Goal: Task Accomplishment & Management: Use online tool/utility

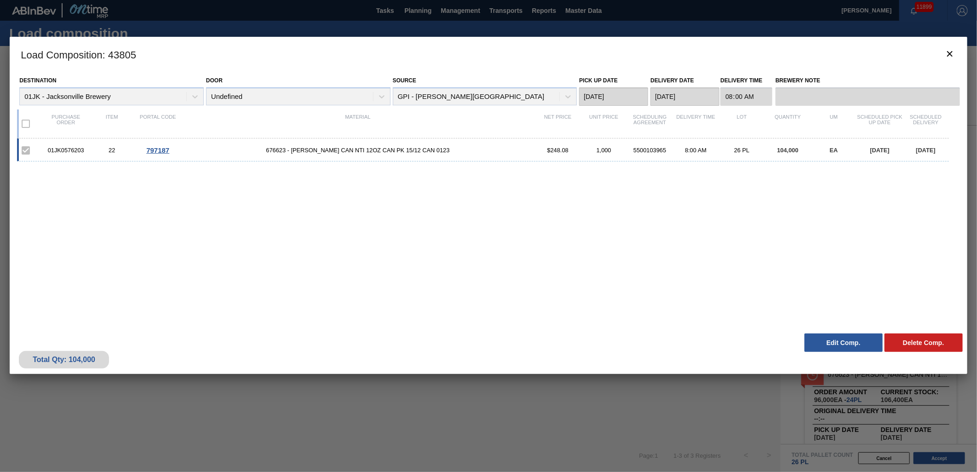
scroll to position [19, 0]
click at [950, 56] on icon "botão de ícone" at bounding box center [949, 53] width 11 height 11
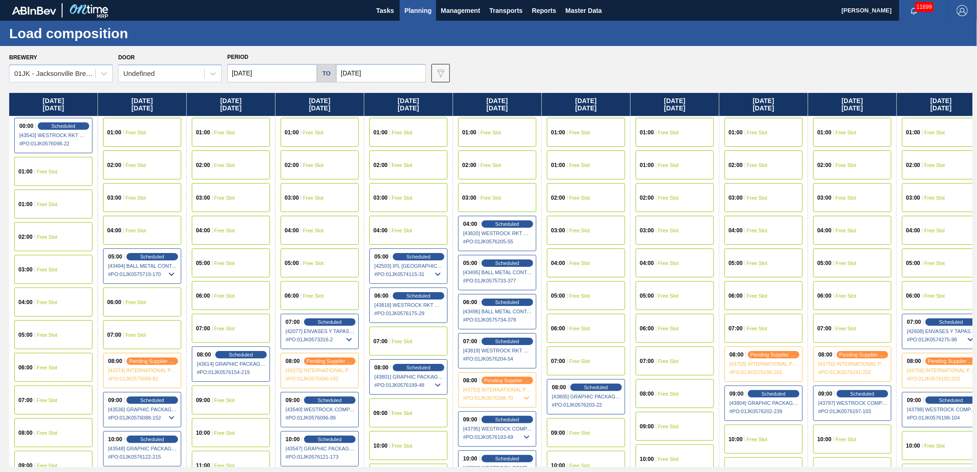
click at [417, 3] on button "Planning" at bounding box center [418, 10] width 36 height 21
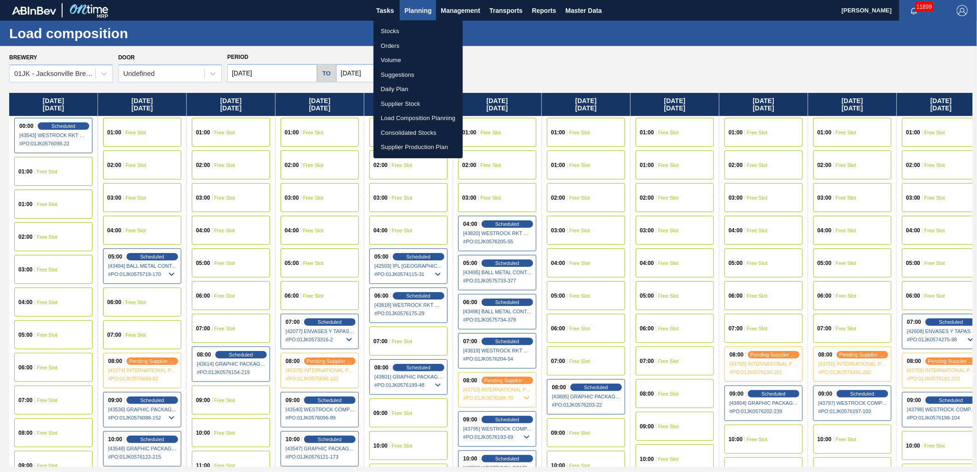
click at [388, 28] on li "Stocks" at bounding box center [418, 31] width 89 height 15
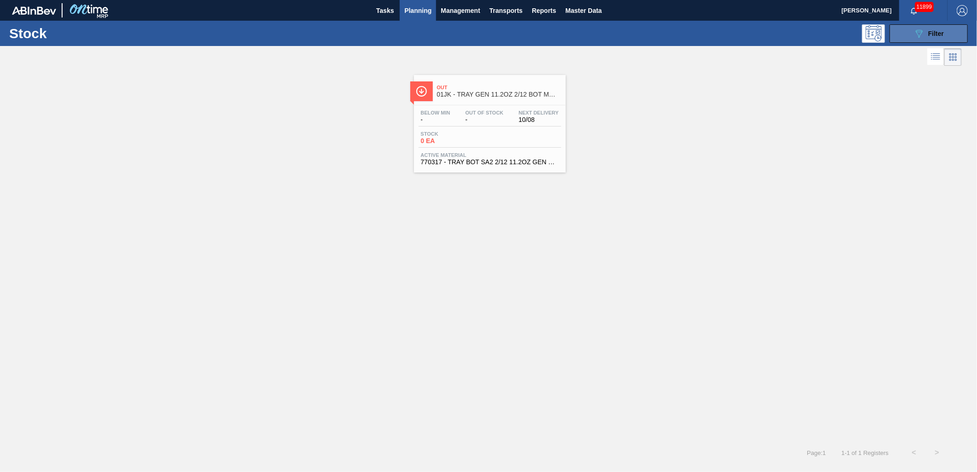
click at [946, 40] on button "089F7B8B-B2A5-4AFE-B5C0-19BA573D28AC Filter" at bounding box center [929, 33] width 78 height 18
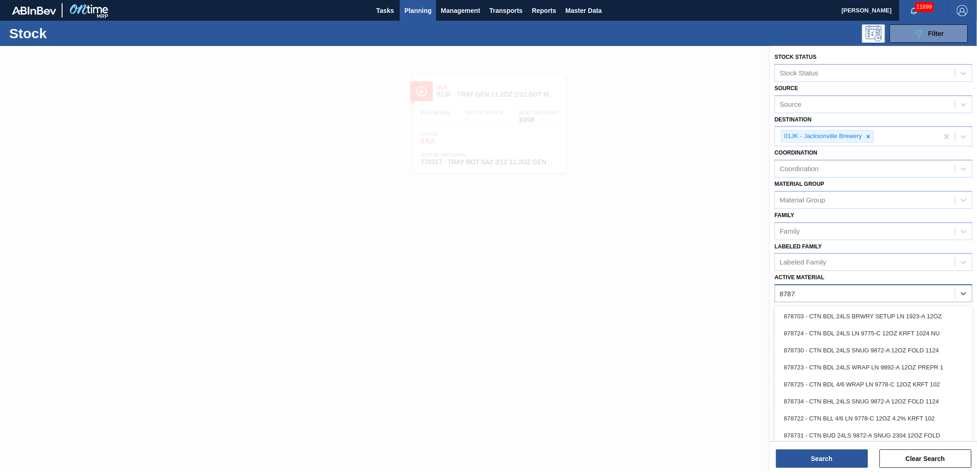
type Material "878730"
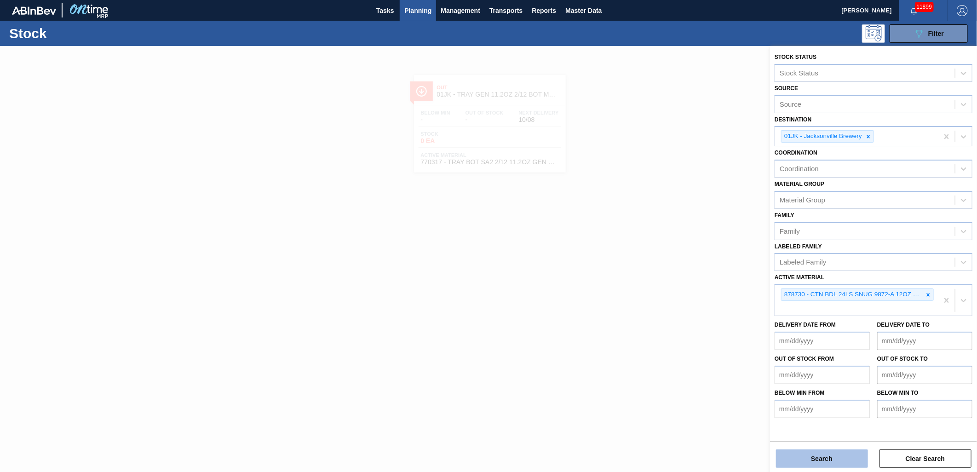
click at [810, 466] on button "Search" at bounding box center [822, 458] width 92 height 18
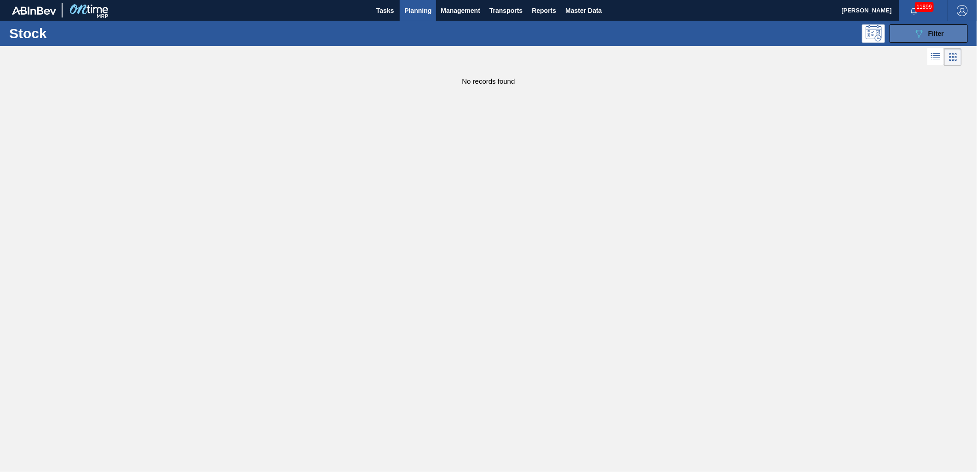
click at [903, 33] on button "089F7B8B-B2A5-4AFE-B5C0-19BA573D28AC Filter" at bounding box center [929, 33] width 78 height 18
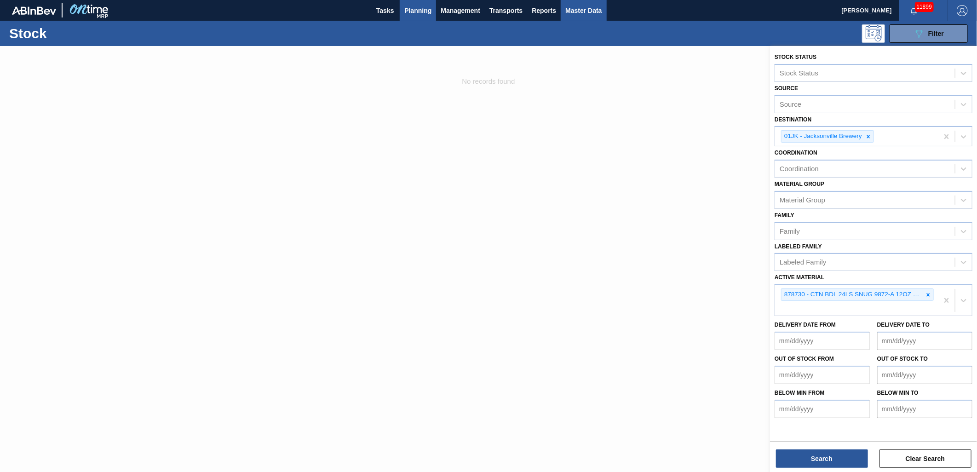
click at [583, 8] on span "Master Data" at bounding box center [583, 10] width 36 height 11
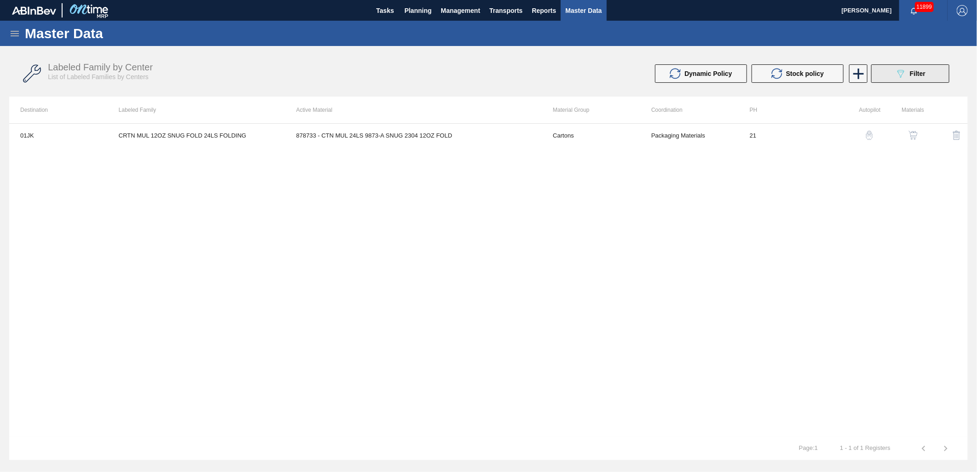
click at [886, 77] on button "089F7B8B-B2A5-4AFE-B5C0-19BA573D28AC Filter" at bounding box center [910, 73] width 78 height 18
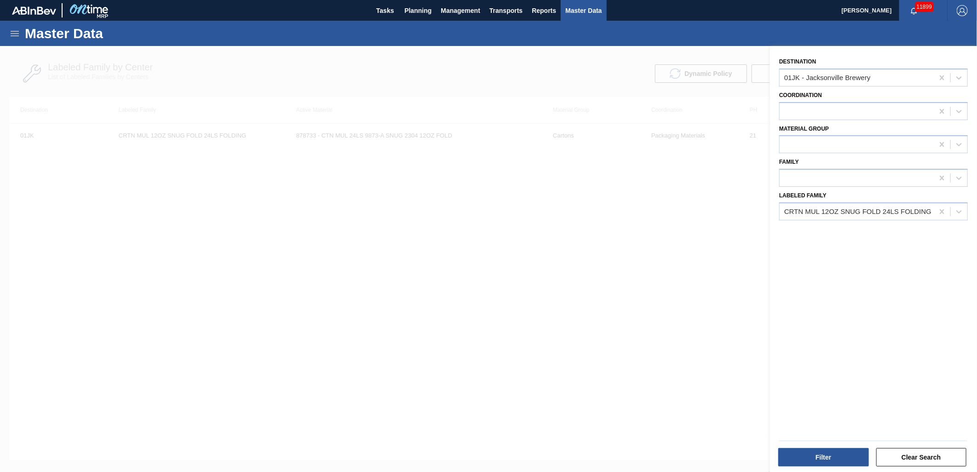
click at [605, 191] on div at bounding box center [488, 282] width 977 height 472
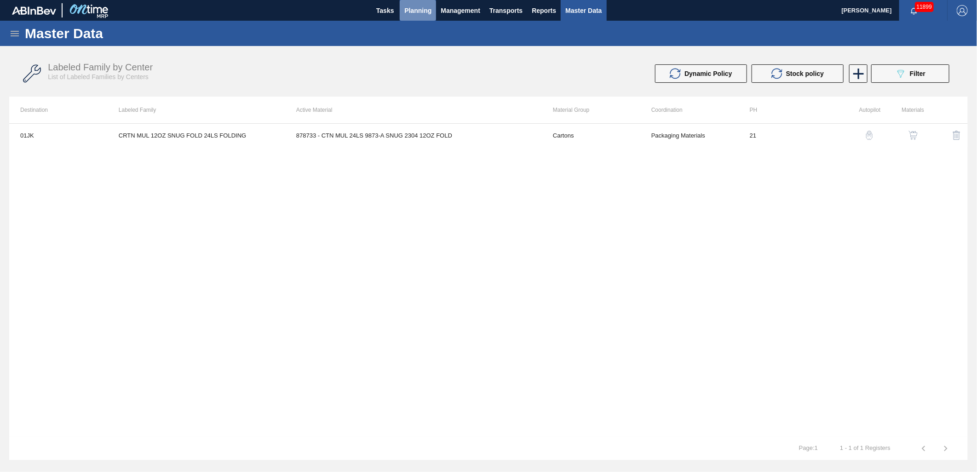
click at [420, 10] on span "Planning" at bounding box center [417, 10] width 27 height 11
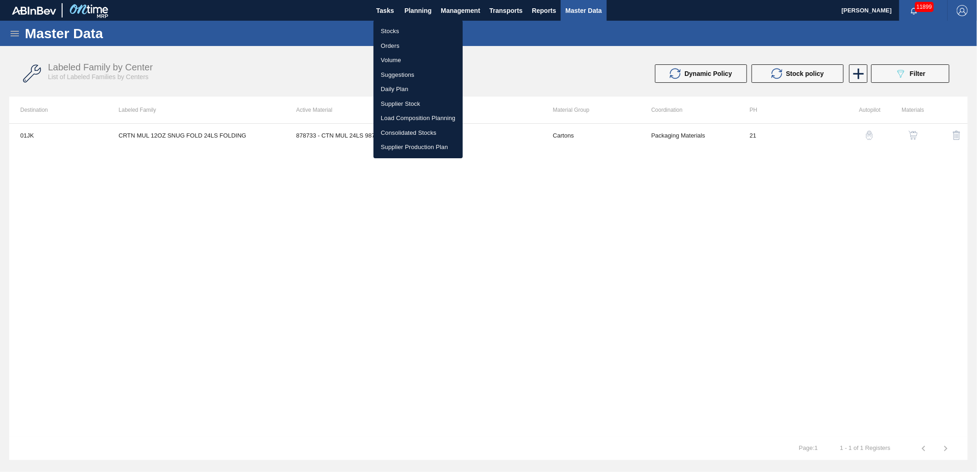
click at [401, 26] on li "Stocks" at bounding box center [418, 31] width 89 height 15
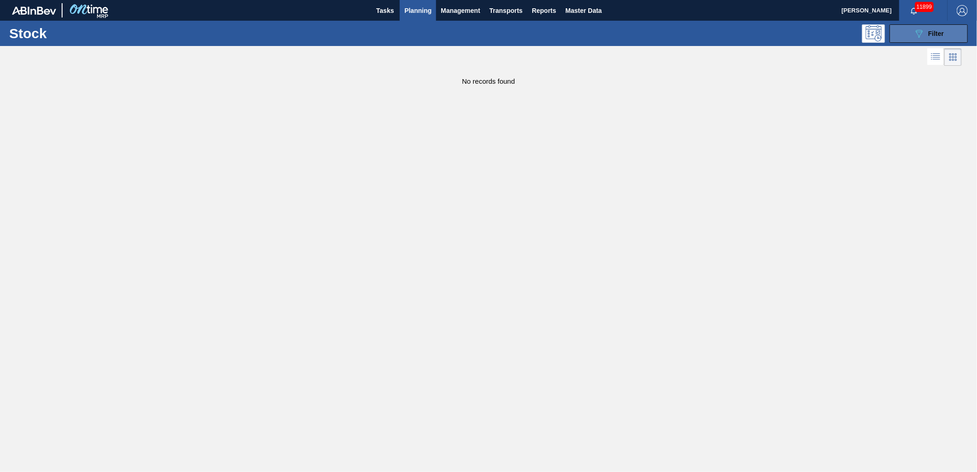
click at [925, 35] on div "089F7B8B-B2A5-4AFE-B5C0-19BA573D28AC Filter" at bounding box center [929, 33] width 30 height 11
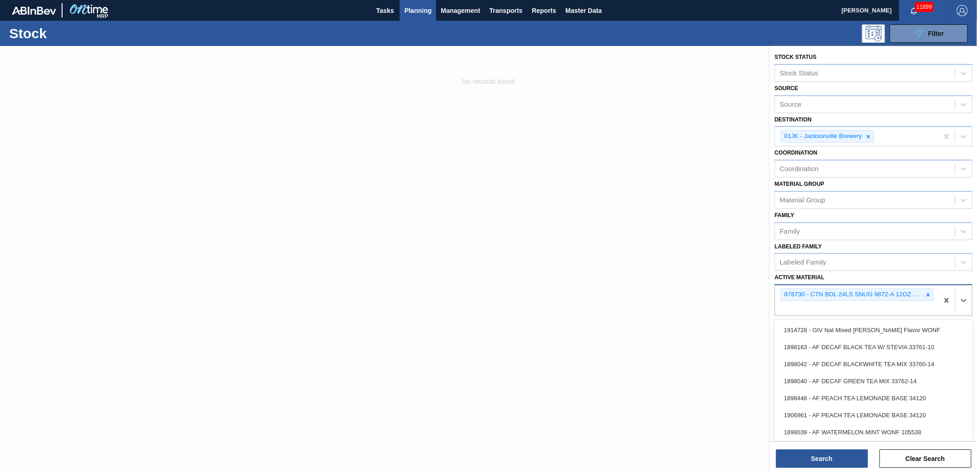
click at [892, 307] on div "878730 - CTN BDL 24LS SNUG 9872-A 12OZ FOLD 1124" at bounding box center [856, 300] width 163 height 30
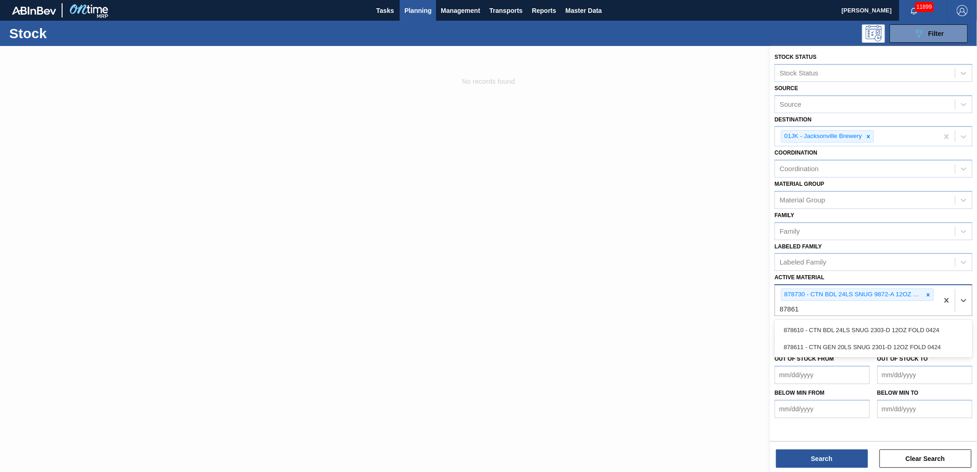
type Material "878610"
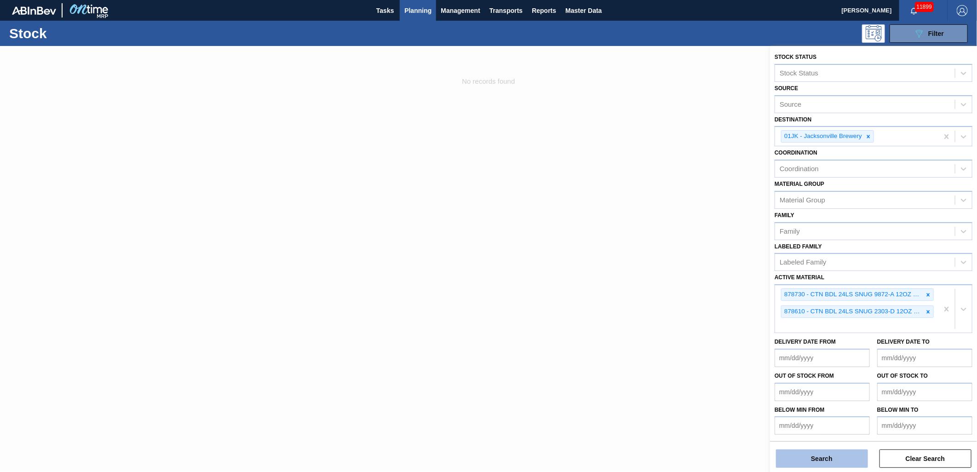
click at [827, 464] on button "Search" at bounding box center [822, 458] width 92 height 18
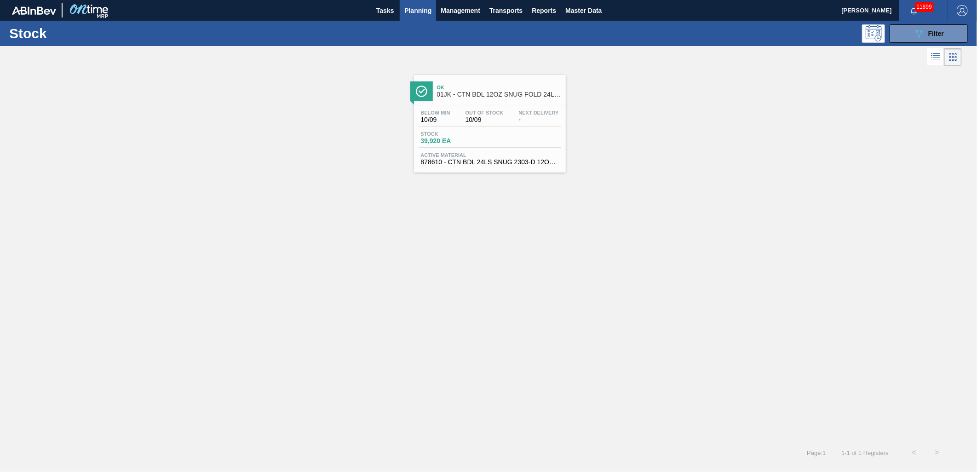
click at [484, 113] on span "Out Of Stock" at bounding box center [485, 113] width 38 height 6
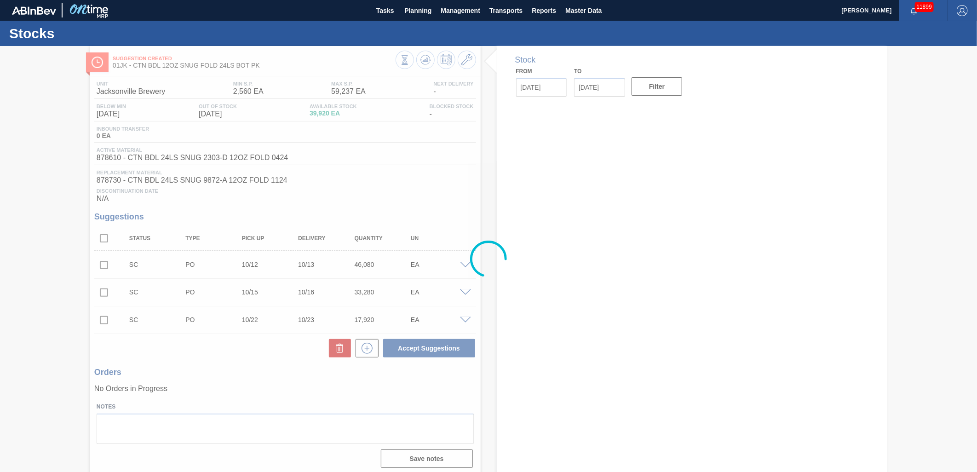
type input "[DATE]"
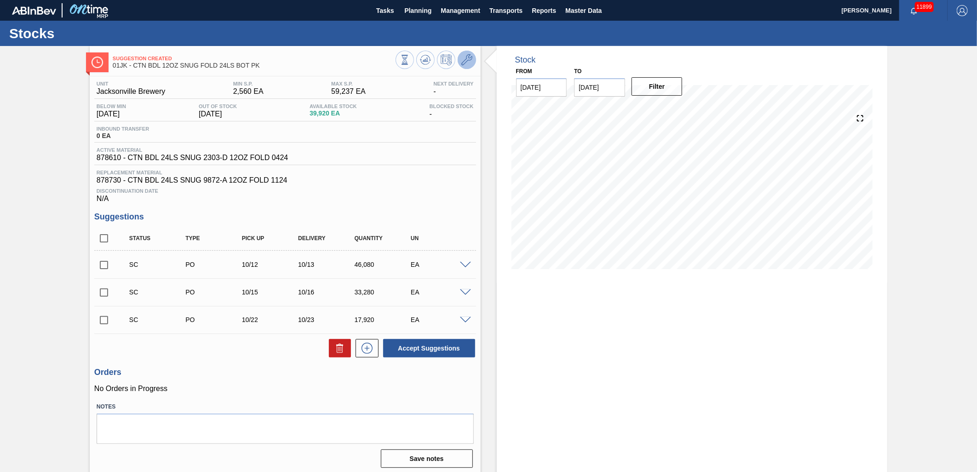
click at [459, 59] on button at bounding box center [467, 60] width 18 height 18
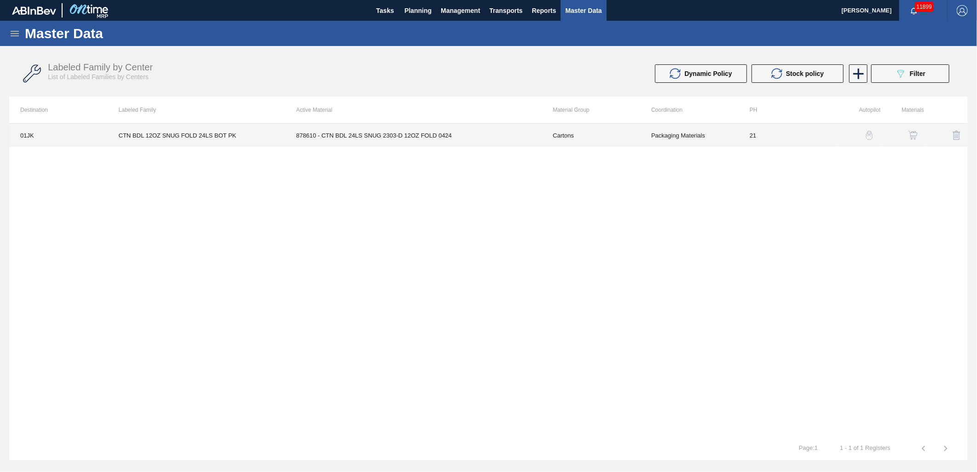
click at [617, 129] on td "Cartons" at bounding box center [591, 135] width 98 height 23
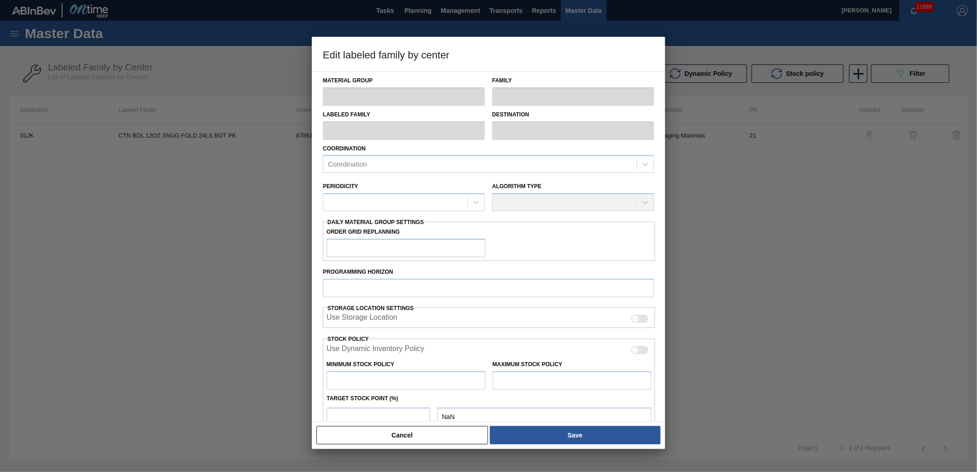
type input "Cartons"
type input "Folding Cartons"
type input "CTN BDL 12OZ SNUG FOLD 24LS BOT PK"
type input "01JK - Jacksonville Brewery"
type input "21"
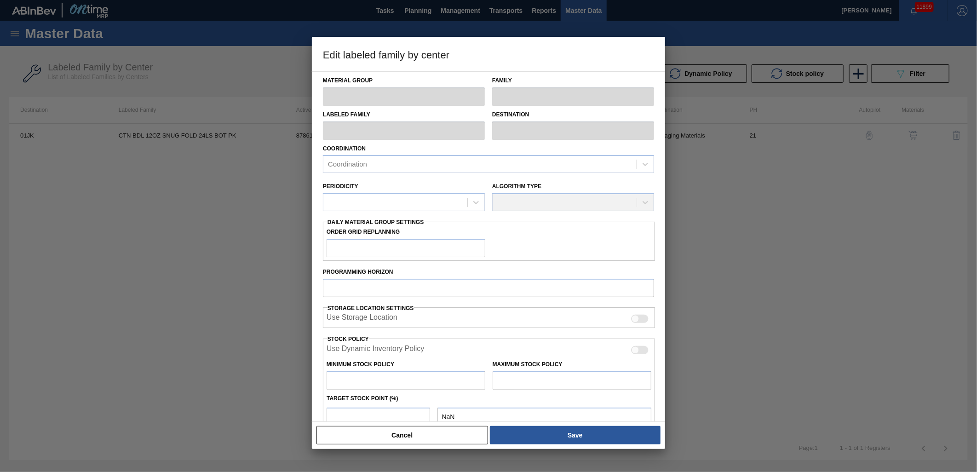
type input "2,560"
type input "59,237"
type input "0"
type input "2,560"
checkbox input "true"
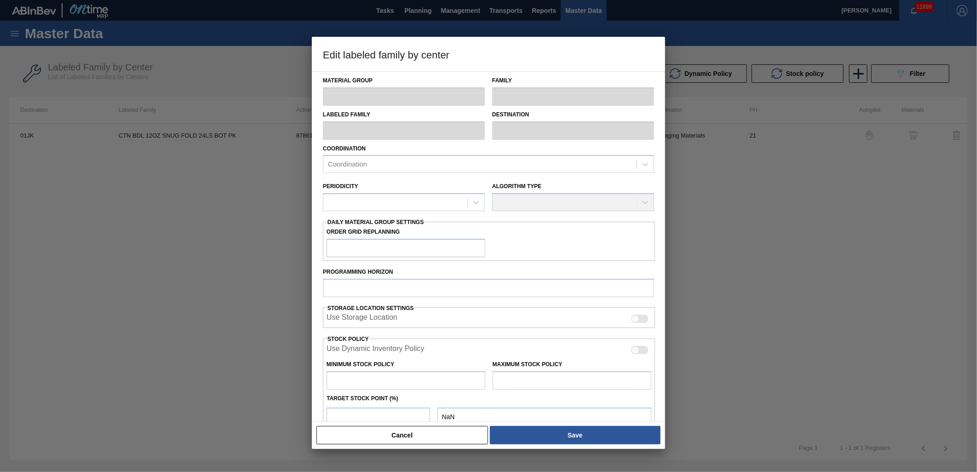
checkbox input "true"
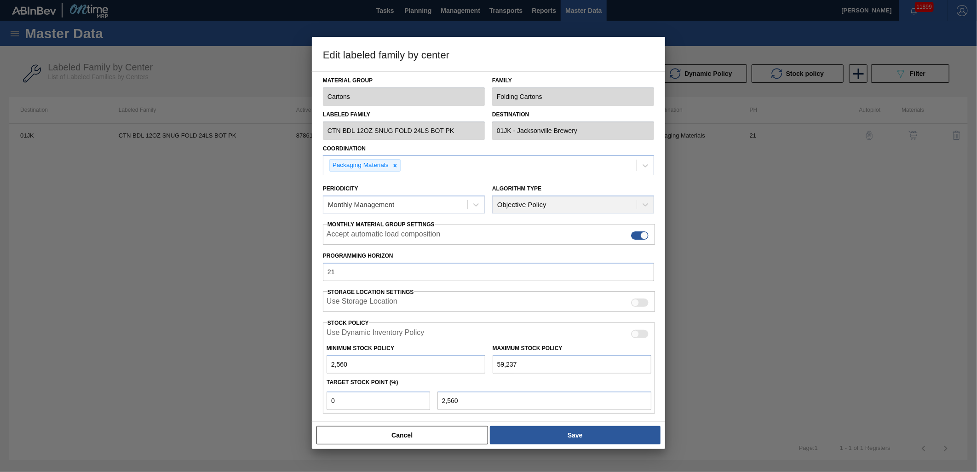
click at [245, 234] on div at bounding box center [488, 236] width 977 height 472
click at [463, 431] on button "Cancel" at bounding box center [402, 435] width 172 height 18
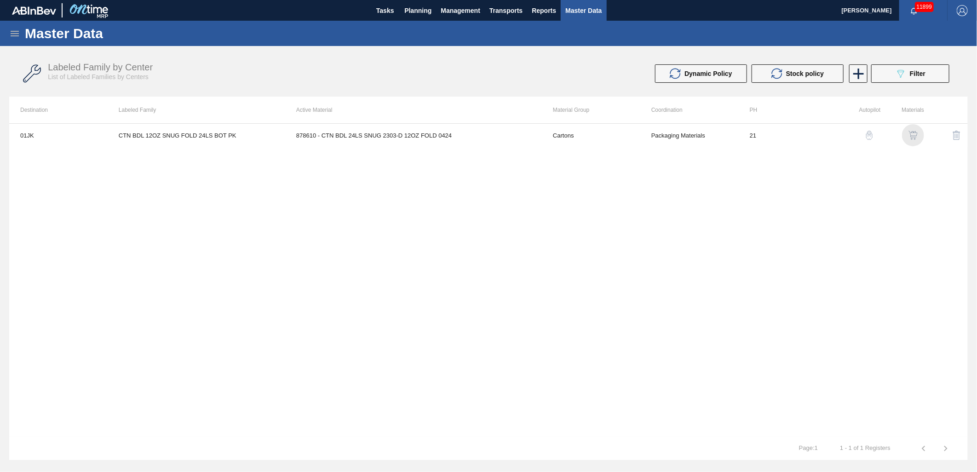
click at [916, 134] on img "button" at bounding box center [912, 135] width 9 height 9
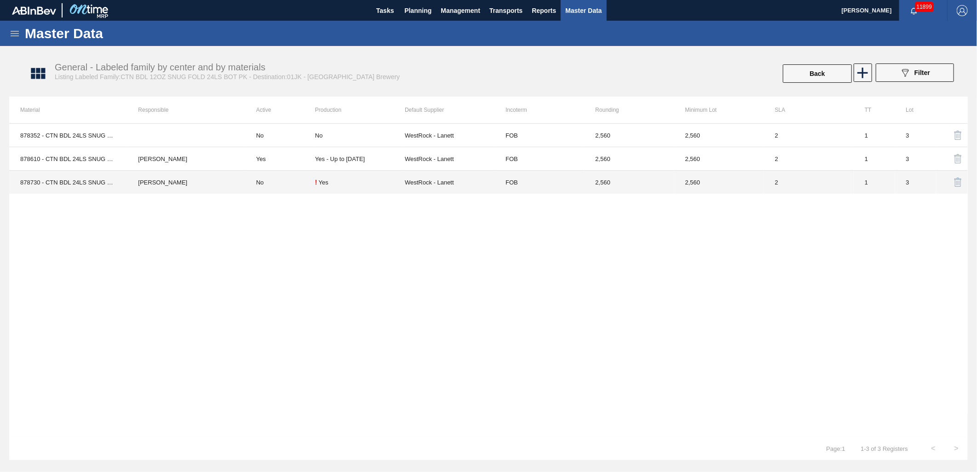
click at [360, 184] on div "! Yes" at bounding box center [360, 181] width 90 height 7
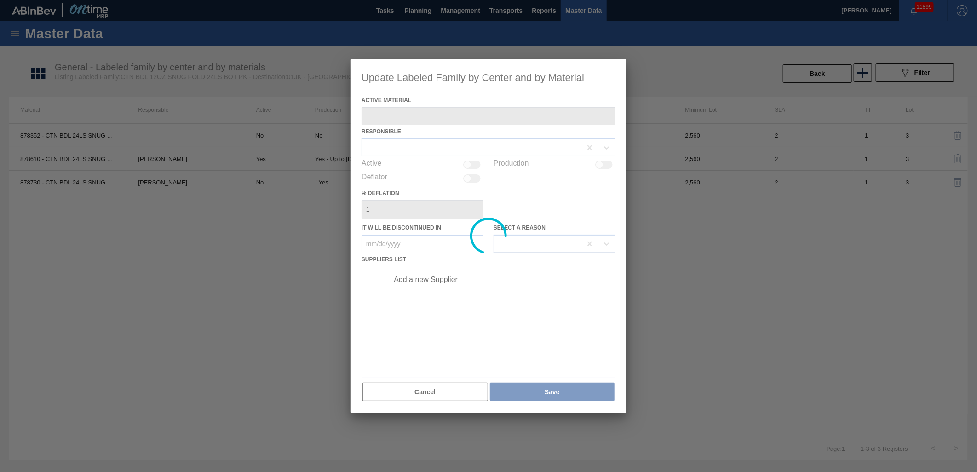
type Material "878730 - CTN BDL 24LS SNUG 9872-A 12OZ FOLD 1124"
checkbox input "true"
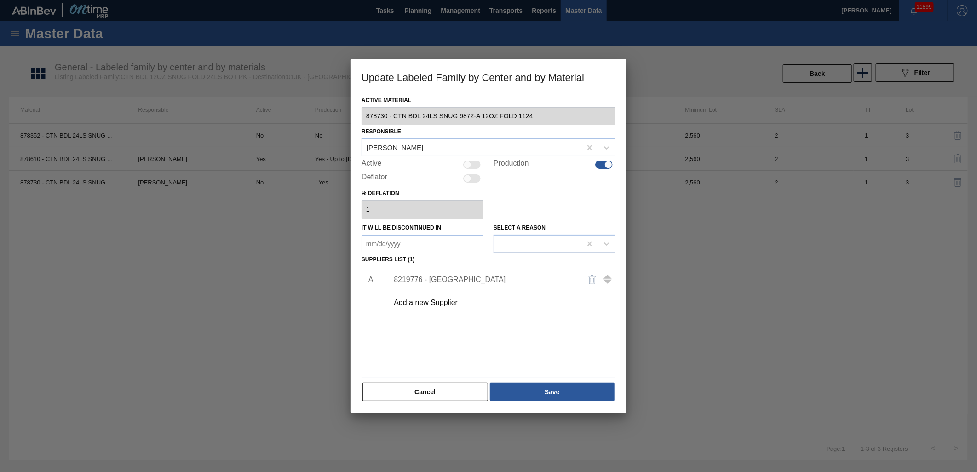
click at [652, 233] on div at bounding box center [488, 236] width 977 height 472
click at [255, 237] on div at bounding box center [488, 236] width 977 height 472
click at [385, 379] on div "Active Material 878730 - CTN BDL 24LS SNUG 9872-A 12OZ FOLD 1124 Responsible [P…" at bounding box center [489, 248] width 254 height 309
click at [391, 391] on button "Cancel" at bounding box center [425, 392] width 126 height 18
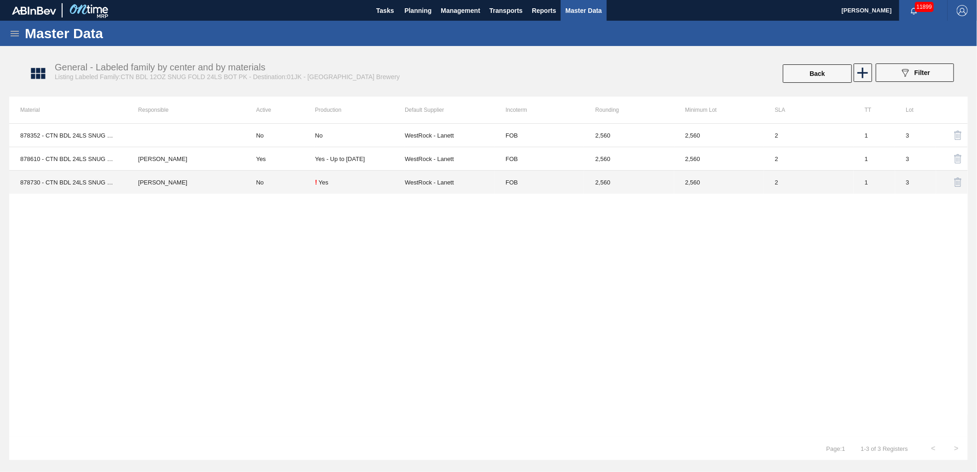
click at [222, 186] on td "[PERSON_NAME]" at bounding box center [186, 182] width 118 height 23
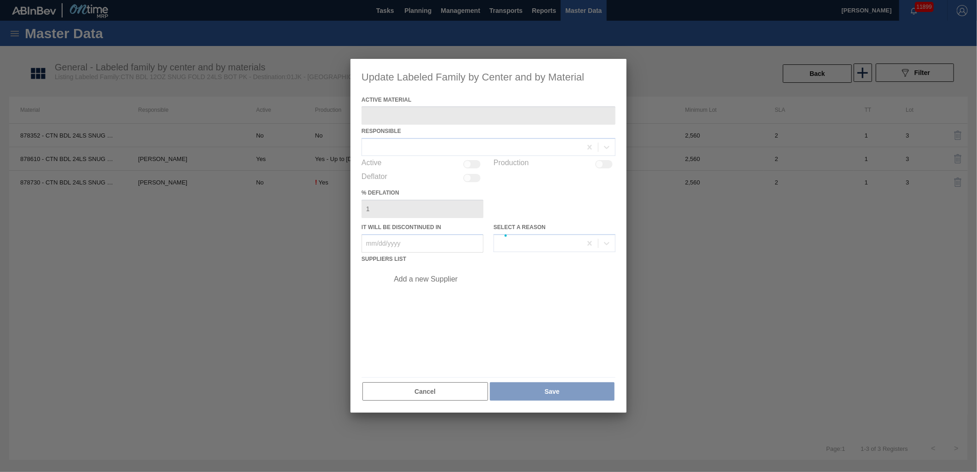
type Material "878730 - CTN BDL 24LS SNUG 9872-A 12OZ FOLD 1124"
checkbox input "true"
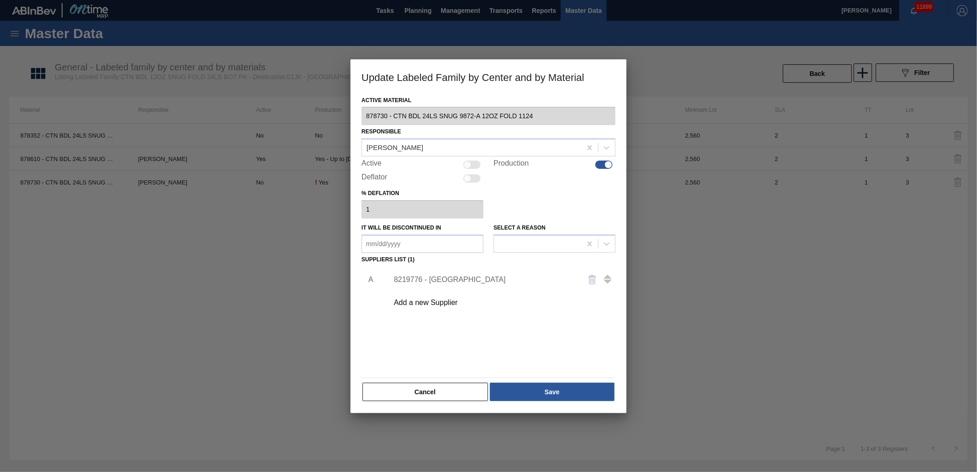
click at [310, 246] on div at bounding box center [488, 236] width 977 height 472
click at [300, 189] on div at bounding box center [488, 236] width 977 height 472
click at [453, 393] on button "Cancel" at bounding box center [425, 392] width 126 height 18
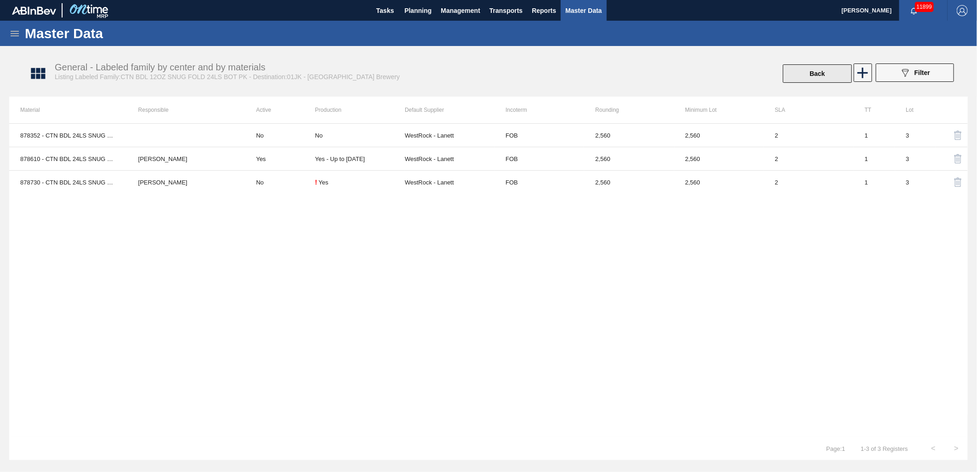
click at [797, 76] on button "Back" at bounding box center [817, 73] width 69 height 18
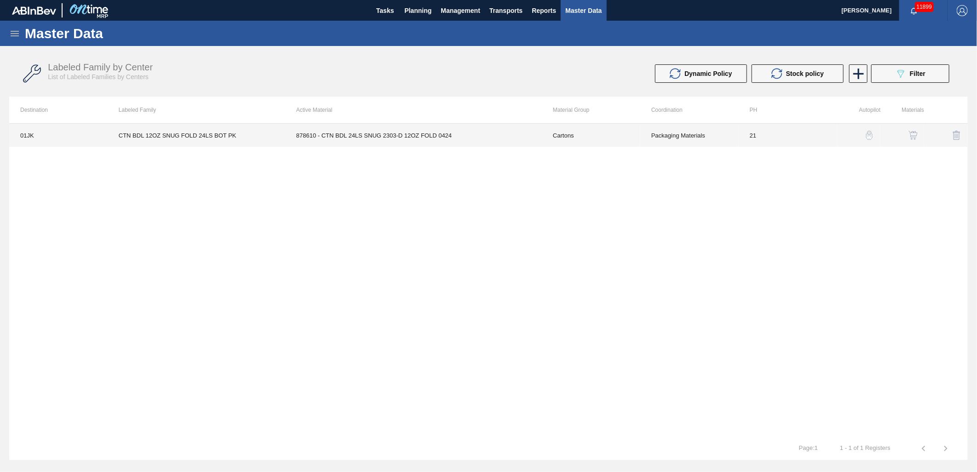
click at [615, 137] on td "Cartons" at bounding box center [591, 135] width 98 height 23
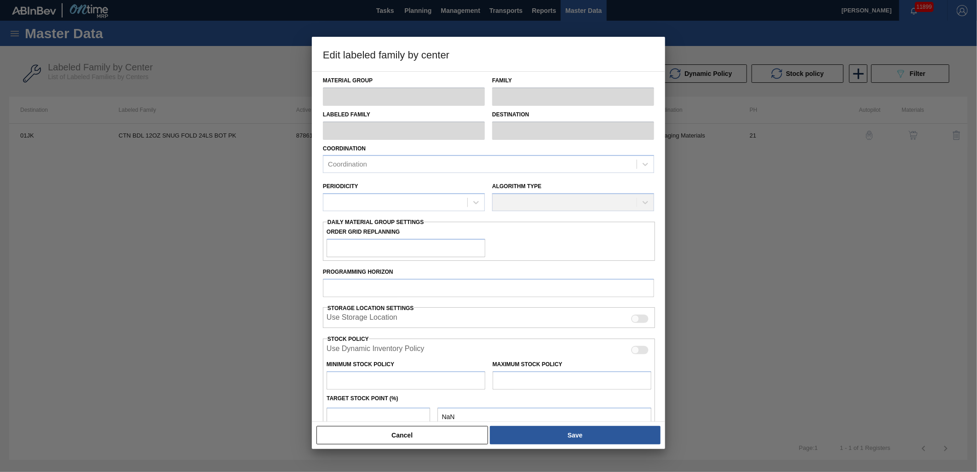
type input "Cartons"
type input "Folding Cartons"
type input "CTN BDL 12OZ SNUG FOLD 24LS BOT PK"
type input "01JK - Jacksonville Brewery"
type input "21"
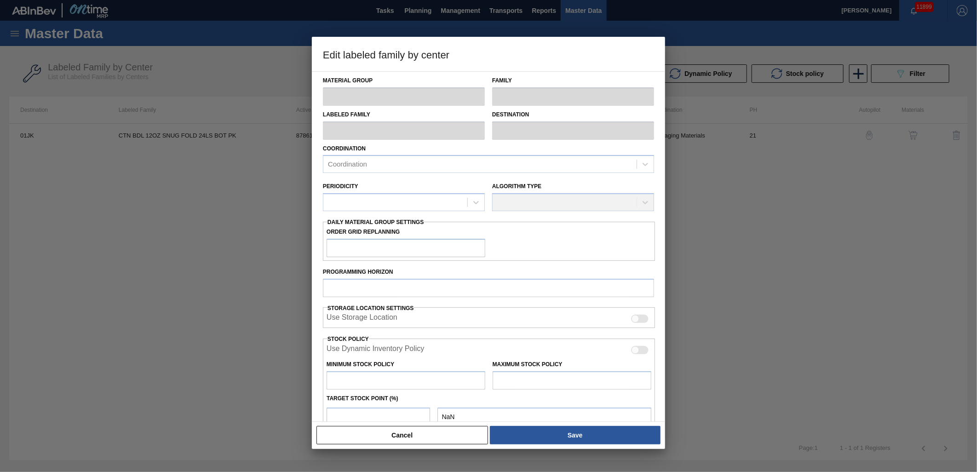
type input "2,560"
type input "59,237"
type input "0"
type input "2,560"
checkbox input "true"
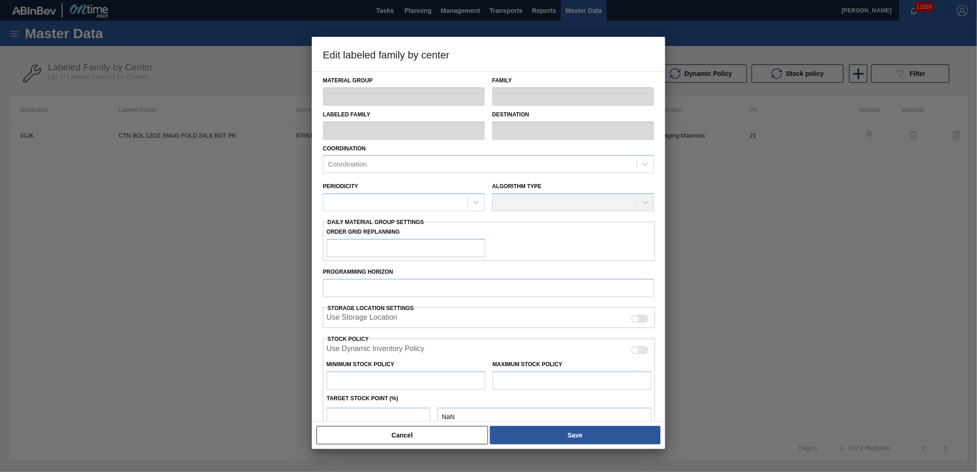
checkbox input "true"
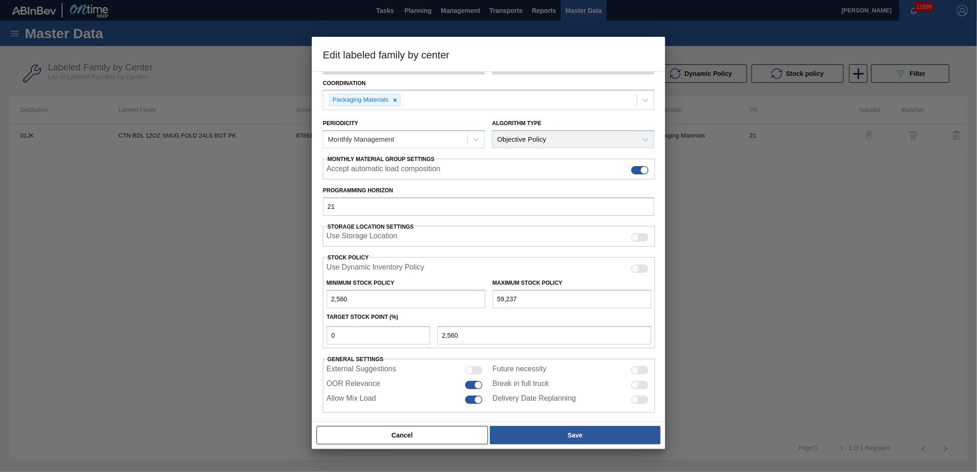
scroll to position [71, 0]
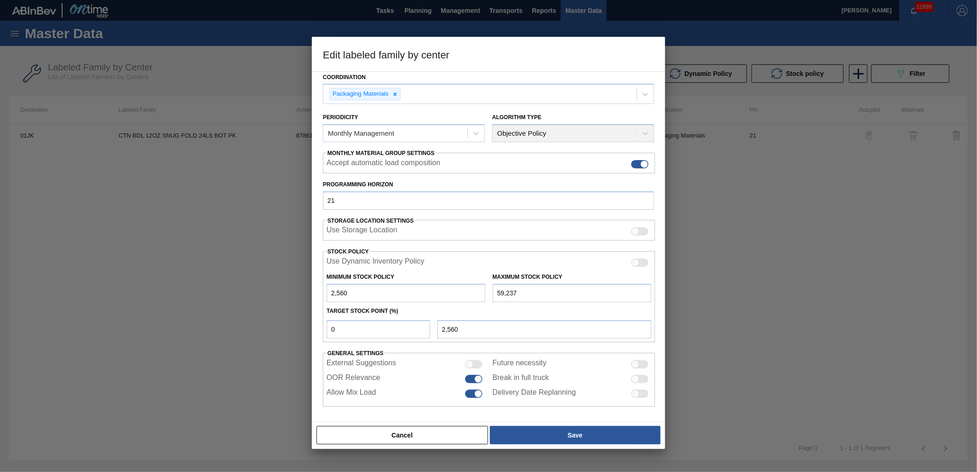
drag, startPoint x: 456, startPoint y: 438, endPoint x: 549, endPoint y: 293, distance: 172.1
click at [456, 436] on button "Cancel" at bounding box center [402, 435] width 172 height 18
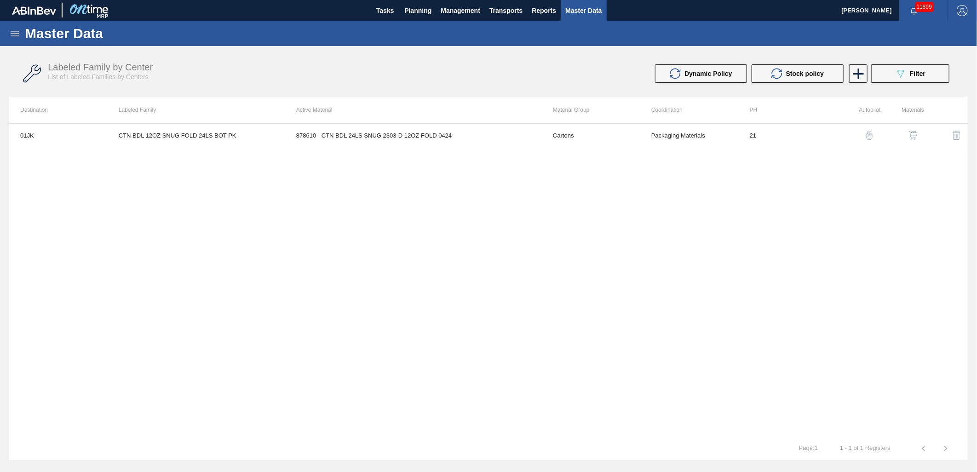
click at [914, 135] on img "button" at bounding box center [912, 135] width 9 height 9
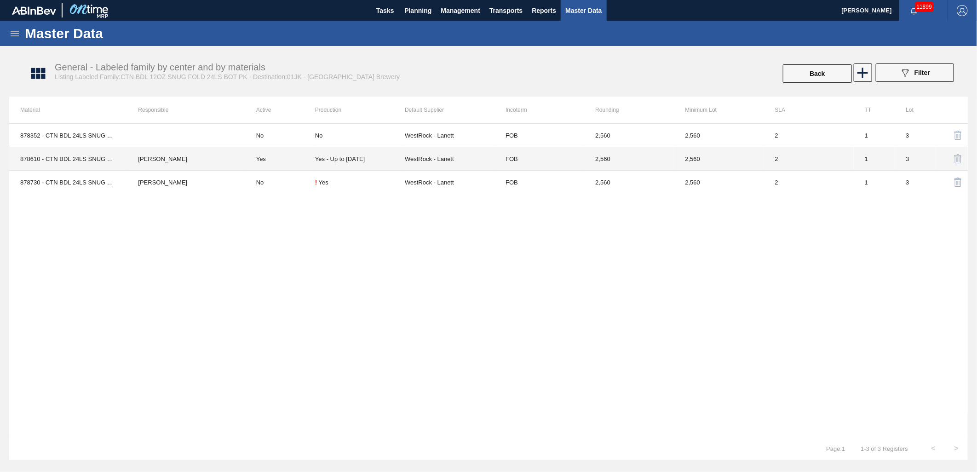
click at [440, 157] on td "WestRock - Lanett" at bounding box center [450, 158] width 90 height 23
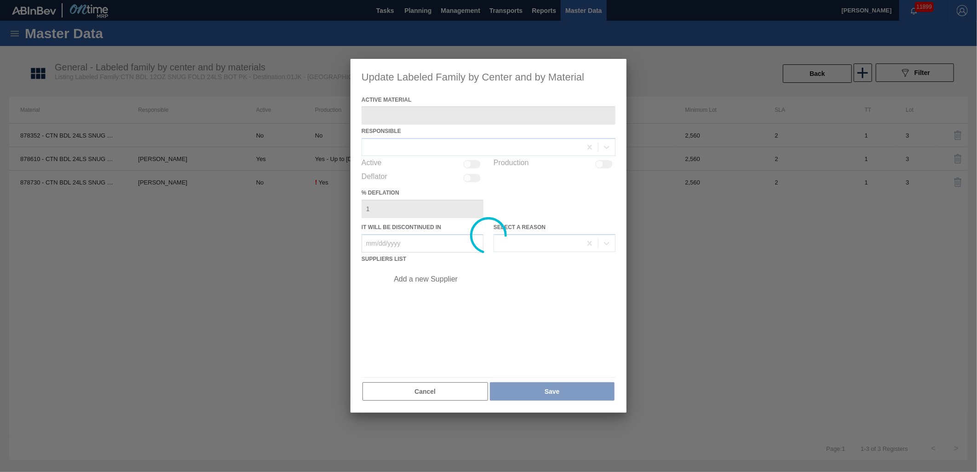
type Material "878610 - CTN BDL 24LS SNUG 2303-D 12OZ FOLD 0424"
checkbox input "true"
type in "[DATE]"
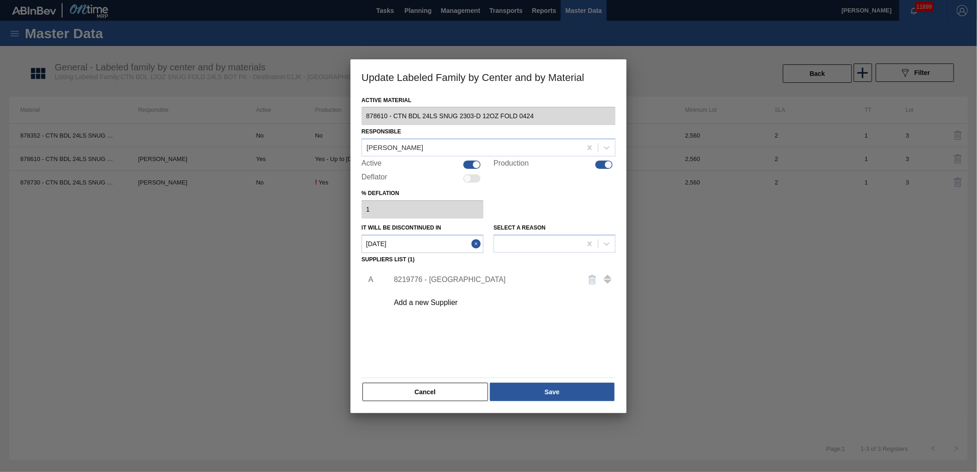
click at [311, 282] on div at bounding box center [488, 236] width 977 height 472
click at [290, 287] on div at bounding box center [488, 236] width 977 height 472
click at [291, 241] on div at bounding box center [488, 236] width 977 height 472
click at [407, 396] on button "Cancel" at bounding box center [425, 392] width 126 height 18
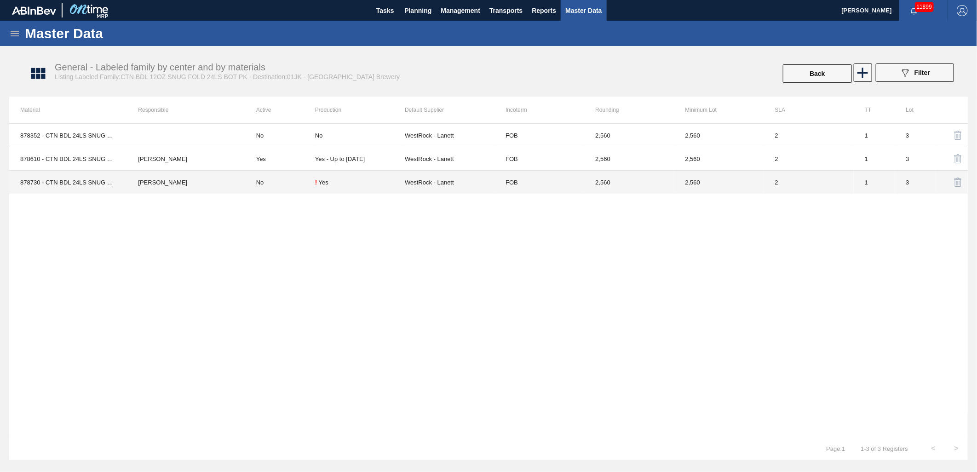
click at [375, 187] on td "! Yes" at bounding box center [360, 182] width 90 height 23
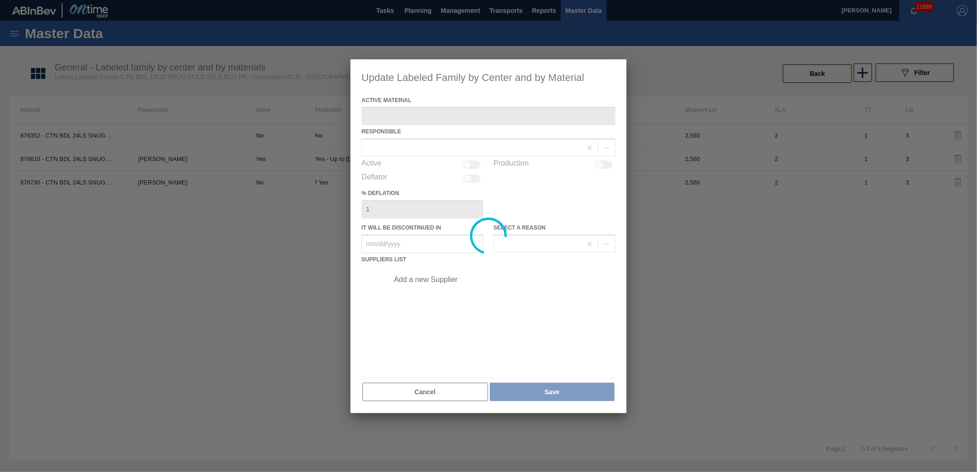
type Material "878730 - CTN BDL 24LS SNUG 9872-A 12OZ FOLD 1124"
checkbox input "true"
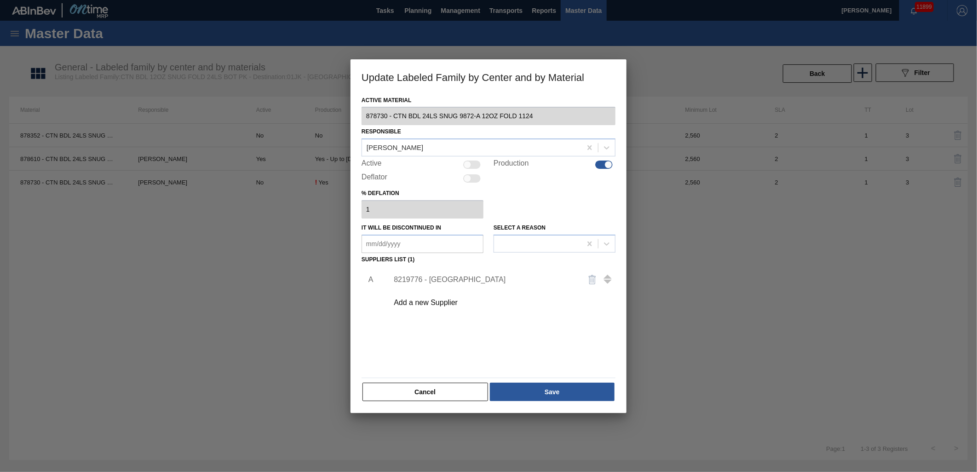
click at [451, 304] on div "Add a new Supplier" at bounding box center [484, 303] width 180 height 8
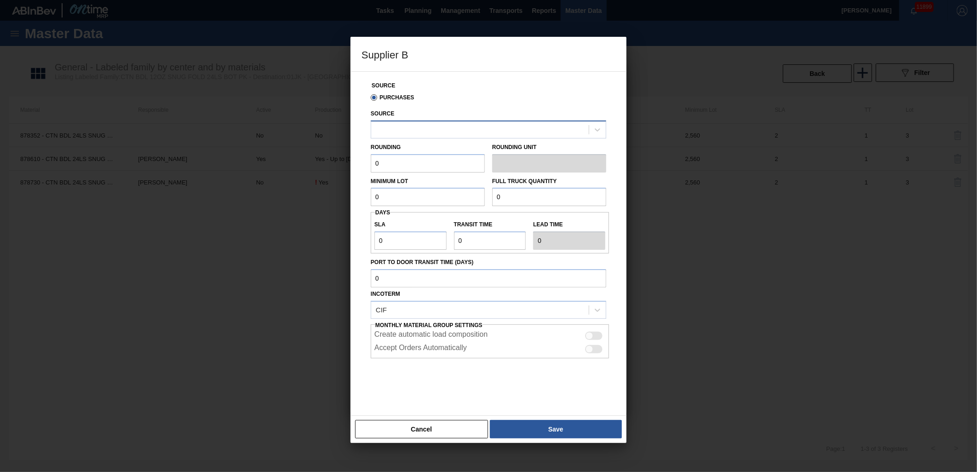
click at [494, 127] on div at bounding box center [480, 129] width 218 height 13
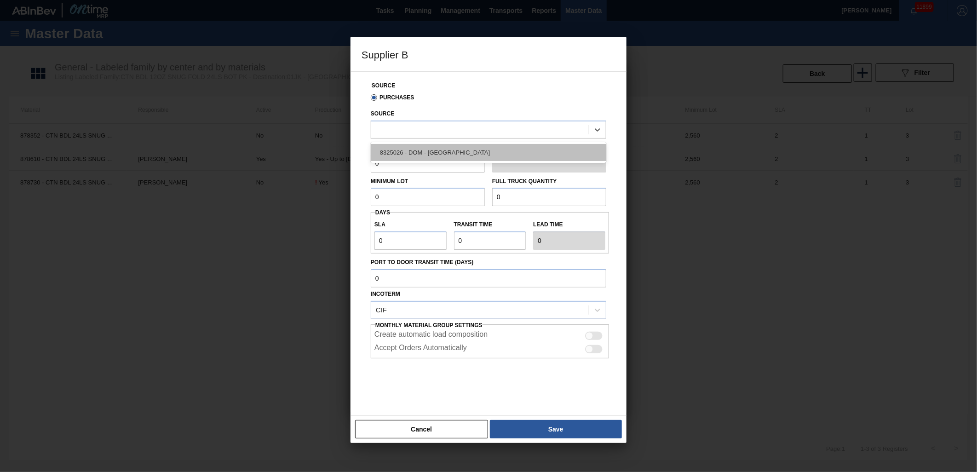
click at [479, 158] on div "8325026 - DOM - [GEOGRAPHIC_DATA]" at bounding box center [489, 152] width 236 height 17
click at [531, 192] on input "0" at bounding box center [549, 197] width 114 height 18
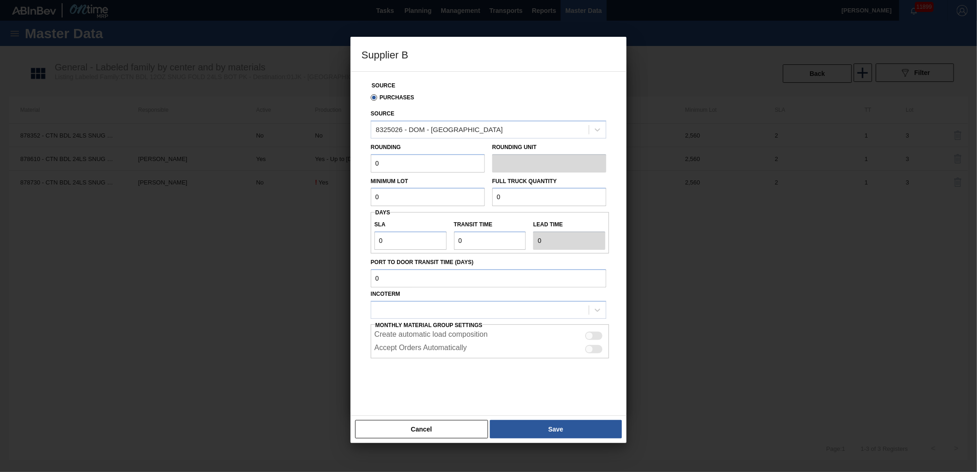
click at [428, 166] on input "0" at bounding box center [428, 163] width 114 height 18
drag, startPoint x: 428, startPoint y: 166, endPoint x: 249, endPoint y: 140, distance: 180.8
click at [249, 140] on div "Supplier B Source Purchases Source 8325026 - DOM - Richmond Rounding 0 Rounding…" at bounding box center [488, 236] width 977 height 472
type input "2,400"
click at [546, 187] on div "Full Truck Quantity 0" at bounding box center [549, 191] width 114 height 32
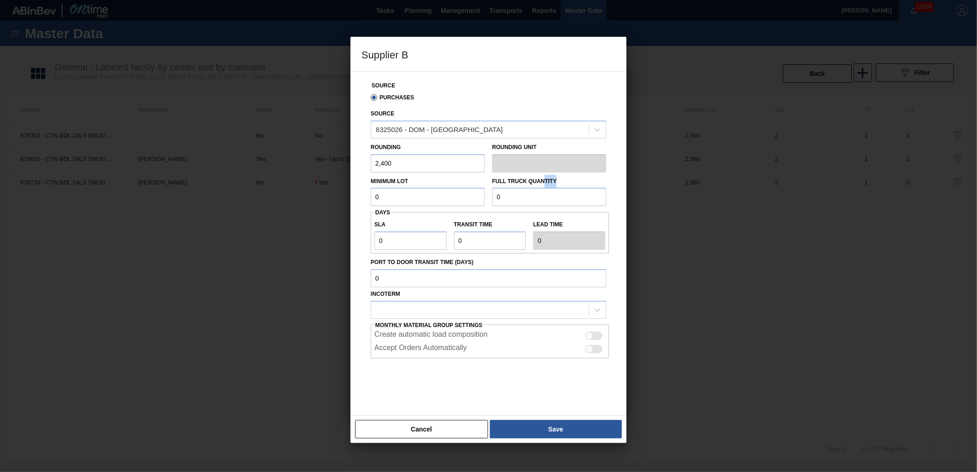
click at [546, 191] on input "0" at bounding box center [549, 197] width 114 height 18
type input "57,600"
click at [448, 197] on input "0" at bounding box center [428, 197] width 114 height 18
type input "2,400"
click at [413, 249] on input "0" at bounding box center [410, 240] width 72 height 18
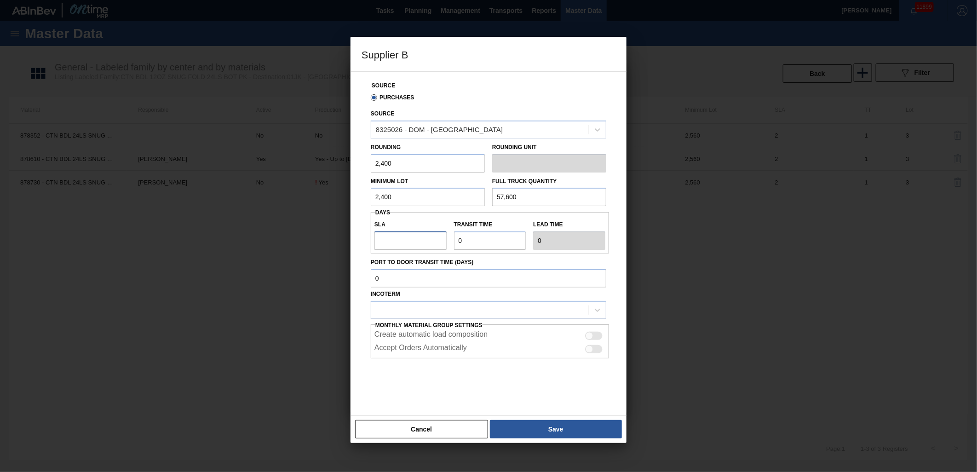
type input "NaN"
type input "2"
click at [484, 238] on input "Transit time" at bounding box center [490, 240] width 72 height 18
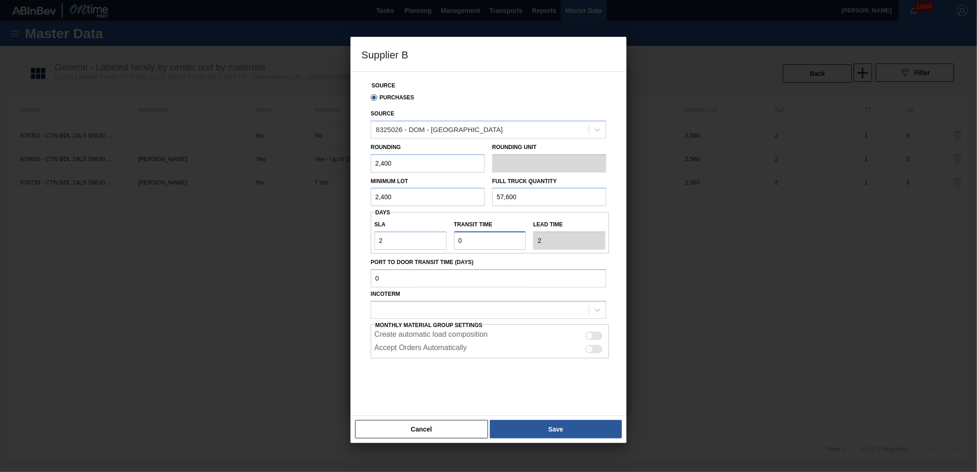
type input "NaN"
type input "2"
type input "4"
type input "2"
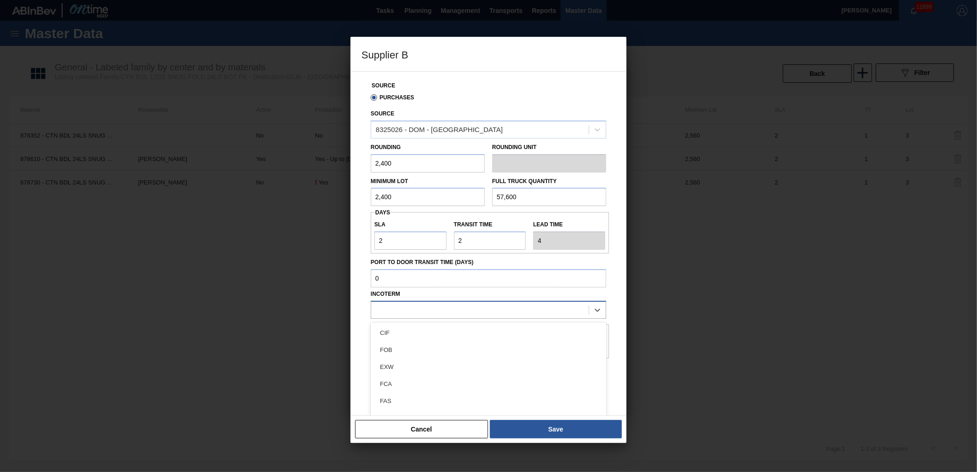
click at [526, 313] on div at bounding box center [480, 309] width 218 height 13
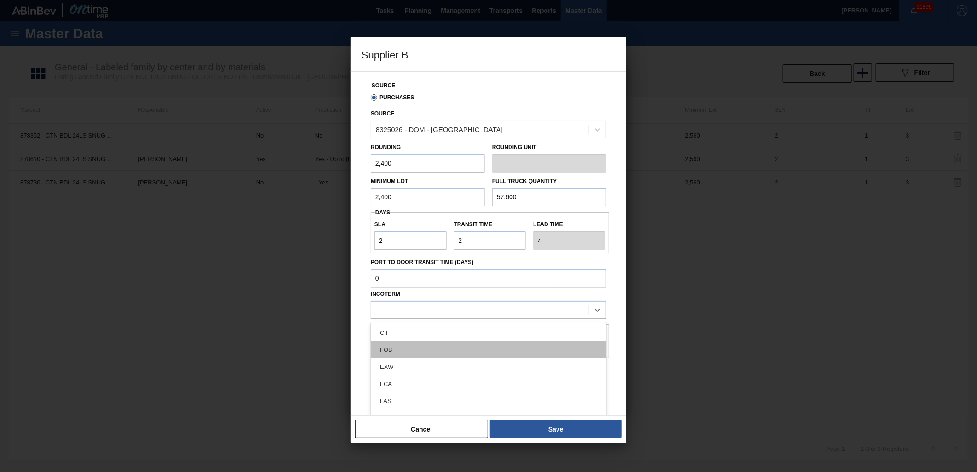
click at [440, 342] on div "FOB" at bounding box center [489, 349] width 236 height 17
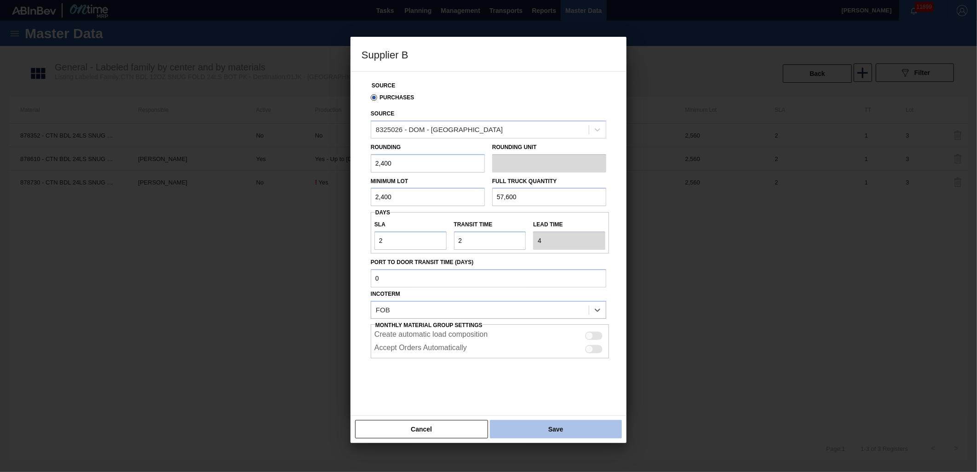
click at [585, 431] on button "Save" at bounding box center [556, 429] width 132 height 18
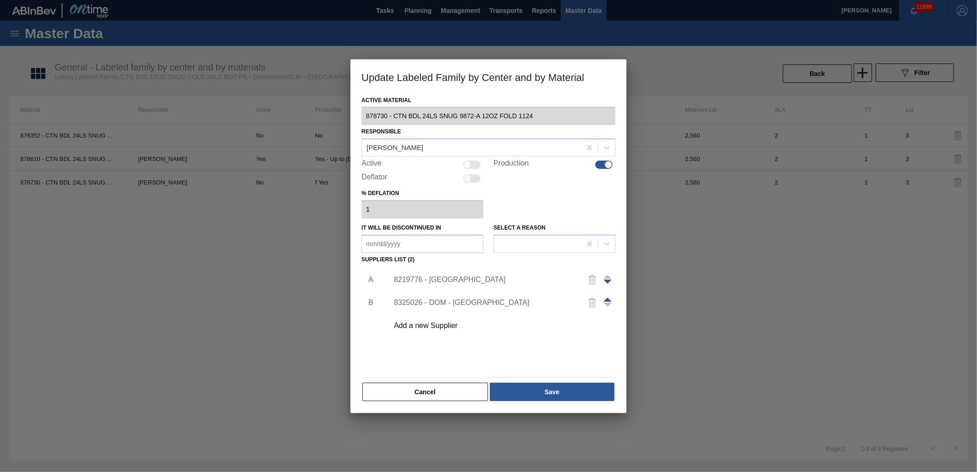
click at [610, 299] on span at bounding box center [608, 300] width 8 height 4
click at [549, 401] on button "Save" at bounding box center [552, 392] width 125 height 18
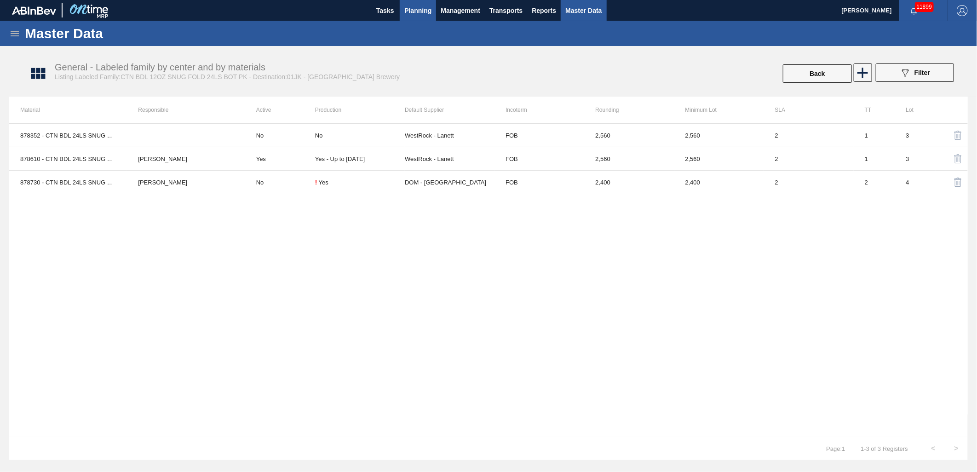
click at [418, 9] on span "Planning" at bounding box center [417, 10] width 27 height 11
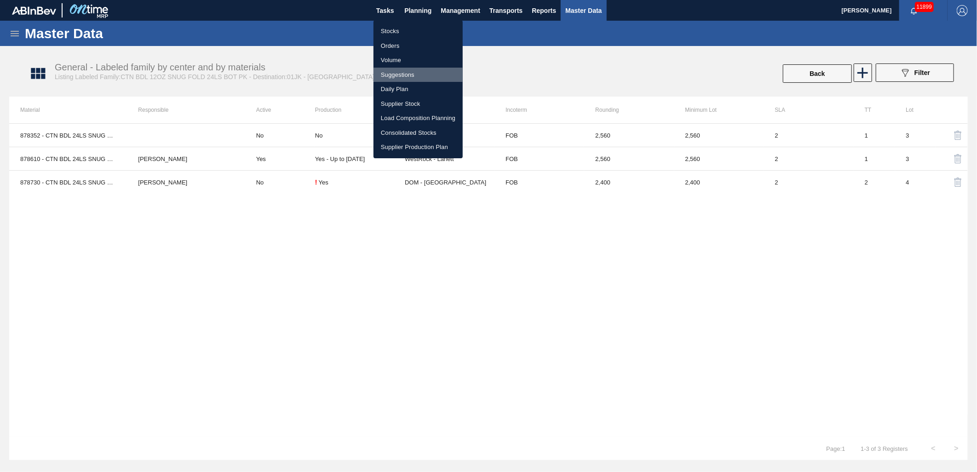
click at [400, 75] on li "Suggestions" at bounding box center [418, 75] width 89 height 15
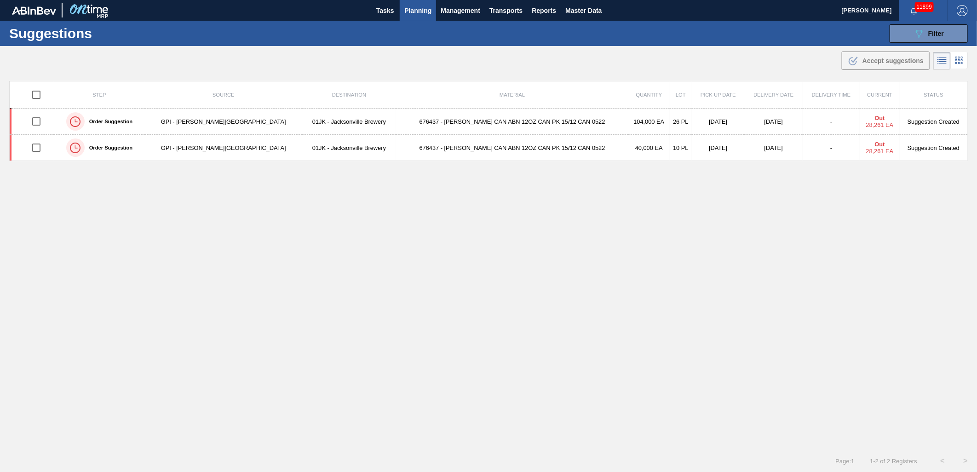
click at [417, 6] on span "Planning" at bounding box center [417, 10] width 27 height 11
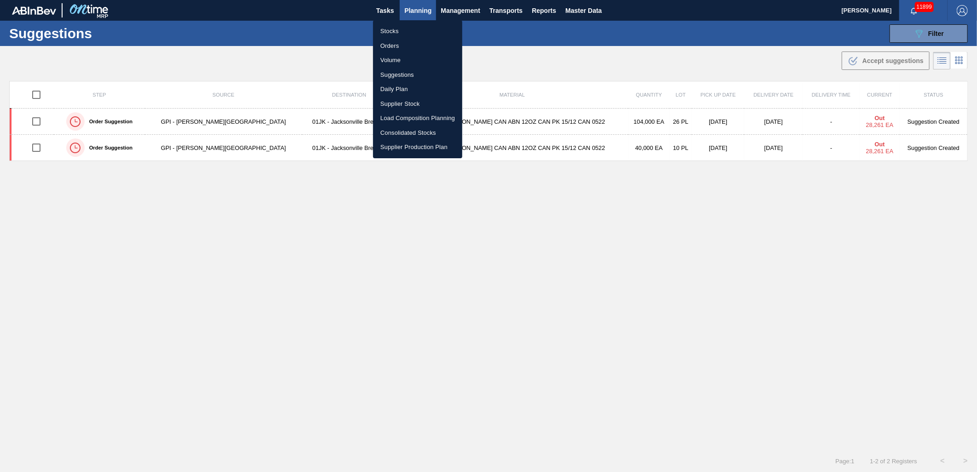
click at [403, 33] on li "Stocks" at bounding box center [417, 31] width 89 height 15
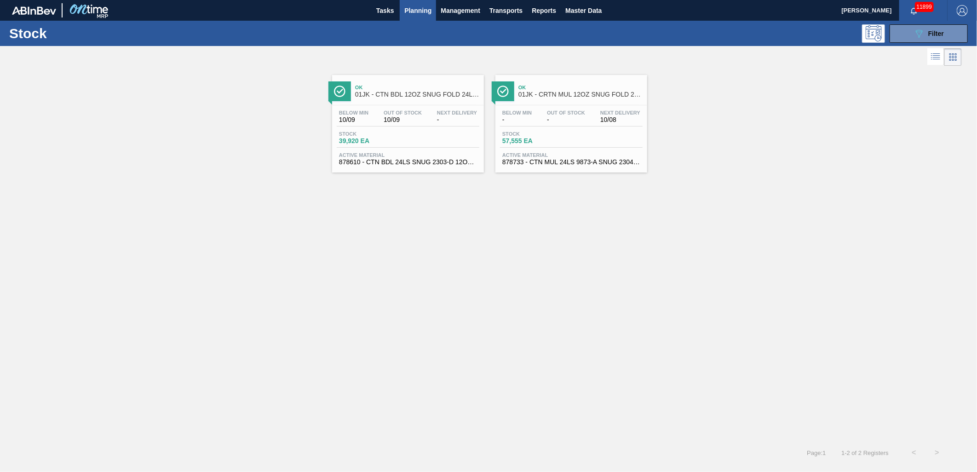
click at [403, 107] on div "Below Min 10/09 Out Of Stock 10/09 Next Delivery - Stock 39,920 EA Active Mater…" at bounding box center [408, 136] width 152 height 63
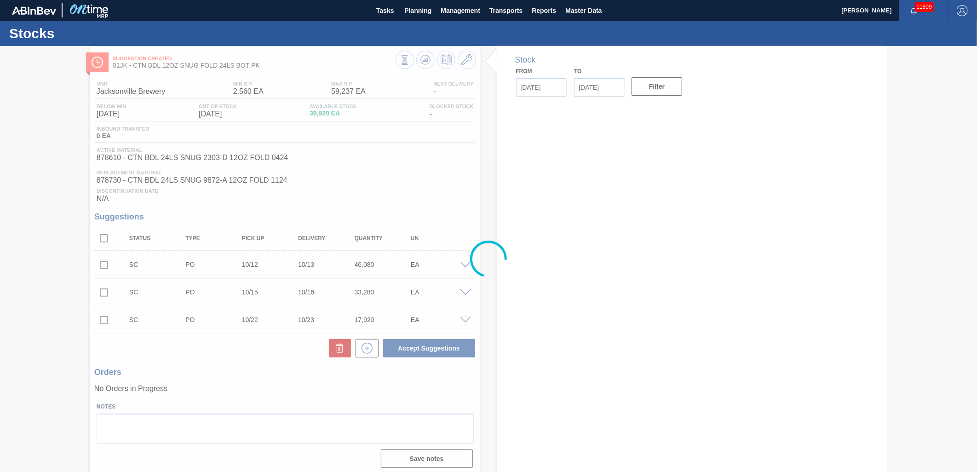
type input "[DATE]"
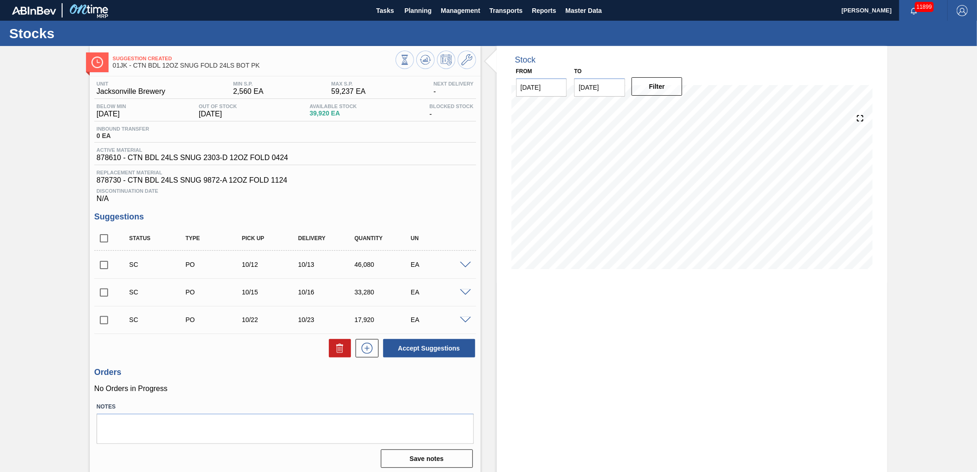
click at [466, 264] on span at bounding box center [465, 265] width 11 height 7
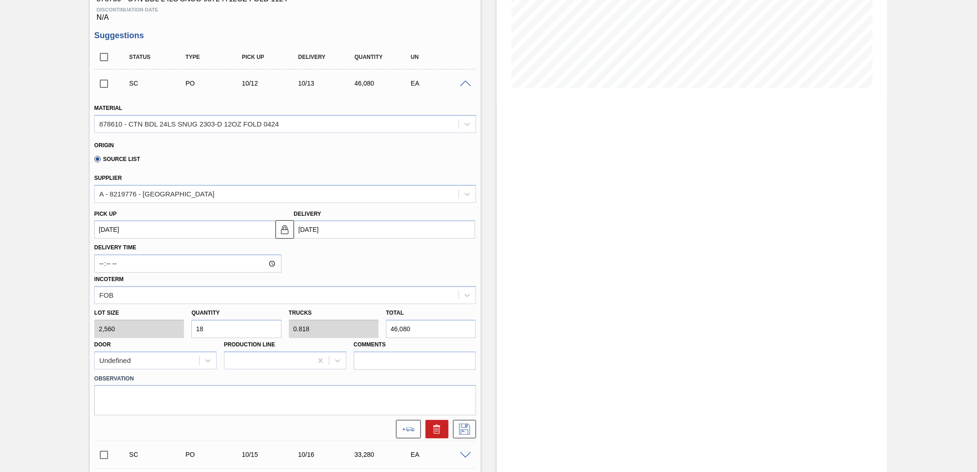
scroll to position [204, 0]
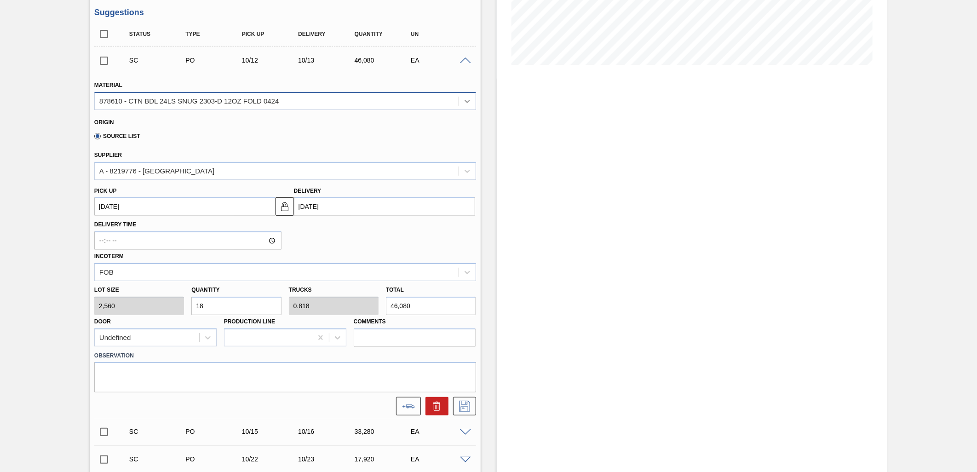
click at [465, 95] on div at bounding box center [467, 101] width 17 height 17
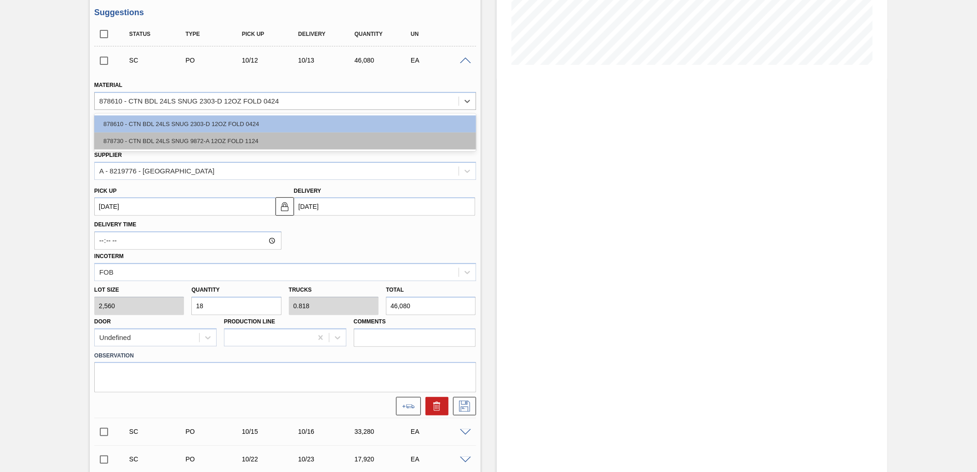
click at [353, 140] on div "878730 - CTN BDL 24LS SNUG 9872-A 12OZ FOLD 1124" at bounding box center [285, 140] width 382 height 17
type input "[DATE]"
type input "2,400"
type input "19.2"
type input "0.8"
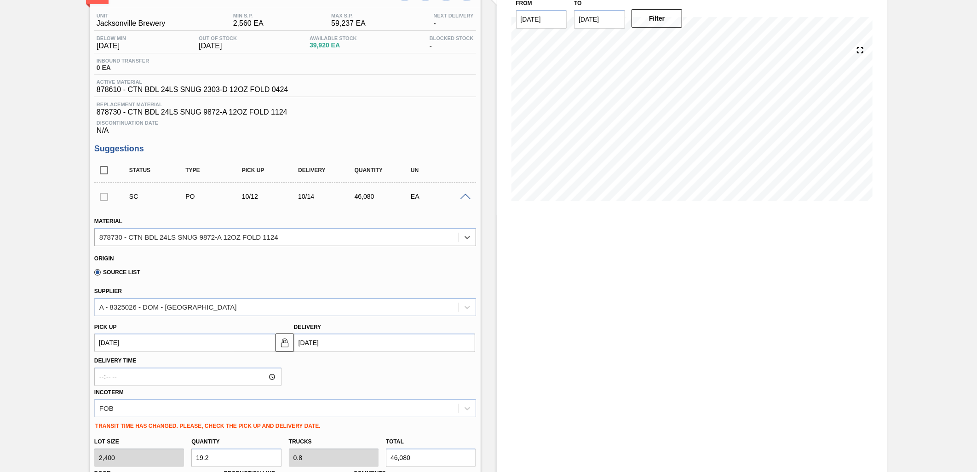
scroll to position [51, 0]
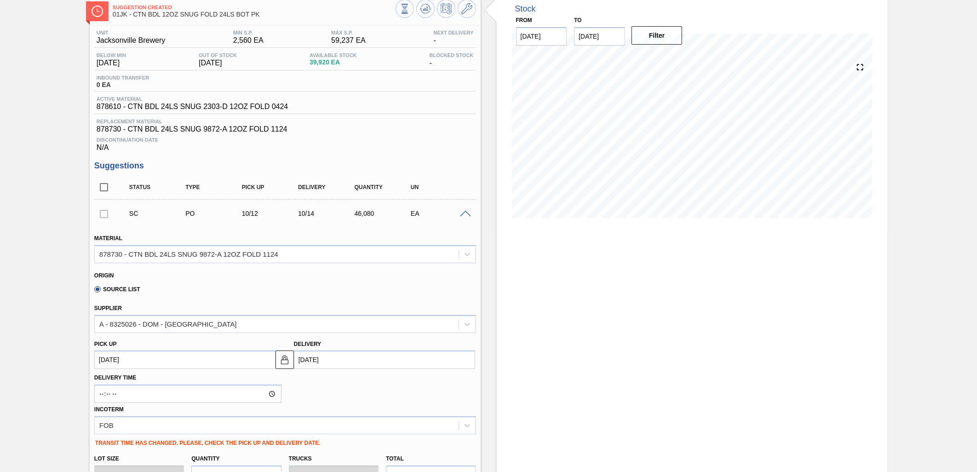
click at [452, 167] on h3 "Suggestions" at bounding box center [285, 166] width 382 height 10
click at [463, 213] on span at bounding box center [465, 214] width 11 height 7
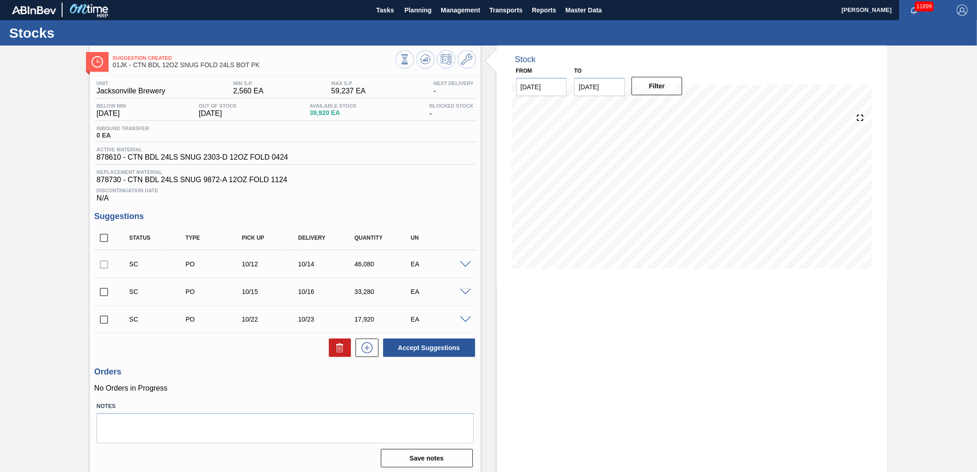
scroll to position [0, 0]
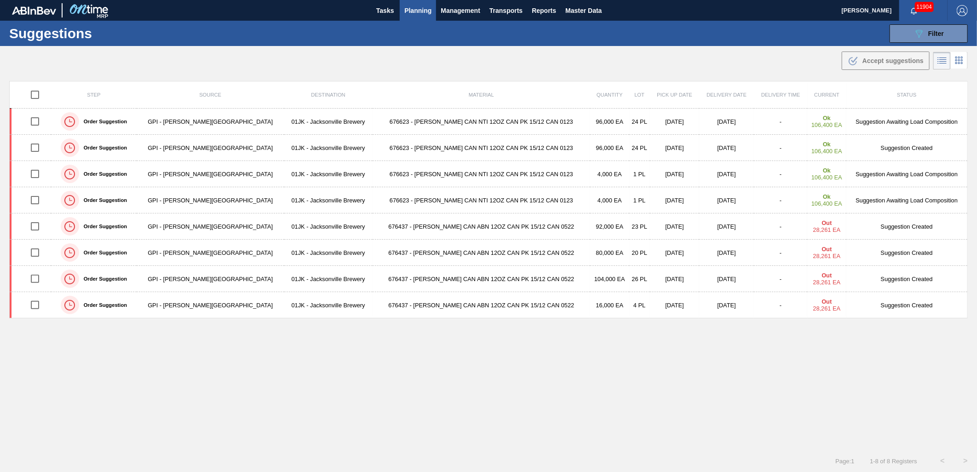
click at [419, 3] on button "Planning" at bounding box center [418, 10] width 36 height 21
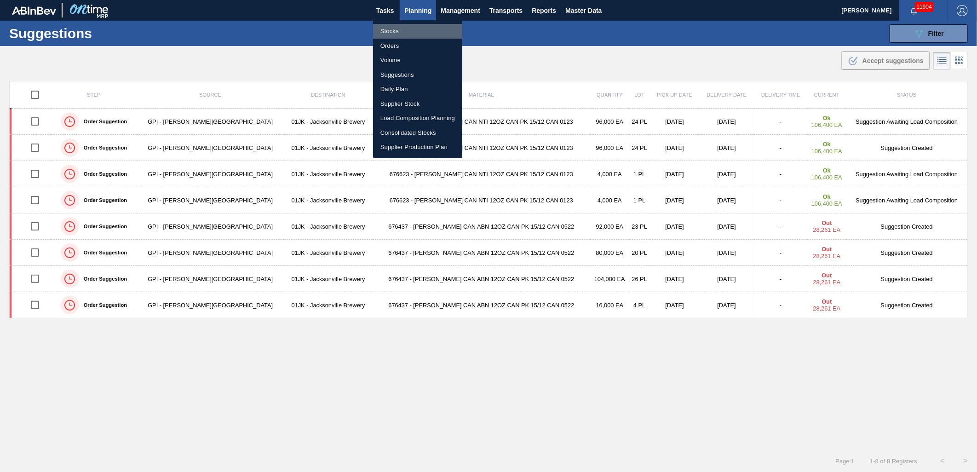
click at [406, 29] on li "Stocks" at bounding box center [417, 31] width 89 height 15
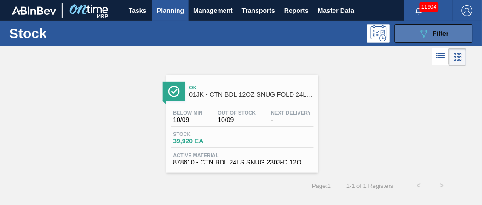
click at [438, 31] on span "Filter" at bounding box center [441, 33] width 16 height 7
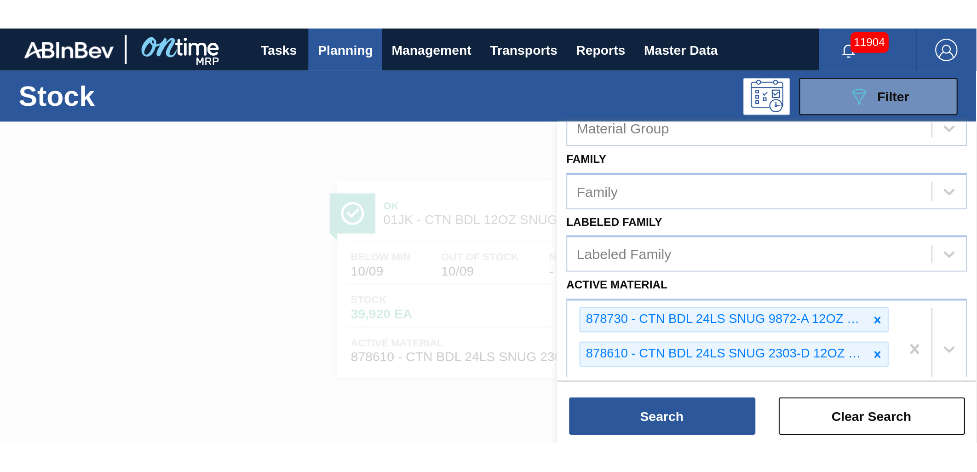
scroll to position [213, 0]
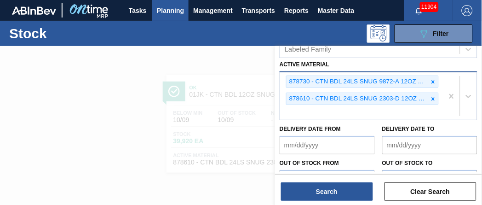
click at [311, 105] on div "878730 - CTN BDL 24LS SNUG 9872-A 12OZ FOLD 1124 878610 - CTN BDL 24LS SNUG 230…" at bounding box center [361, 95] width 163 height 47
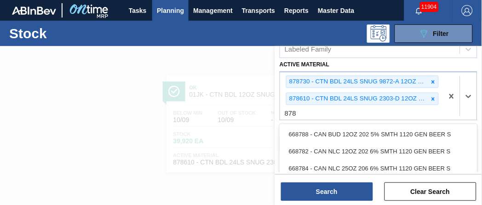
type Material "878"
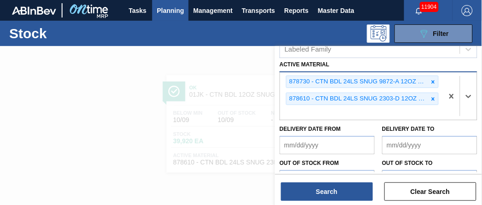
click at [347, 108] on div "878730 - CTN BDL 24LS SNUG 9872-A 12OZ FOLD 1124 878610 - CTN BDL 24LS SNUG 230…" at bounding box center [361, 95] width 163 height 47
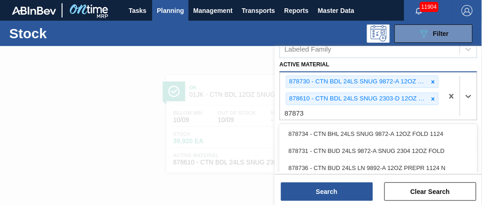
type Material "878733"
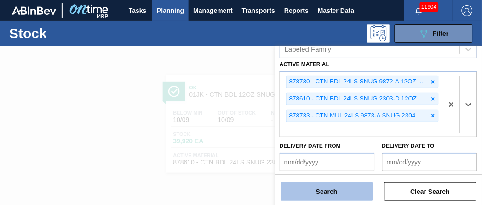
click at [355, 184] on button "Search" at bounding box center [327, 191] width 92 height 18
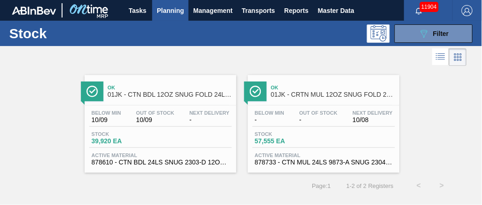
click at [281, 115] on div "Below Min -" at bounding box center [270, 116] width 34 height 13
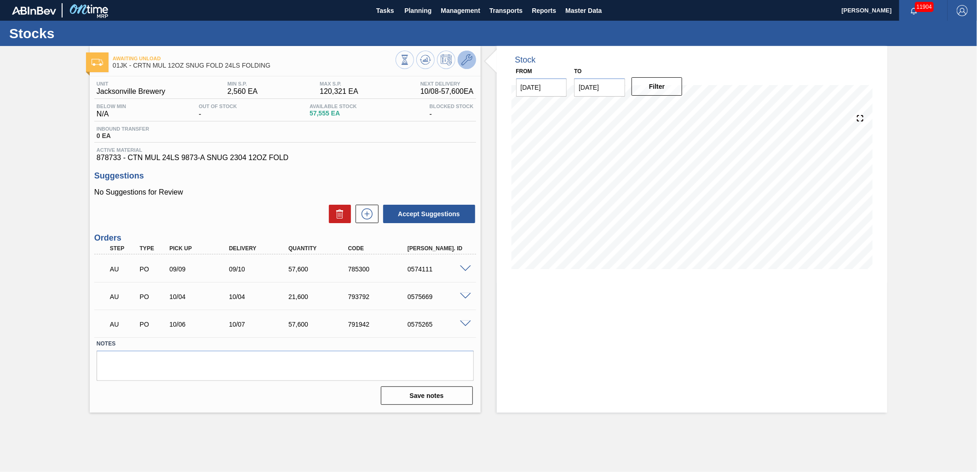
click at [472, 57] on icon at bounding box center [466, 59] width 11 height 11
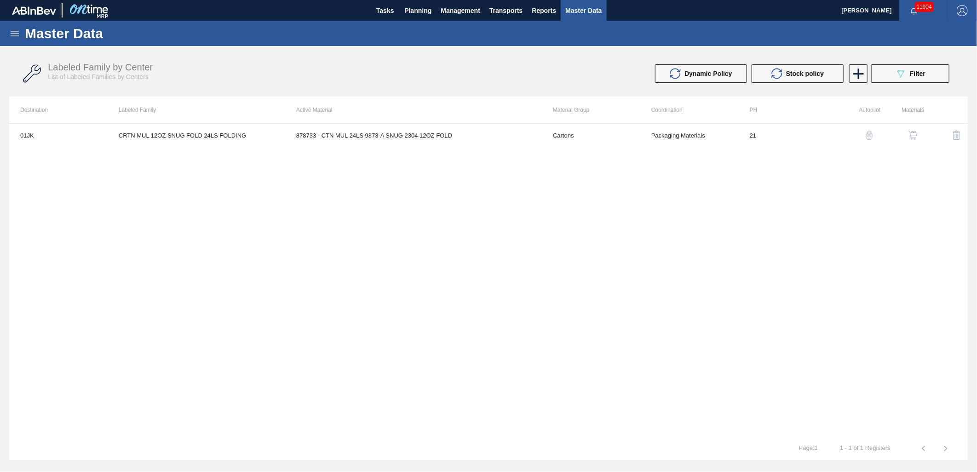
click at [915, 126] on button "button" at bounding box center [913, 135] width 22 height 22
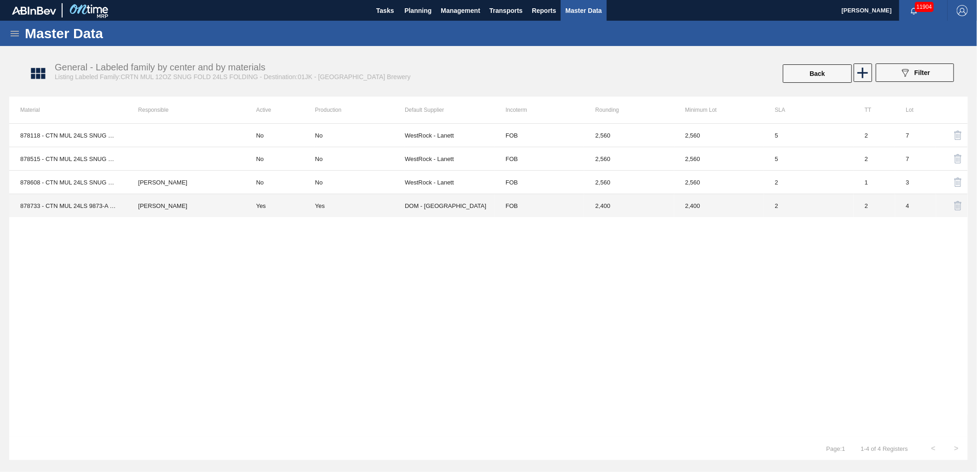
click at [328, 215] on td "Yes" at bounding box center [360, 205] width 90 height 23
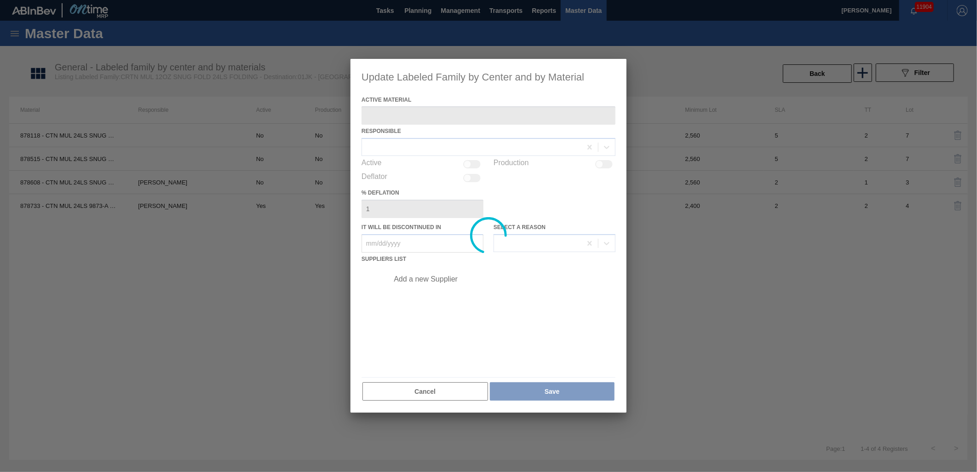
type Material "878733 - CTN MUL 24LS 9873-A SNUG 2304 12OZ FOLD"
checkbox input "true"
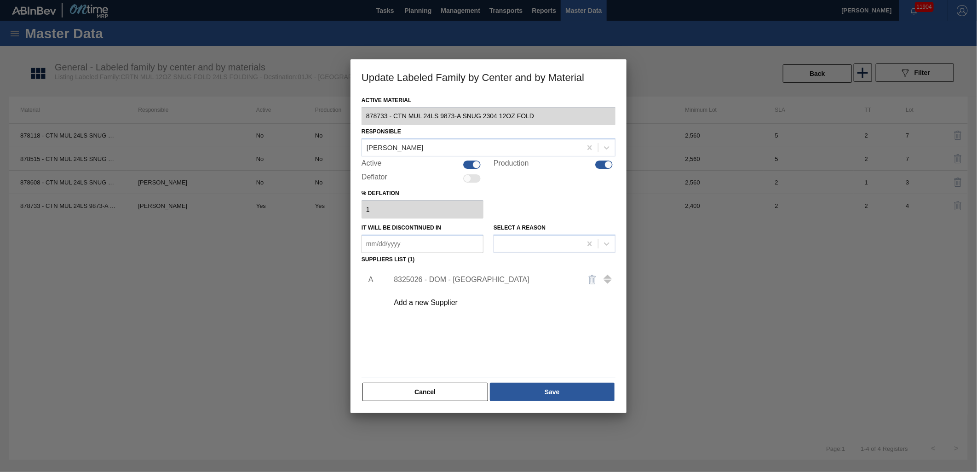
click at [505, 278] on div "8325026 - DOM - [GEOGRAPHIC_DATA]" at bounding box center [484, 280] width 180 height 8
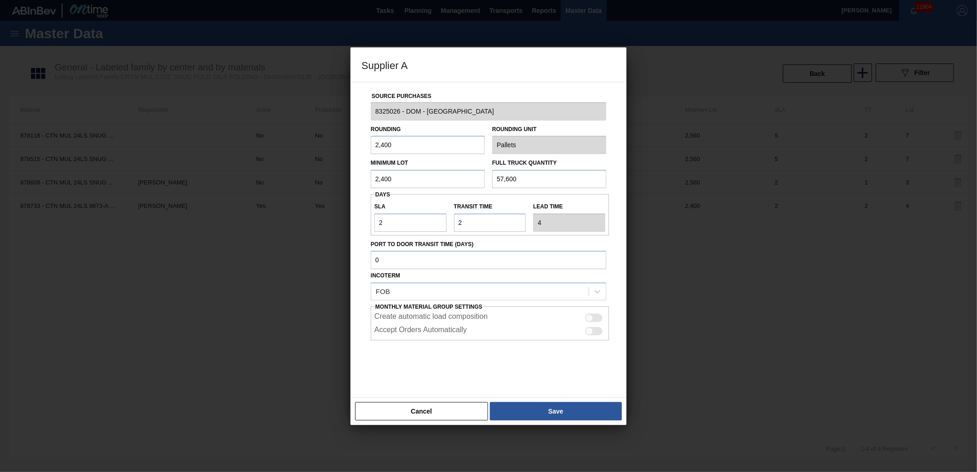
click at [441, 405] on button "Cancel" at bounding box center [421, 411] width 133 height 18
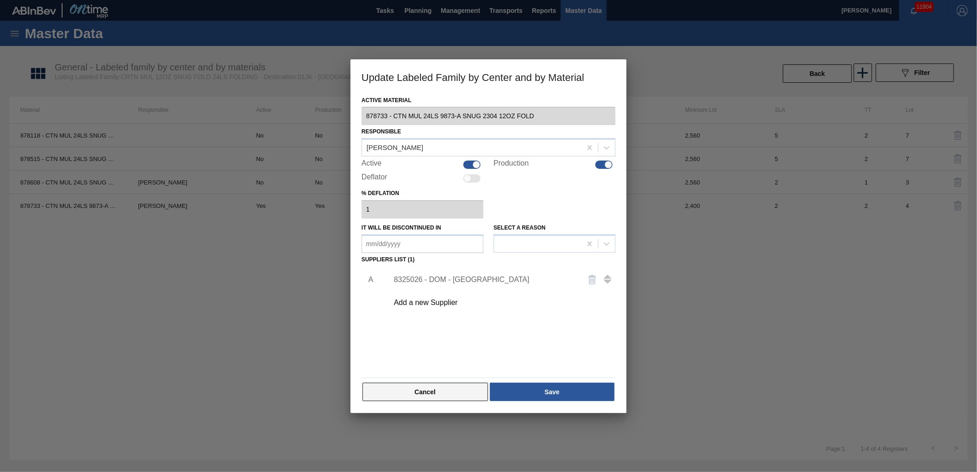
click at [436, 397] on button "Cancel" at bounding box center [425, 392] width 126 height 18
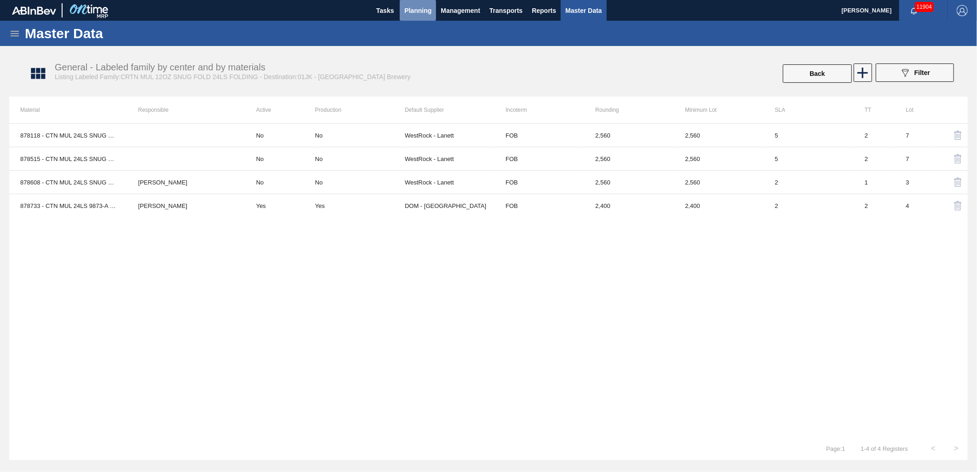
click at [420, 0] on button "Planning" at bounding box center [418, 10] width 36 height 21
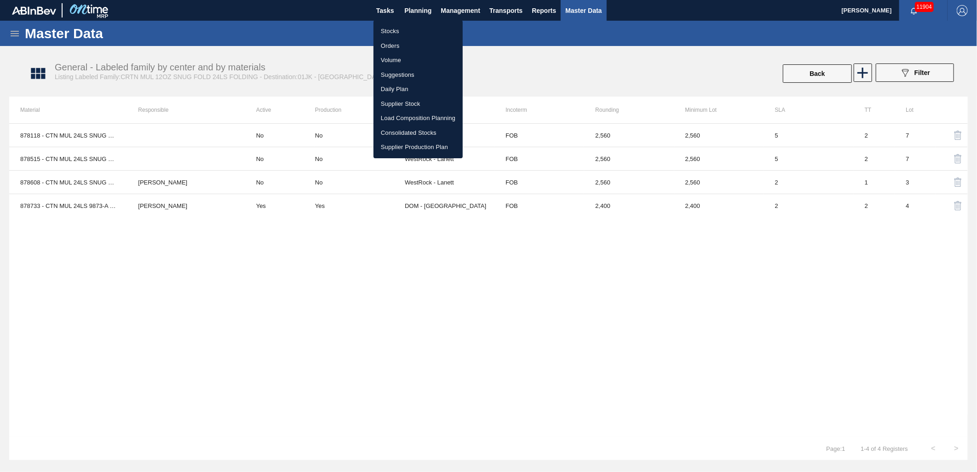
click at [396, 76] on li "Suggestions" at bounding box center [418, 75] width 89 height 15
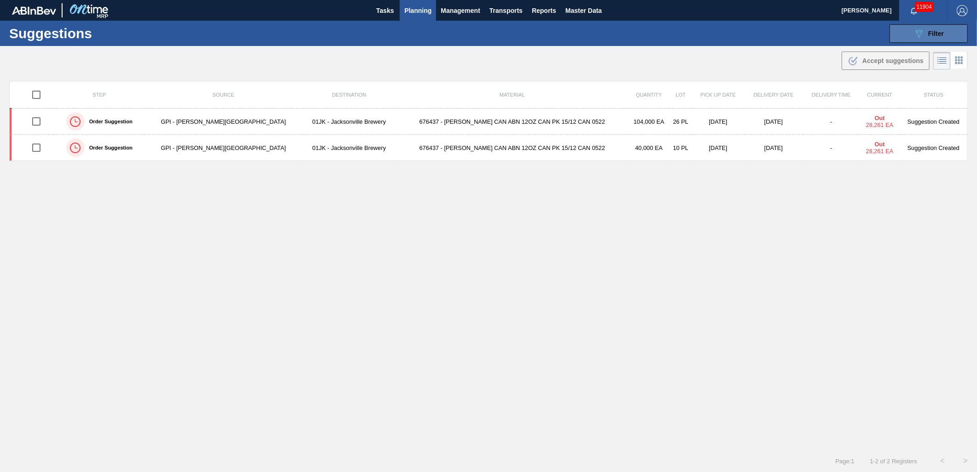
click at [943, 29] on div "089F7B8B-B2A5-4AFE-B5C0-19BA573D28AC Filter" at bounding box center [929, 33] width 30 height 11
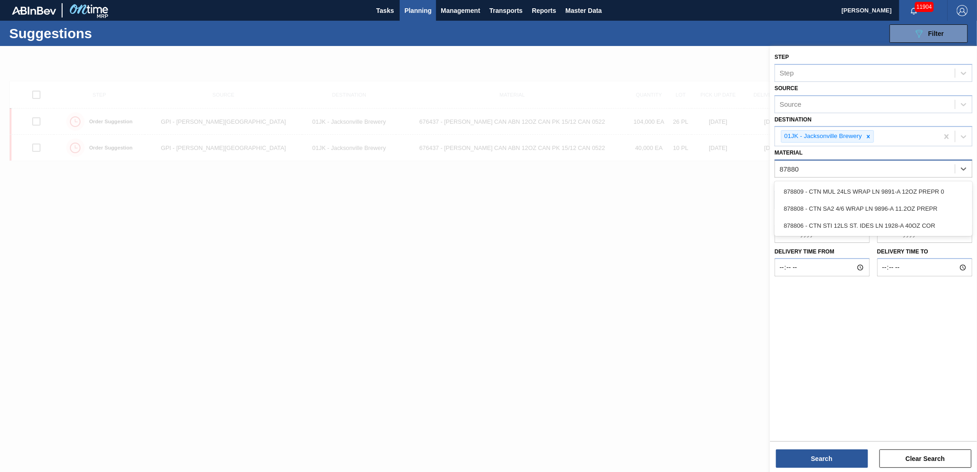
type input "878808"
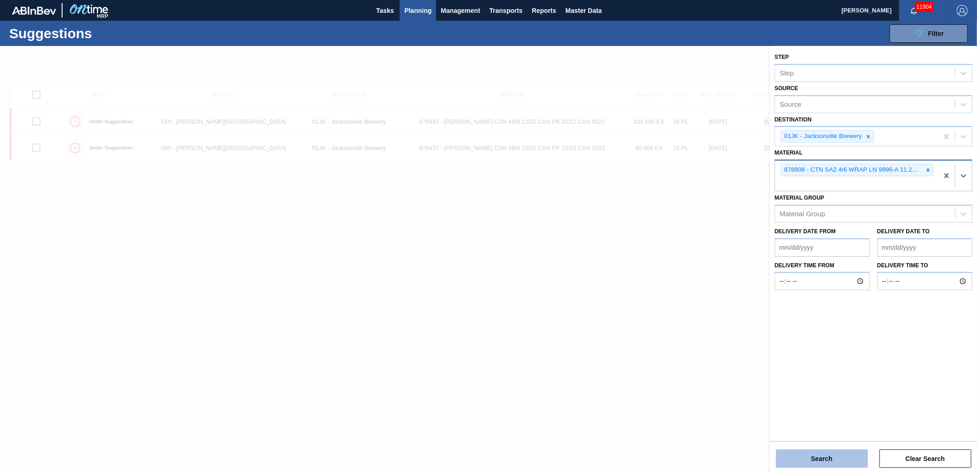
click at [814, 454] on button "Search" at bounding box center [822, 458] width 92 height 18
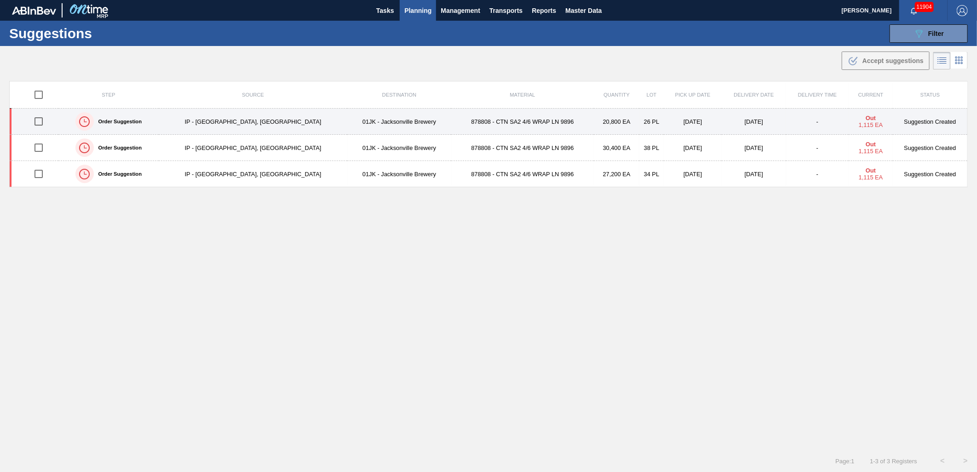
click at [42, 120] on input "checkbox" at bounding box center [38, 121] width 19 height 19
checkbox input "true"
click at [506, 114] on td "878808 - CTN SA2 4/6 WRAP LN 9896" at bounding box center [522, 122] width 143 height 26
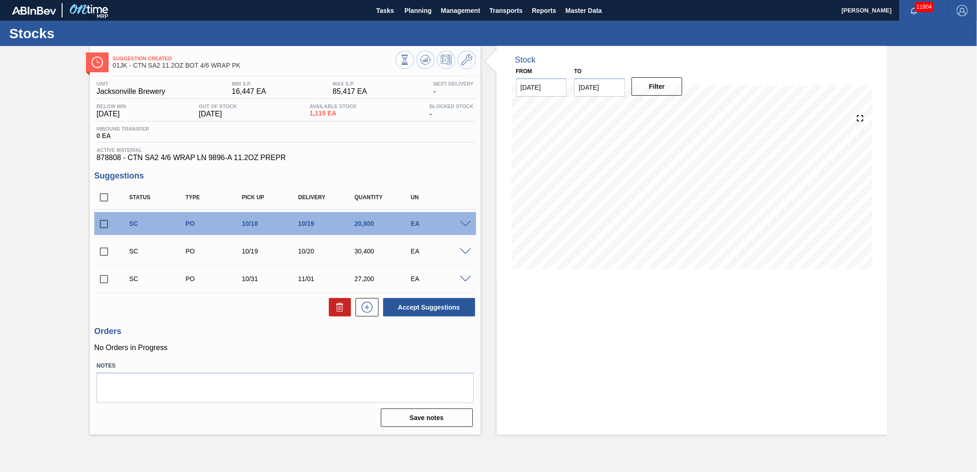
click at [466, 224] on span at bounding box center [465, 224] width 11 height 7
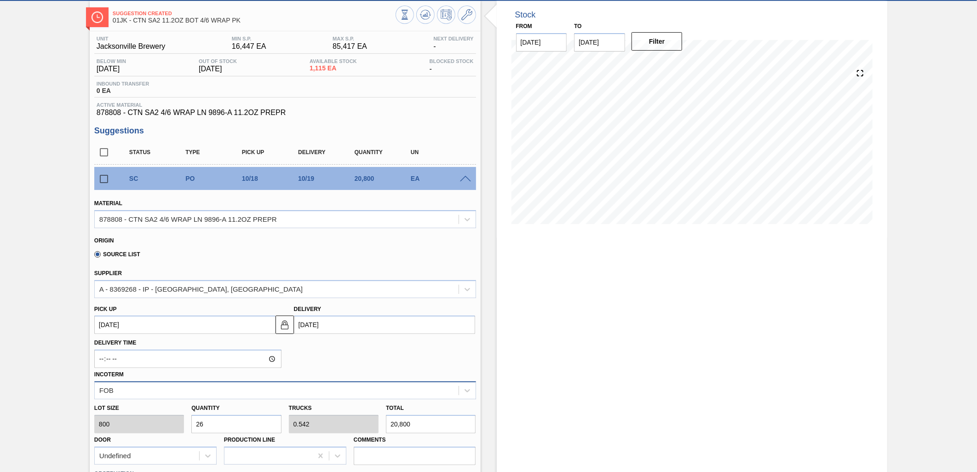
scroll to position [102, 0]
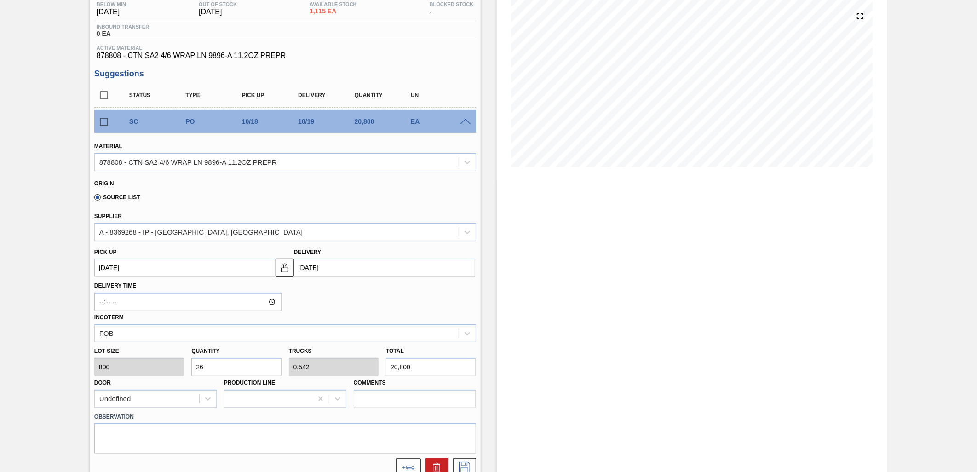
click at [246, 368] on input "26" at bounding box center [236, 367] width 90 height 18
click at [470, 126] on div "SC PO 10/18 10/19 20,800 EA" at bounding box center [285, 121] width 382 height 23
click at [463, 119] on span at bounding box center [465, 122] width 11 height 7
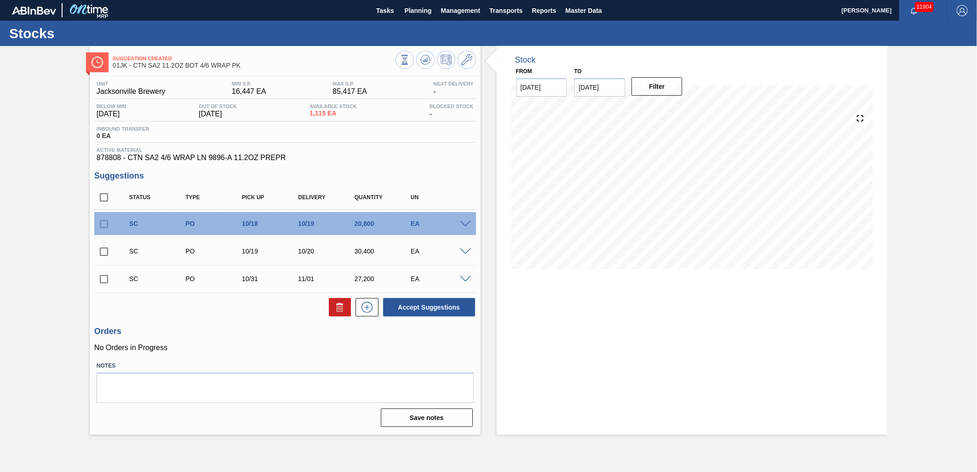
scroll to position [0, 0]
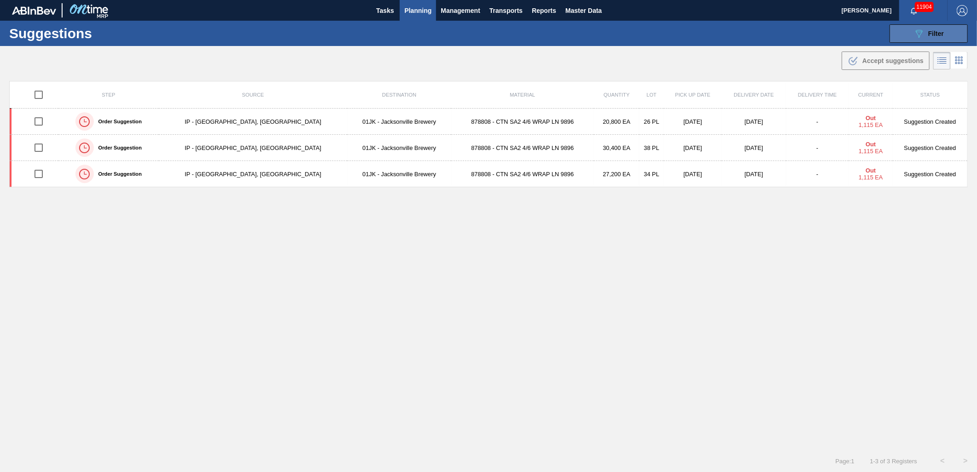
click at [931, 29] on div "089F7B8B-B2A5-4AFE-B5C0-19BA573D28AC Filter" at bounding box center [929, 33] width 30 height 11
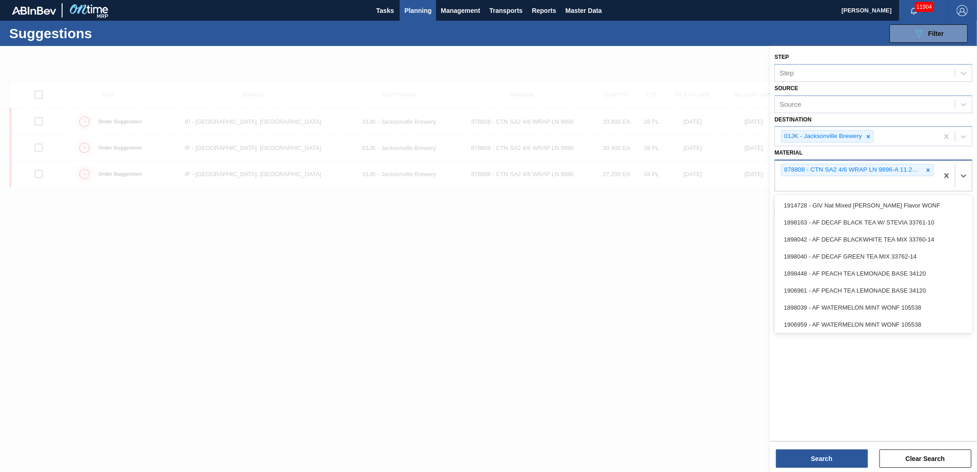
click at [890, 178] on div "878808 - CTN SA2 4/6 WRAP LN 9896-A 11.2OZ PREPR" at bounding box center [856, 176] width 163 height 30
type input "878643"
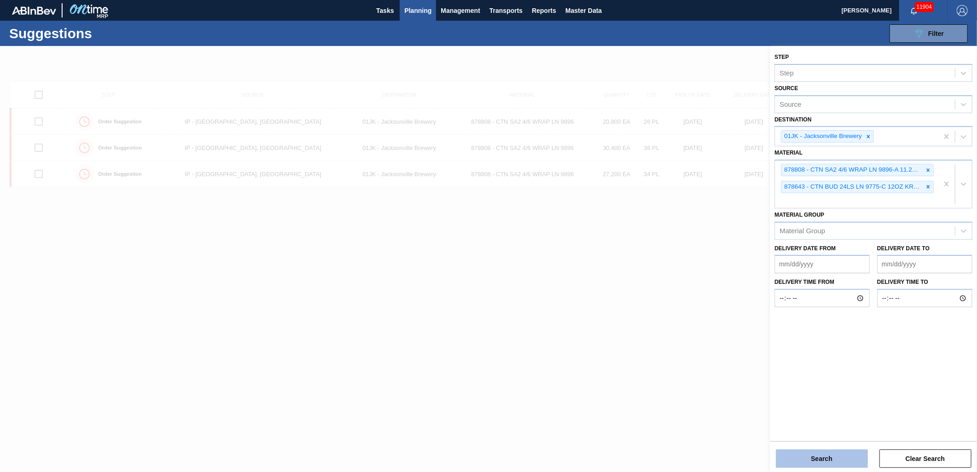
click at [819, 453] on button "Search" at bounding box center [822, 458] width 92 height 18
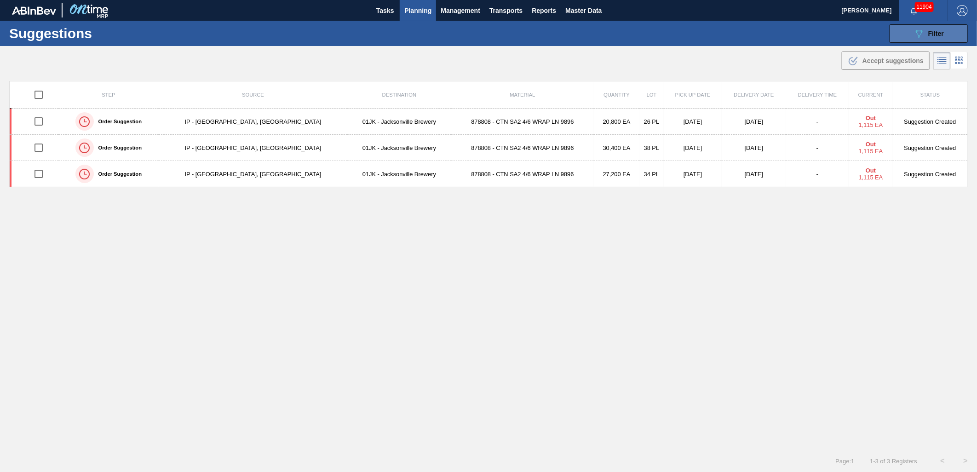
click at [909, 25] on button "089F7B8B-B2A5-4AFE-B5C0-19BA573D28AC Filter" at bounding box center [929, 33] width 78 height 18
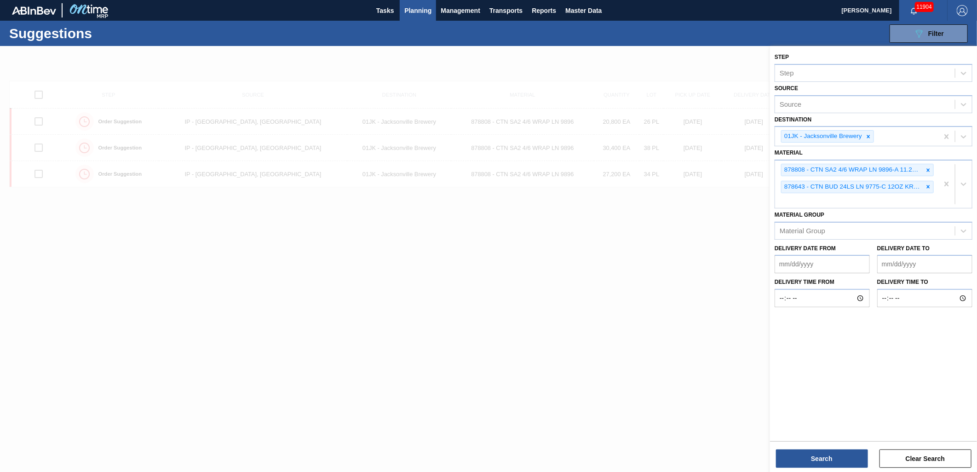
click at [713, 231] on div at bounding box center [488, 282] width 977 height 472
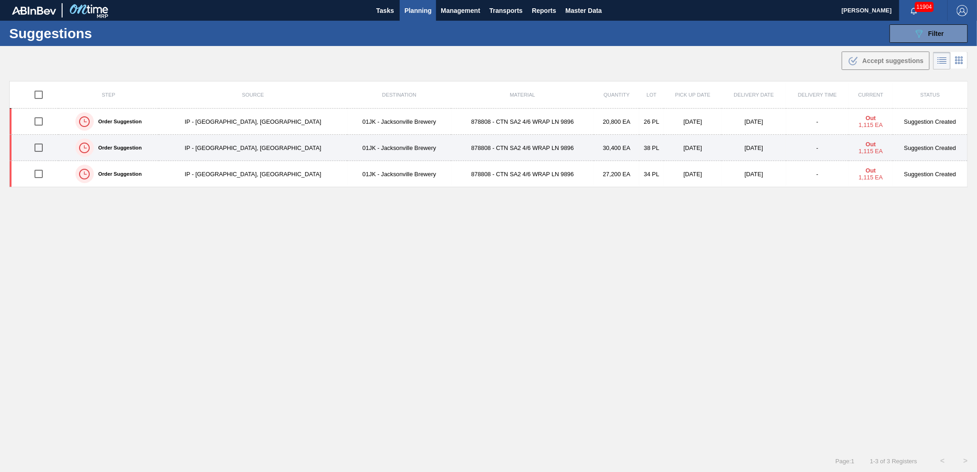
drag, startPoint x: 42, startPoint y: 122, endPoint x: 52, endPoint y: 150, distance: 29.6
click at [42, 122] on input "checkbox" at bounding box center [38, 121] width 19 height 19
checkbox input "true"
click at [46, 144] on input "checkbox" at bounding box center [38, 147] width 19 height 19
checkbox input "true"
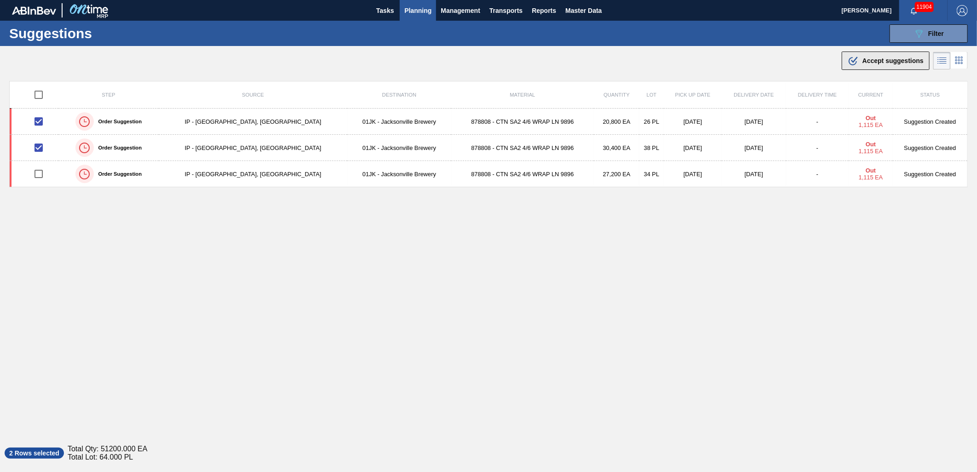
click at [873, 54] on button ".b{fill:var(--color-action-default)} Accept suggestions" at bounding box center [886, 61] width 88 height 18
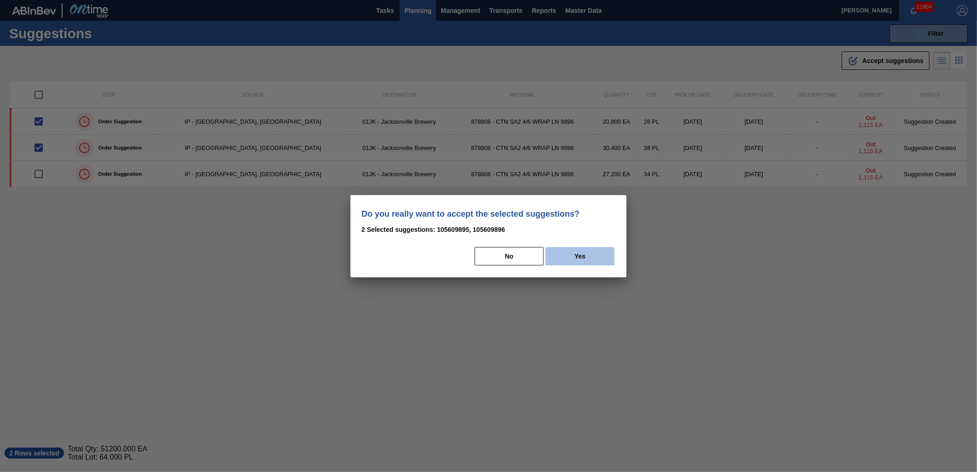
click at [573, 256] on button "Yes" at bounding box center [580, 256] width 69 height 18
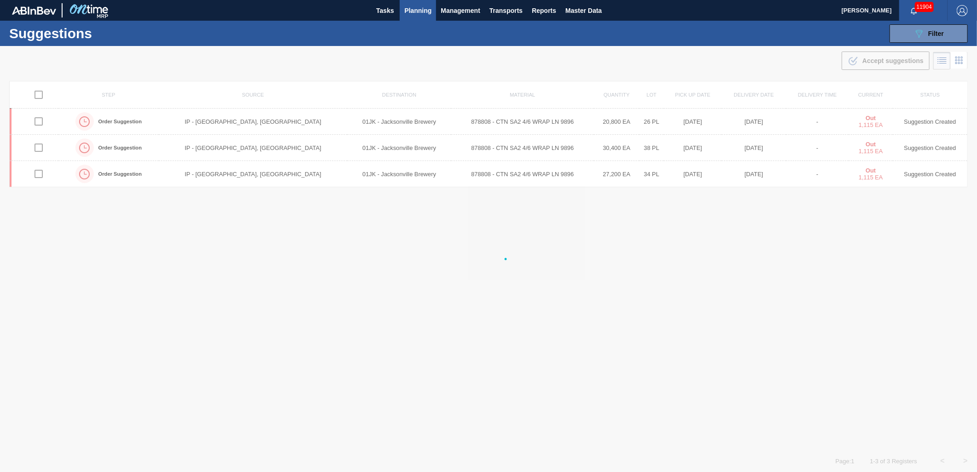
checkbox input "false"
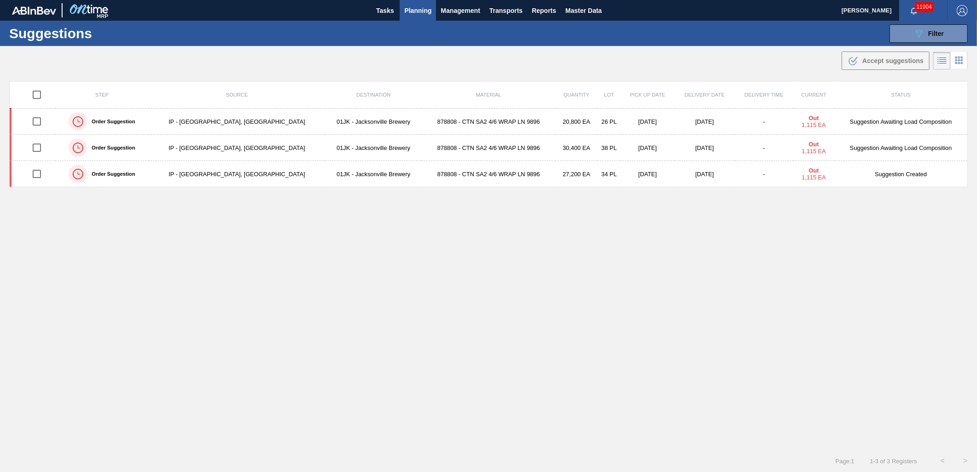
click at [425, 13] on span "Planning" at bounding box center [417, 10] width 27 height 11
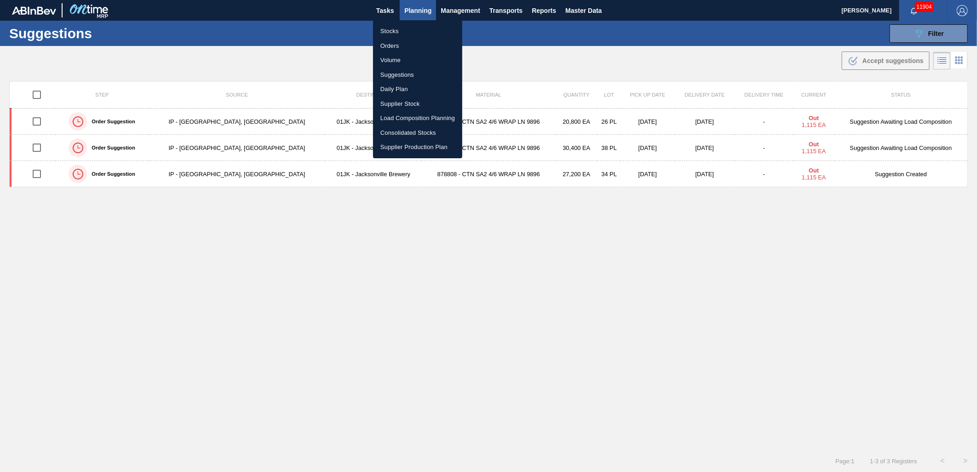
click at [688, 59] on div at bounding box center [488, 236] width 977 height 472
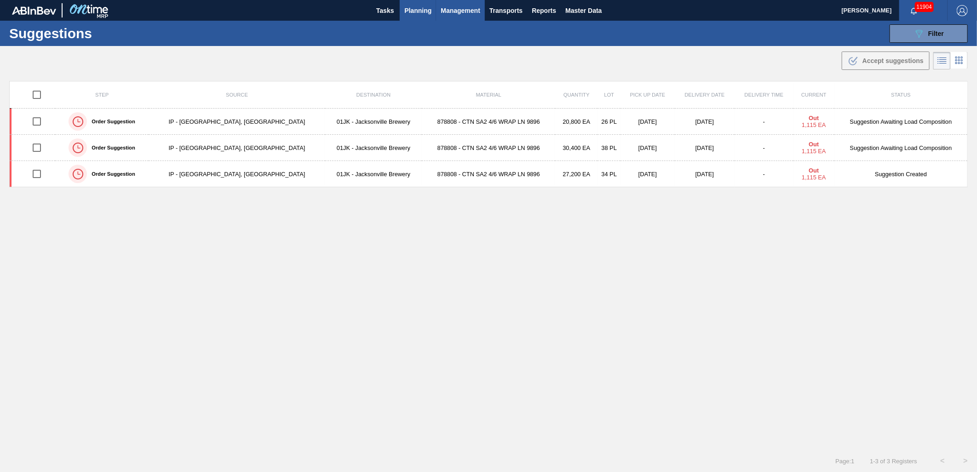
click at [467, 13] on span "Management" at bounding box center [461, 10] width 40 height 11
click at [546, 48] on div at bounding box center [488, 236] width 977 height 472
click at [511, 7] on span "Transports" at bounding box center [505, 10] width 33 height 11
click at [426, 7] on div at bounding box center [488, 236] width 977 height 472
click at [425, 8] on span "Planning" at bounding box center [417, 10] width 27 height 11
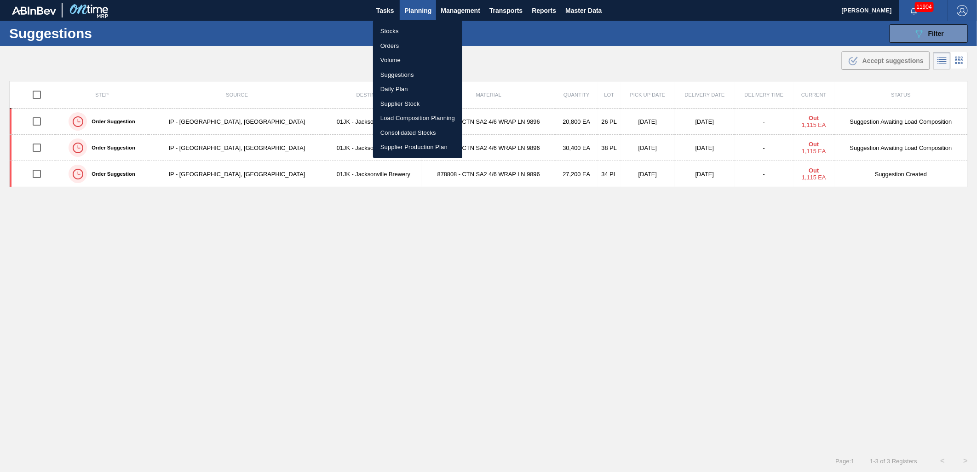
click at [425, 118] on li "Load Composition Planning" at bounding box center [417, 118] width 89 height 15
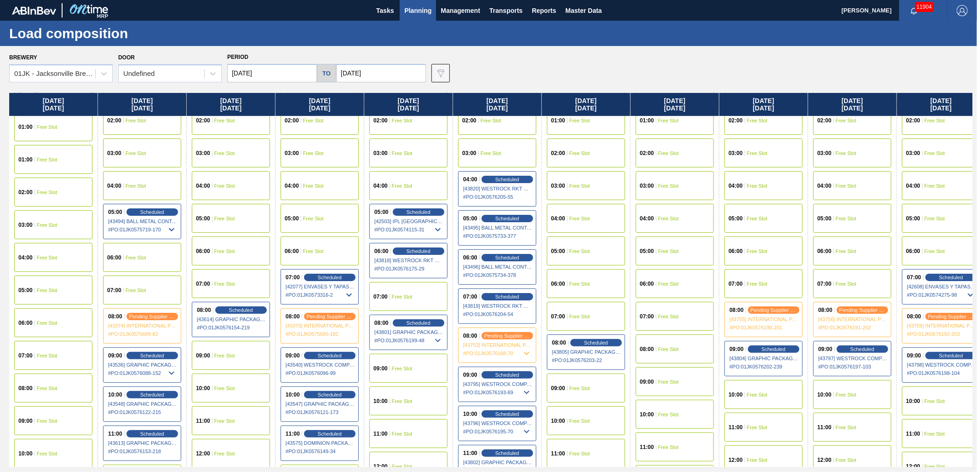
scroll to position [204, 0]
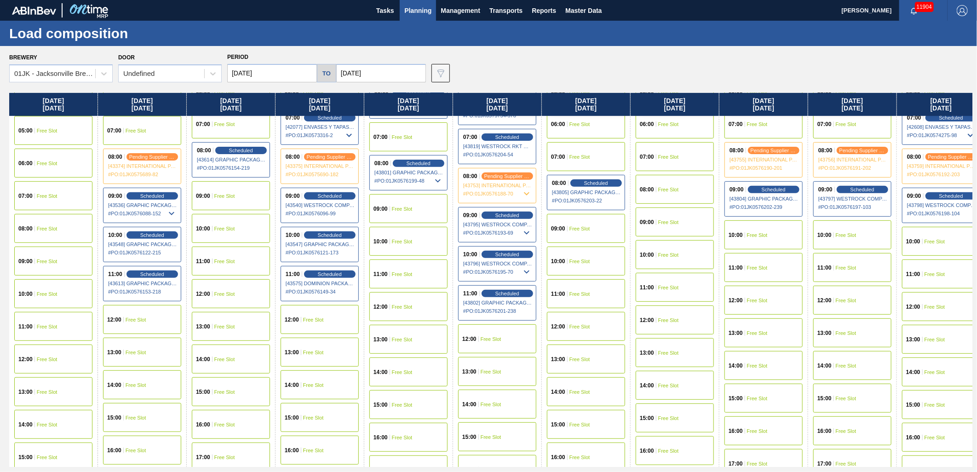
click at [581, 226] on span "Free Slot" at bounding box center [579, 229] width 21 height 6
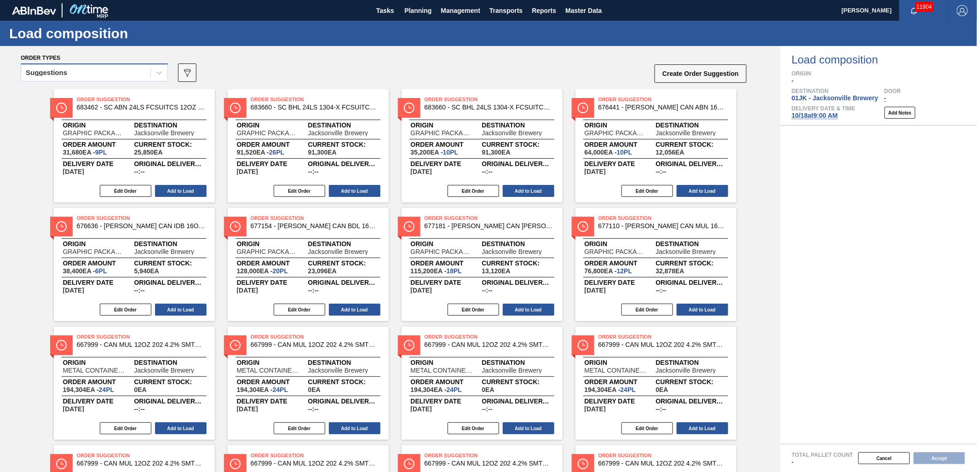
click at [94, 66] on div "Suggestions" at bounding box center [85, 72] width 129 height 13
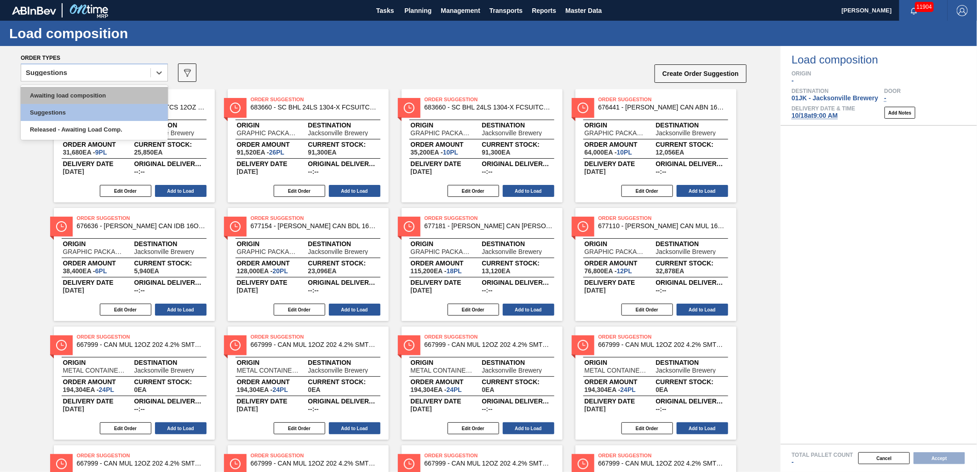
click at [97, 88] on div "Awaiting load composition" at bounding box center [94, 95] width 147 height 17
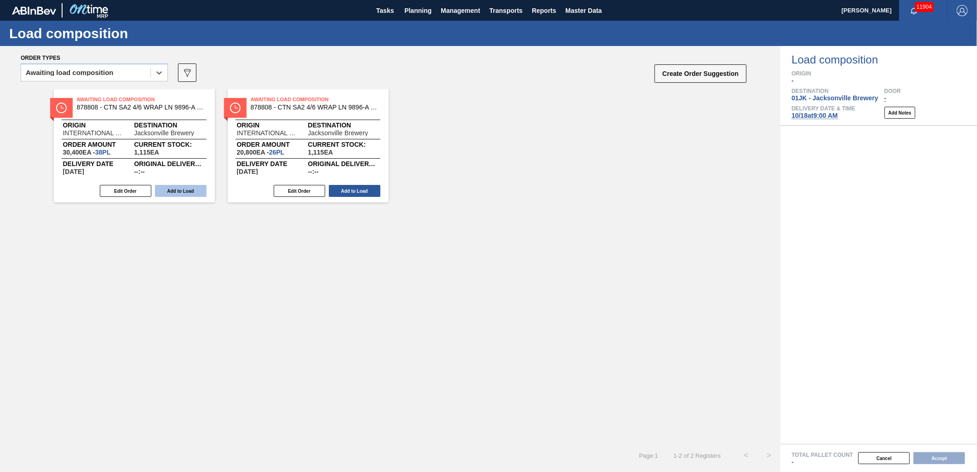
click at [187, 190] on button "Add to Load" at bounding box center [181, 191] width 52 height 12
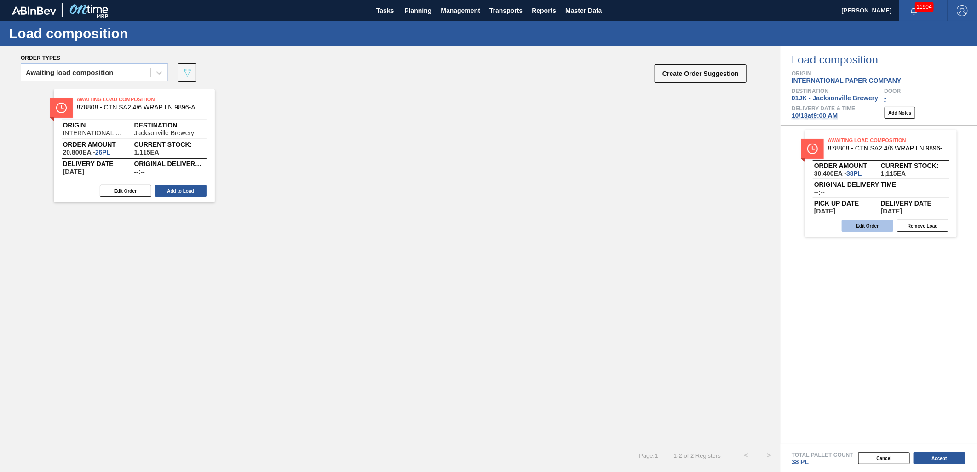
click at [860, 230] on button "Edit Order" at bounding box center [868, 226] width 52 height 12
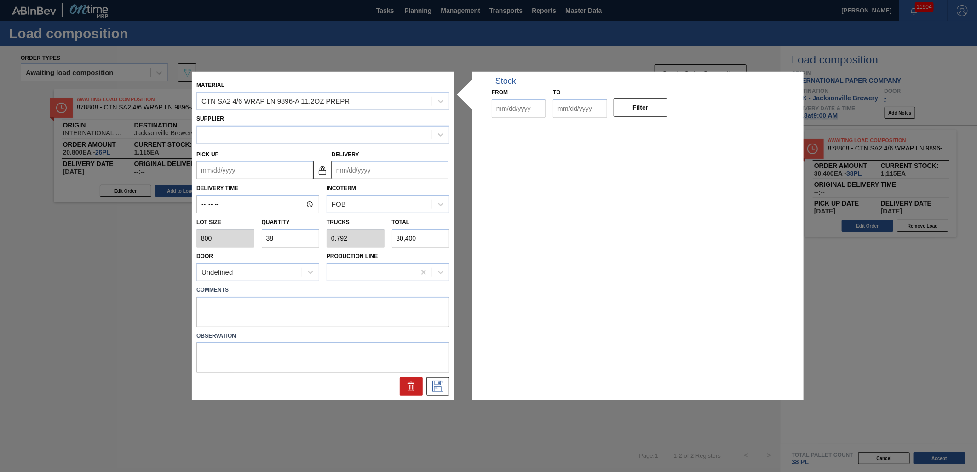
type input "800"
type input "38"
type input "0.792"
type input "30,400"
type up "[DATE]"
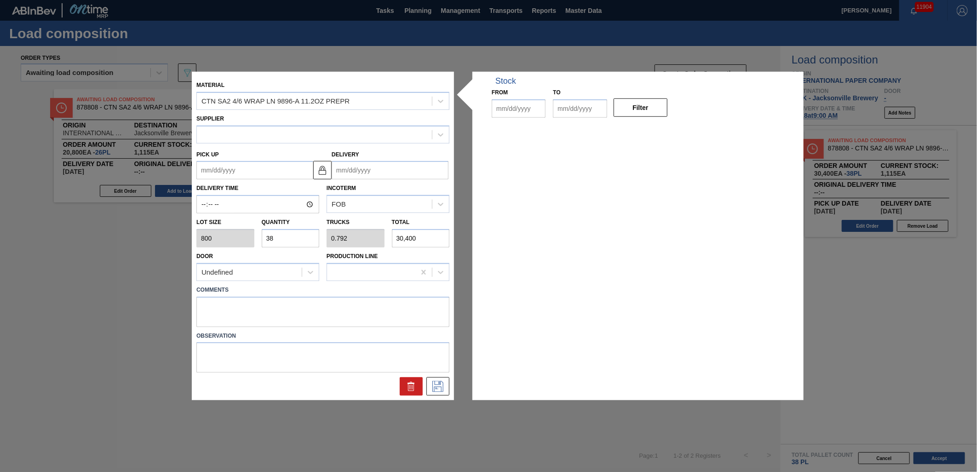
type input "[DATE]"
click at [307, 236] on input "38" at bounding box center [291, 238] width 58 height 18
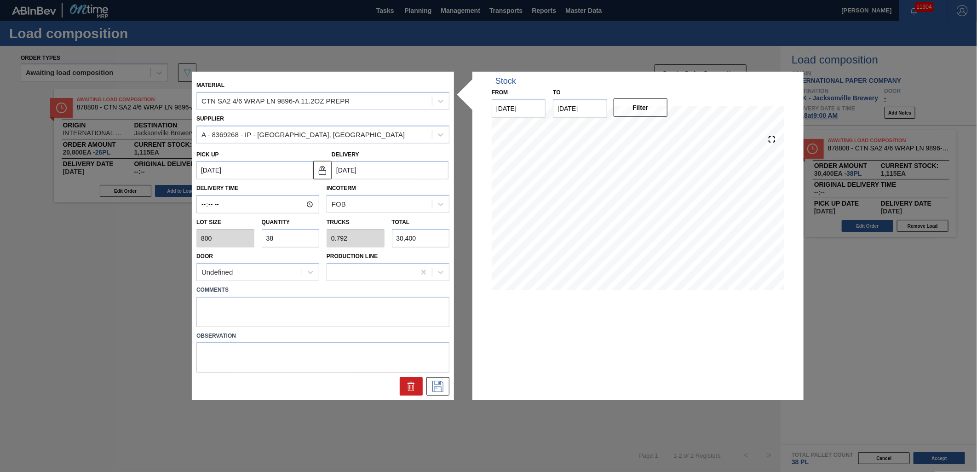
type input "5"
type input "0.104"
type input "4,000"
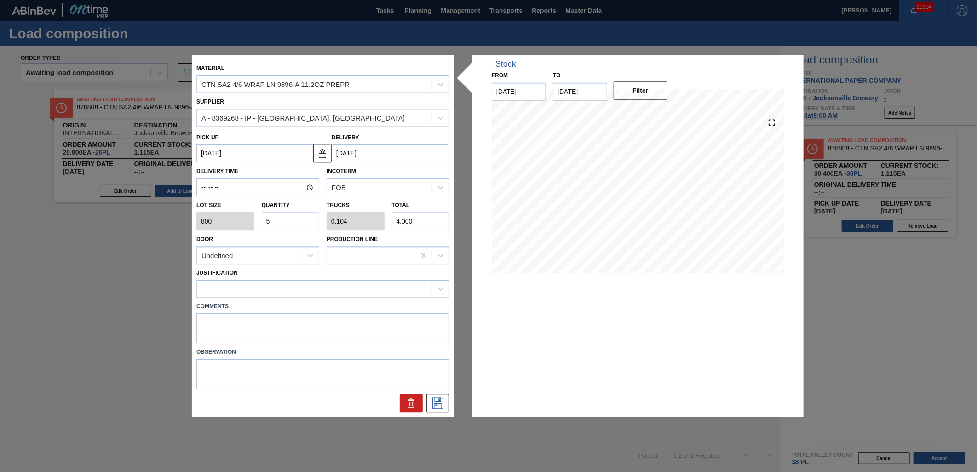
type input "52"
type input "1.083"
type input "41,600"
type input "52"
click at [440, 293] on div at bounding box center [440, 289] width 17 height 17
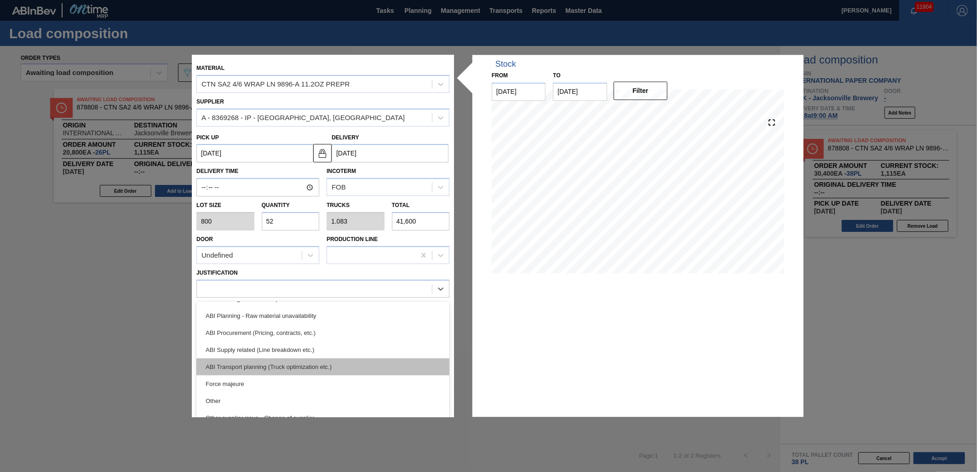
scroll to position [102, 0]
click at [301, 364] on div "ABI Transport planning (Truck optimization etc.)" at bounding box center [322, 362] width 253 height 17
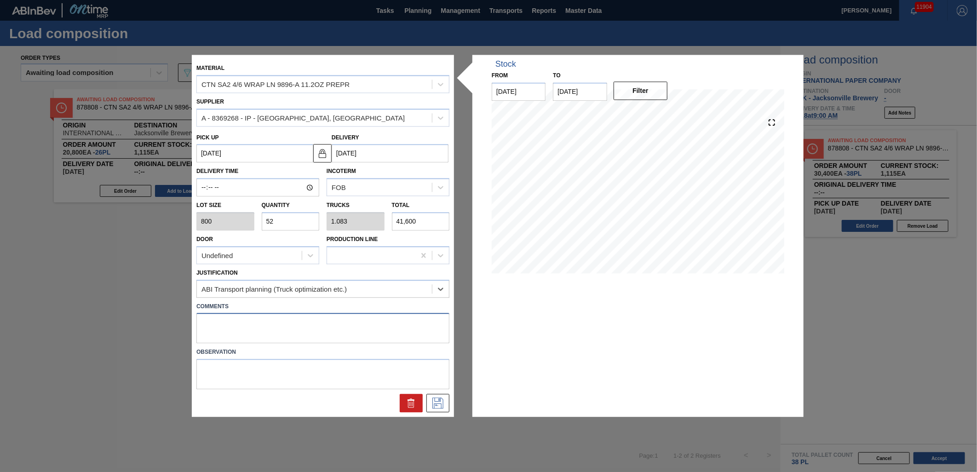
click at [294, 317] on textarea at bounding box center [322, 328] width 253 height 30
type textarea "LIVE"
click at [437, 409] on button at bounding box center [437, 403] width 23 height 18
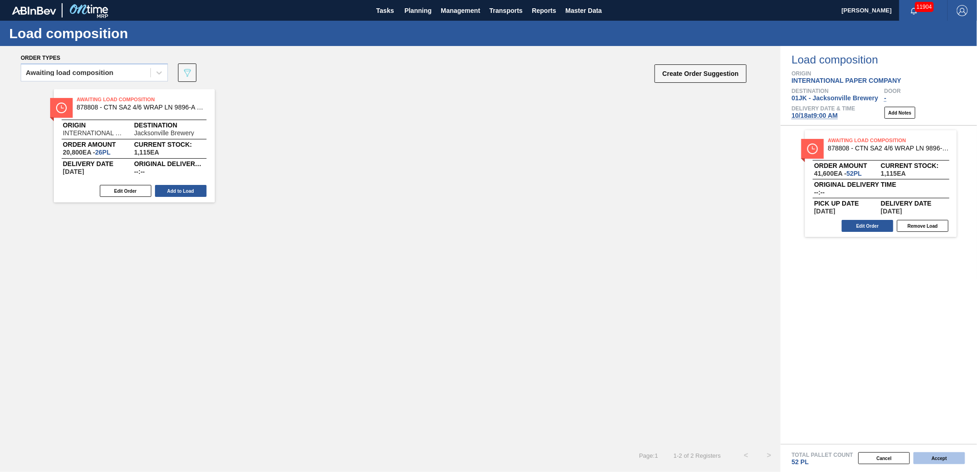
drag, startPoint x: 940, startPoint y: 451, endPoint x: 941, endPoint y: 457, distance: 5.5
click at [940, 451] on div "Cancel Accept" at bounding box center [868, 458] width 196 height 14
click at [942, 458] on button "Accept" at bounding box center [940, 458] width 52 height 12
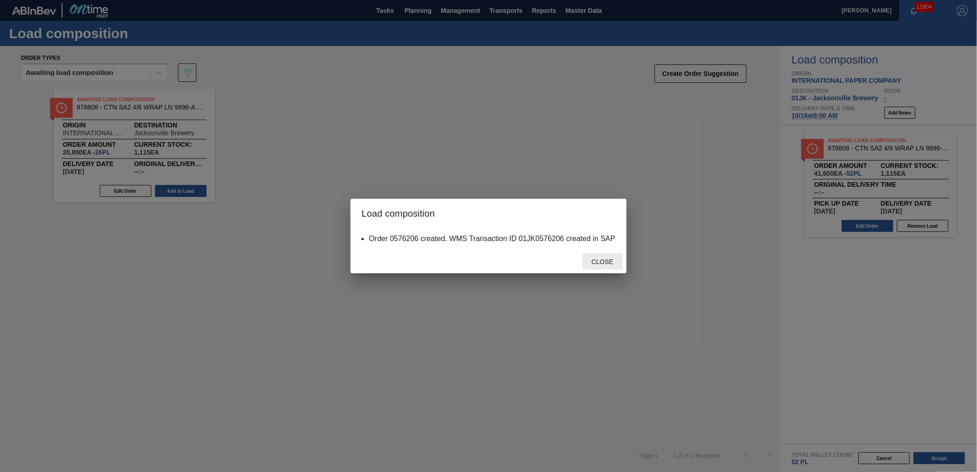
click at [597, 264] on span "Close" at bounding box center [602, 261] width 36 height 7
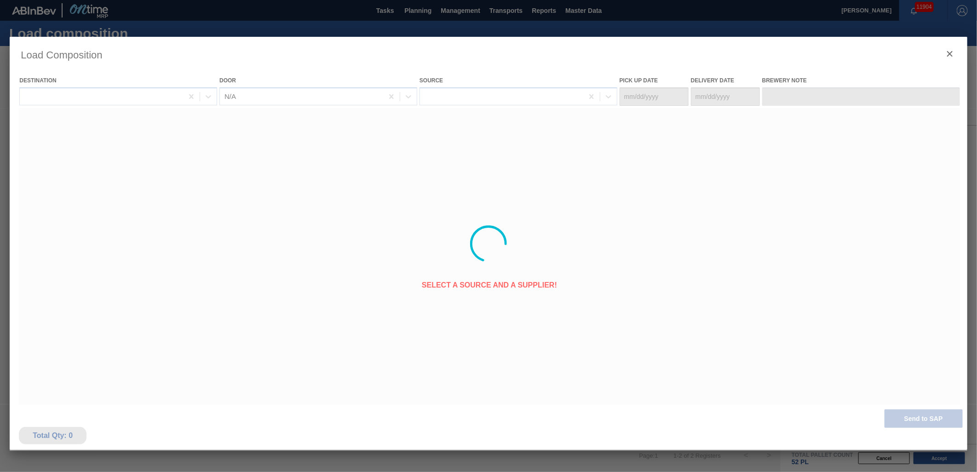
type Date "[DATE]"
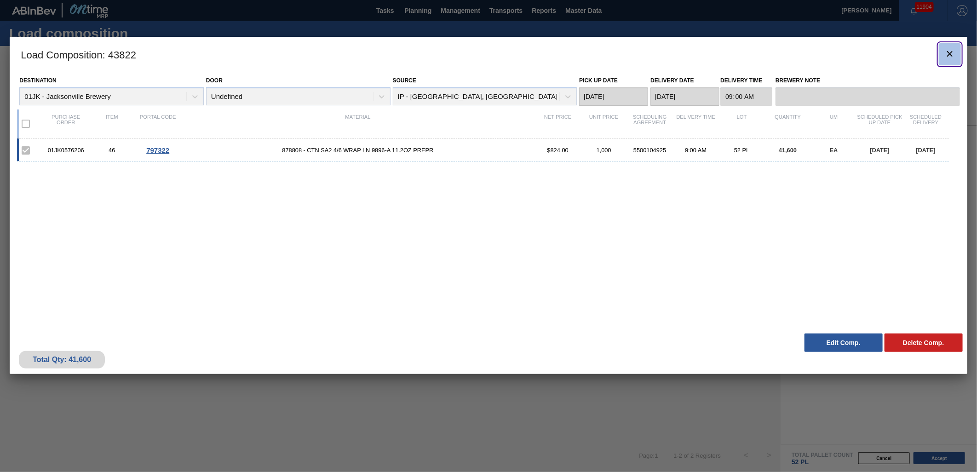
click at [948, 56] on icon "botão de ícone" at bounding box center [949, 53] width 11 height 11
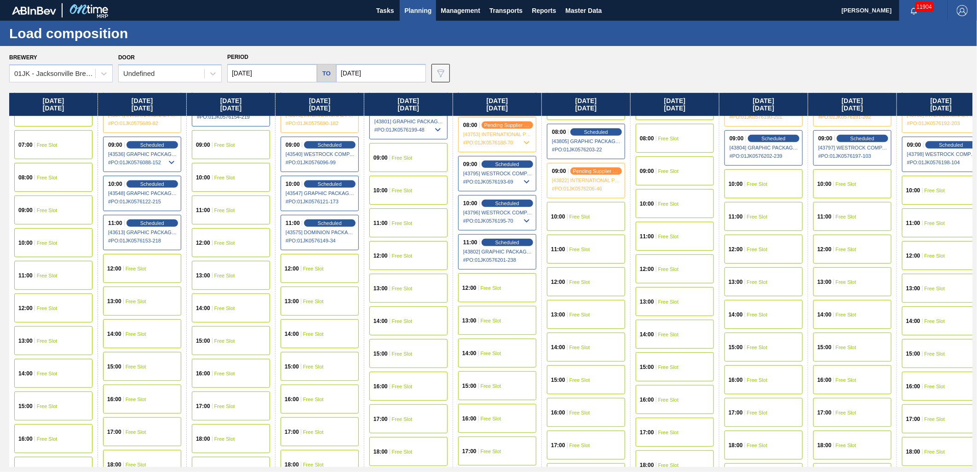
scroll to position [204, 0]
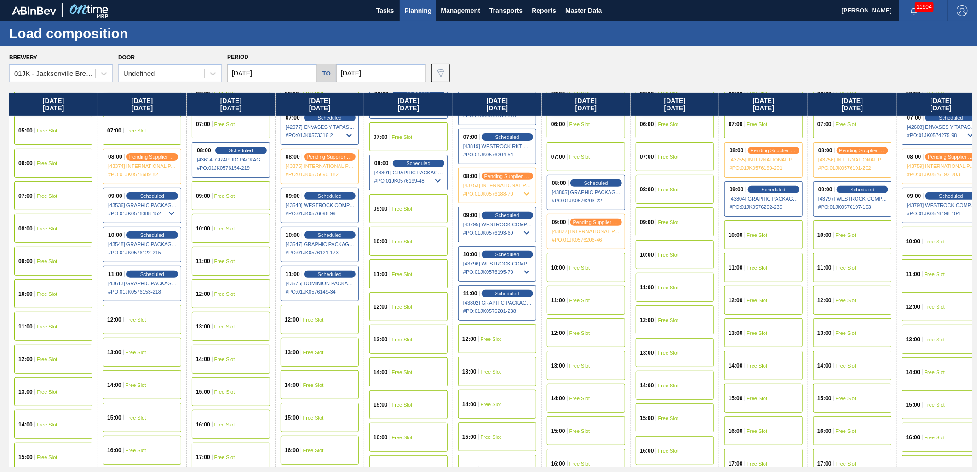
click at [769, 219] on div "10:00 Free Slot" at bounding box center [763, 234] width 88 height 33
click at [767, 232] on span "Free Slot" at bounding box center [757, 235] width 21 height 6
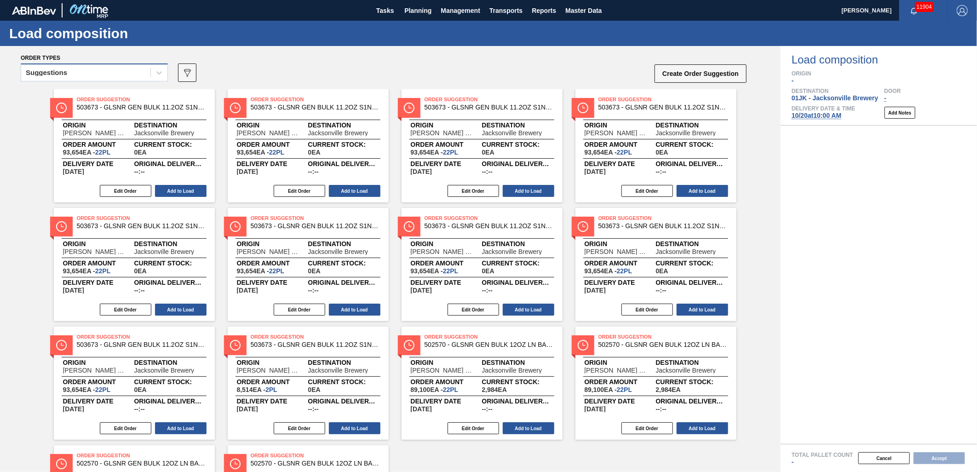
click at [136, 70] on div "Suggestions" at bounding box center [85, 72] width 129 height 13
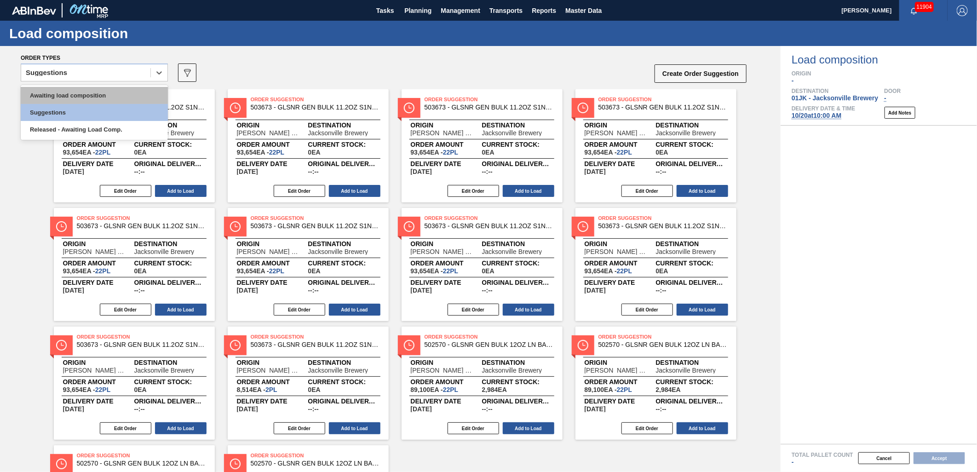
click at [114, 91] on div "Awaiting load composition" at bounding box center [94, 95] width 147 height 17
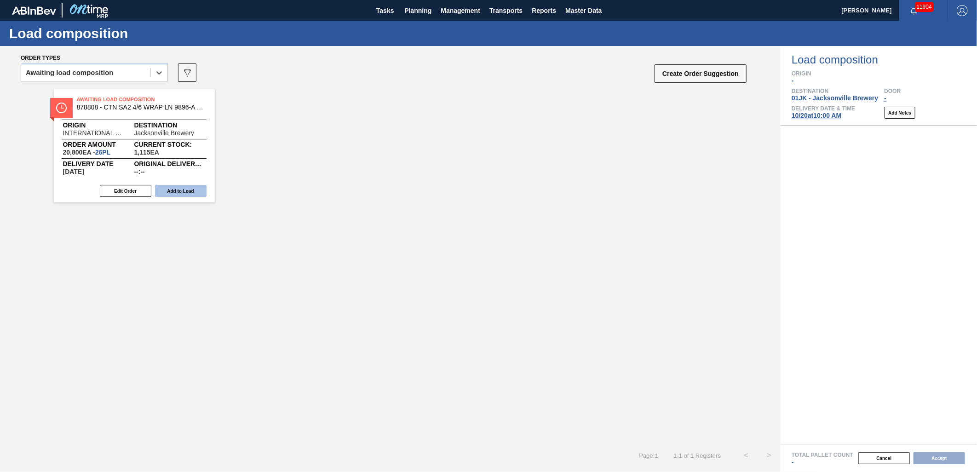
click at [186, 194] on button "Add to Load" at bounding box center [181, 191] width 52 height 12
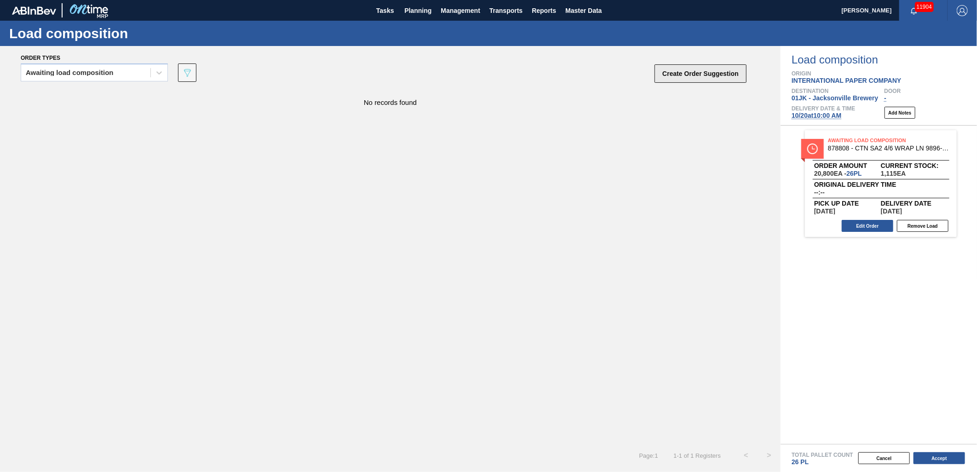
click at [693, 79] on button "Create Order Suggestion" at bounding box center [701, 73] width 92 height 18
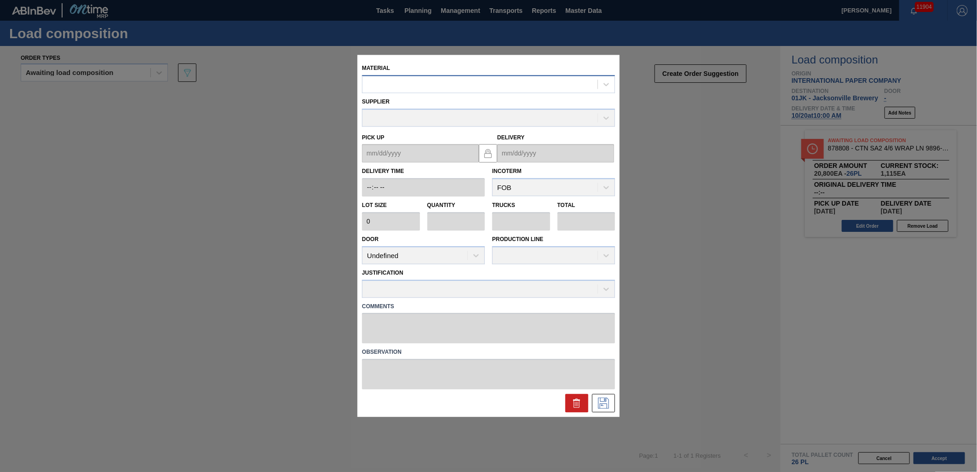
drag, startPoint x: 492, startPoint y: 70, endPoint x: 492, endPoint y: 80, distance: 9.2
click at [492, 72] on div "Material" at bounding box center [488, 77] width 253 height 31
click at [491, 83] on div at bounding box center [479, 84] width 235 height 13
click at [508, 83] on div at bounding box center [479, 84] width 235 height 13
type input "878809"
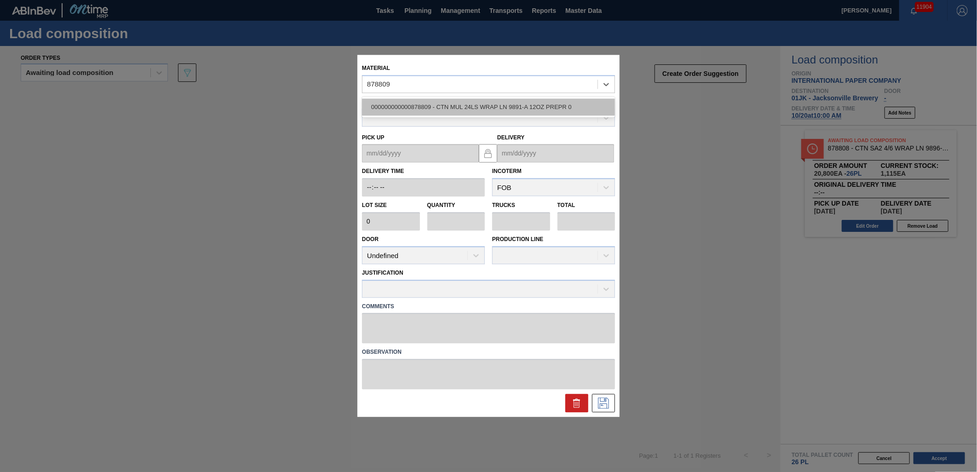
click at [518, 100] on div "000000000000878809 - CTN MUL 24LS WRAP LN 9891-A 12OZ PREPR 0" at bounding box center [488, 106] width 253 height 17
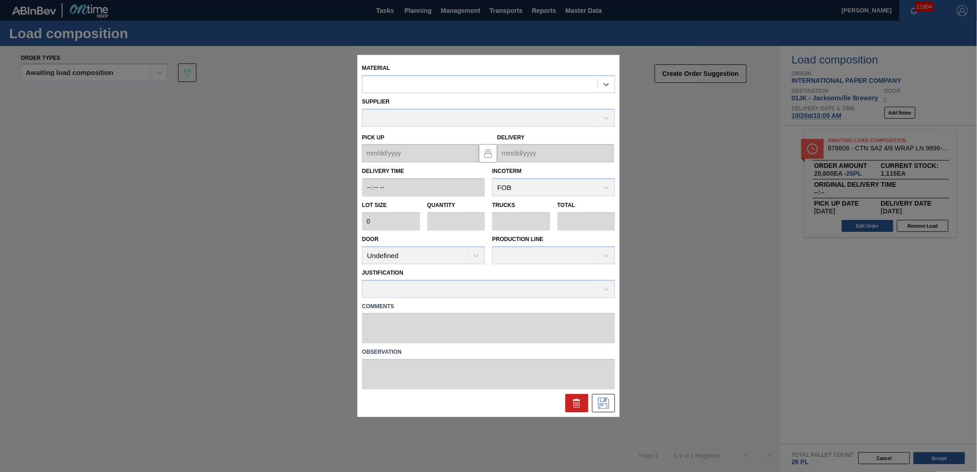
type input "800"
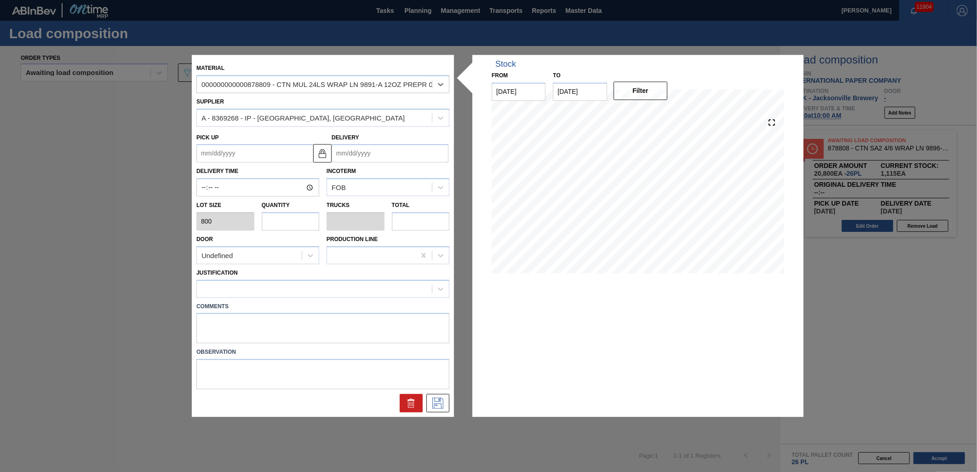
click at [274, 228] on input "text" at bounding box center [291, 221] width 58 height 18
type input "2"
type input "0.042"
type input "1,600"
type input "26"
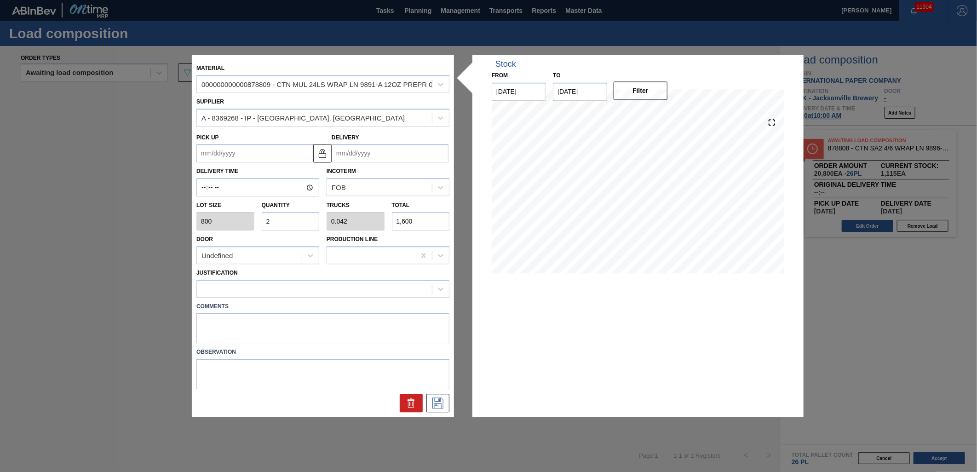
type input "0.542"
type input "20,800"
type input "26"
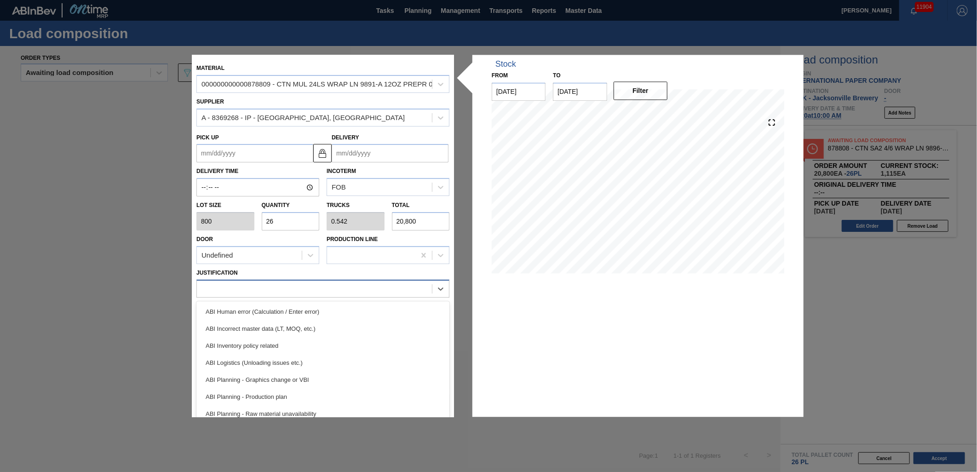
click at [263, 281] on div at bounding box center [322, 289] width 253 height 18
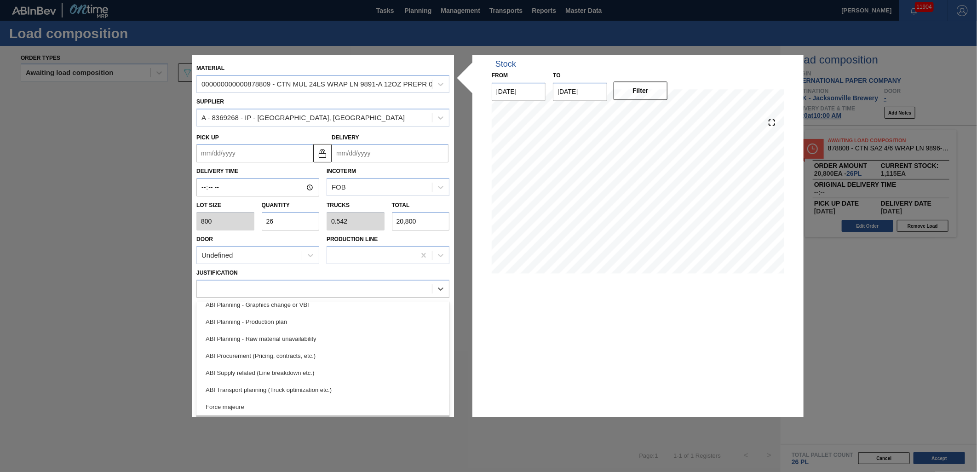
scroll to position [102, 0]
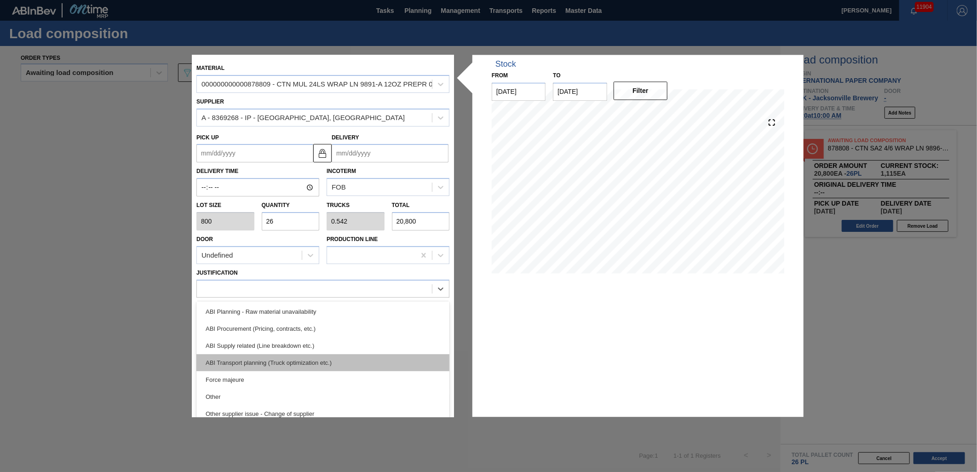
click at [320, 364] on div "ABI Transport planning (Truck optimization etc.)" at bounding box center [322, 362] width 253 height 17
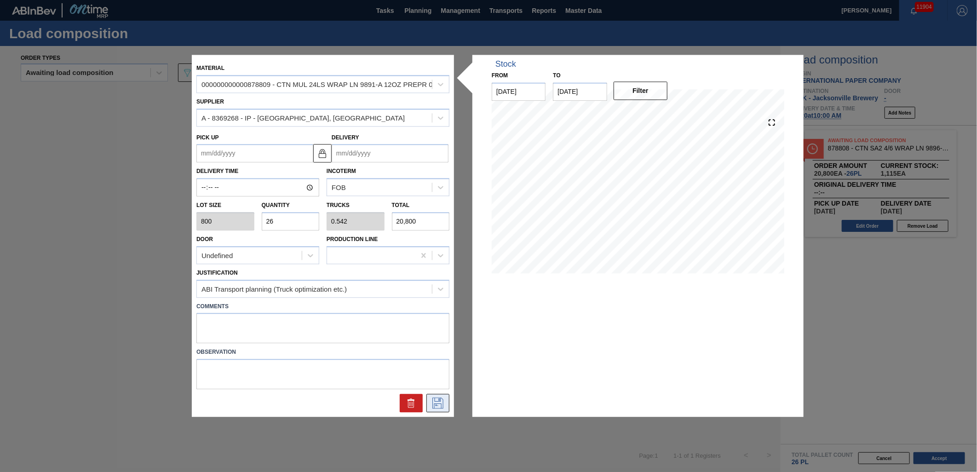
click at [442, 404] on icon at bounding box center [438, 403] width 15 height 11
click at [376, 151] on input "Delivery" at bounding box center [390, 153] width 117 height 18
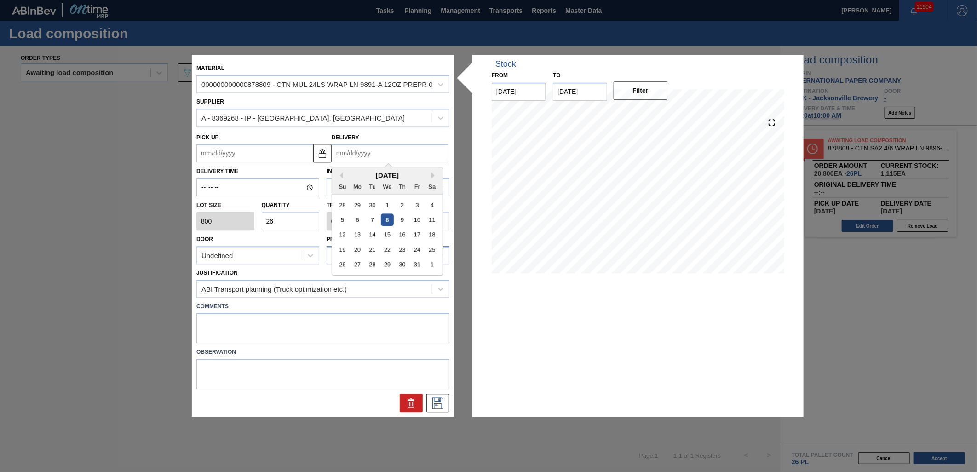
click at [361, 248] on div "20" at bounding box center [357, 250] width 12 height 12
type up "[DATE]"
type input "[DATE]"
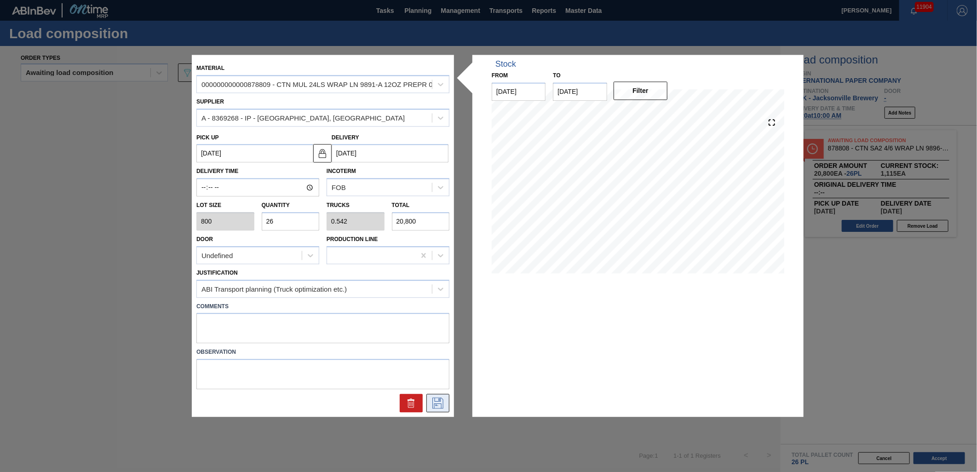
click at [443, 398] on icon at bounding box center [438, 403] width 15 height 11
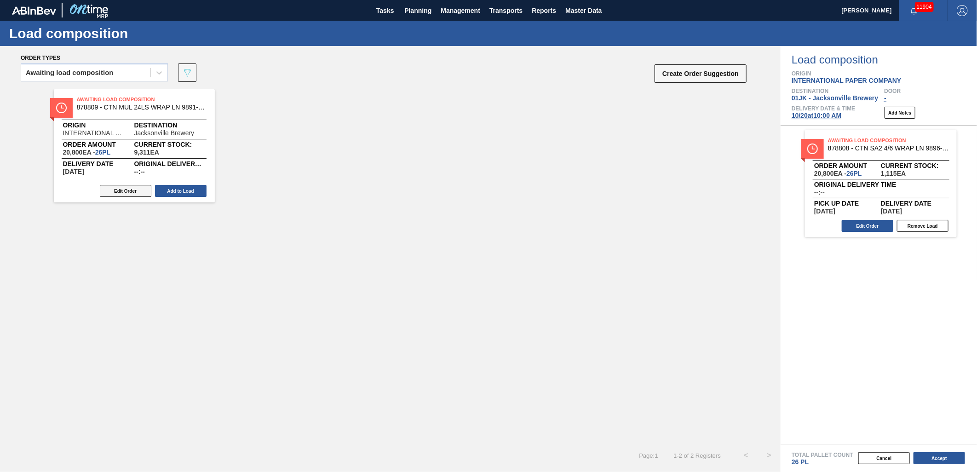
click at [143, 195] on button "Edit Order" at bounding box center [126, 191] width 52 height 12
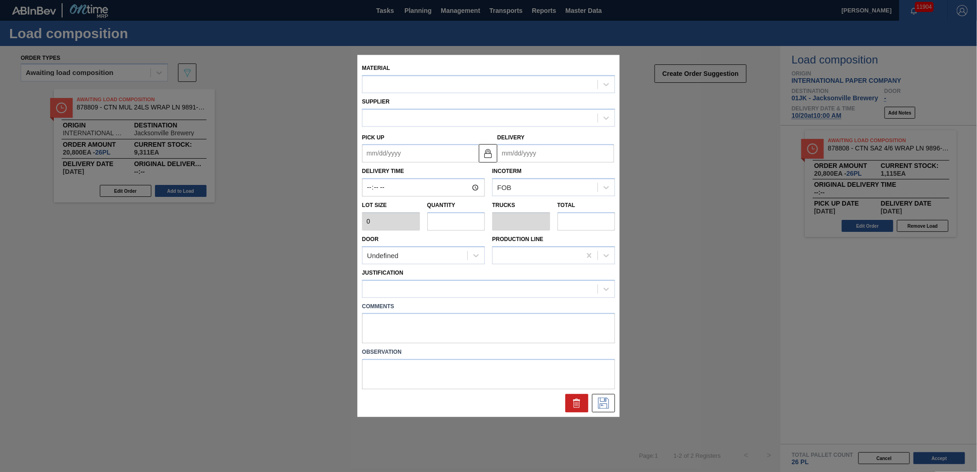
click at [434, 311] on label "Comments" at bounding box center [488, 306] width 253 height 13
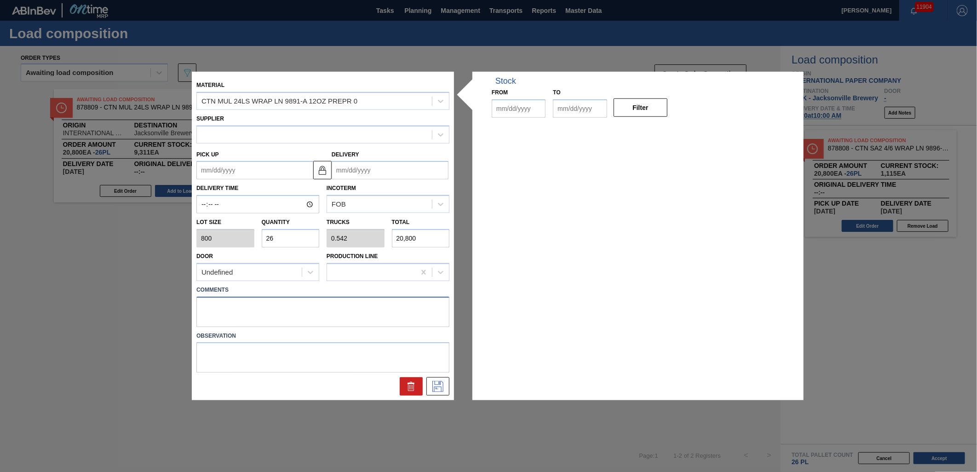
type input "800"
type input "26"
type input "0.542"
type input "20,800"
type up "[DATE]"
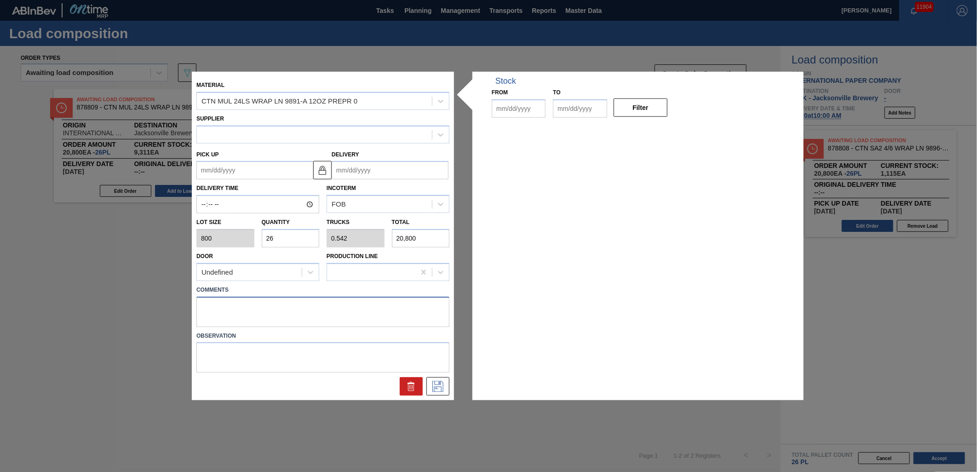
type input "[DATE]"
click at [459, 313] on div "Material CTN MUL 24LS WRAP LN 9891-A 12OZ PREPR 0 Supplier Pick up 10/19/2025 D…" at bounding box center [488, 236] width 593 height 328
type textarea "LIVE"
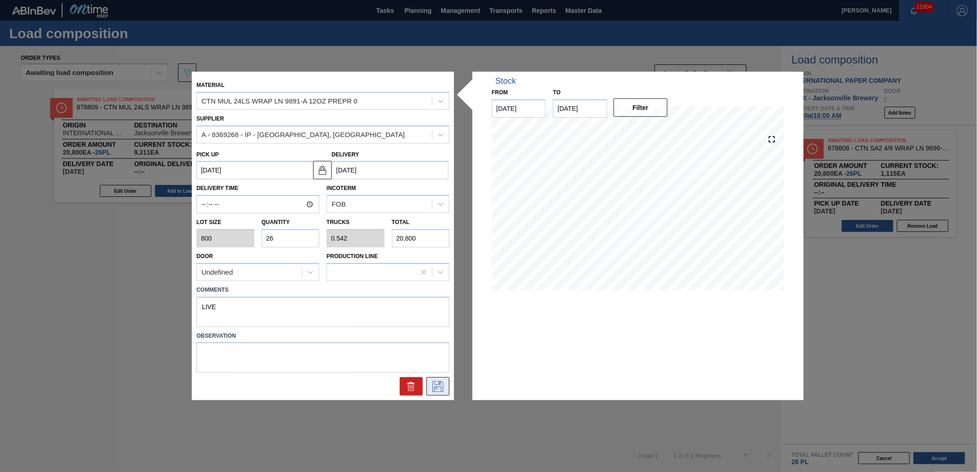
click at [439, 382] on icon at bounding box center [437, 385] width 5 height 7
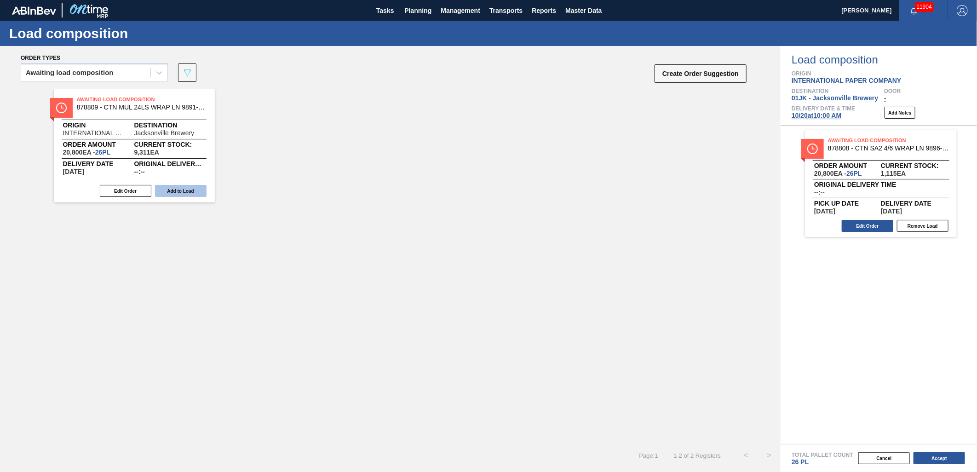
click at [191, 196] on button "Add to Load" at bounding box center [181, 191] width 52 height 12
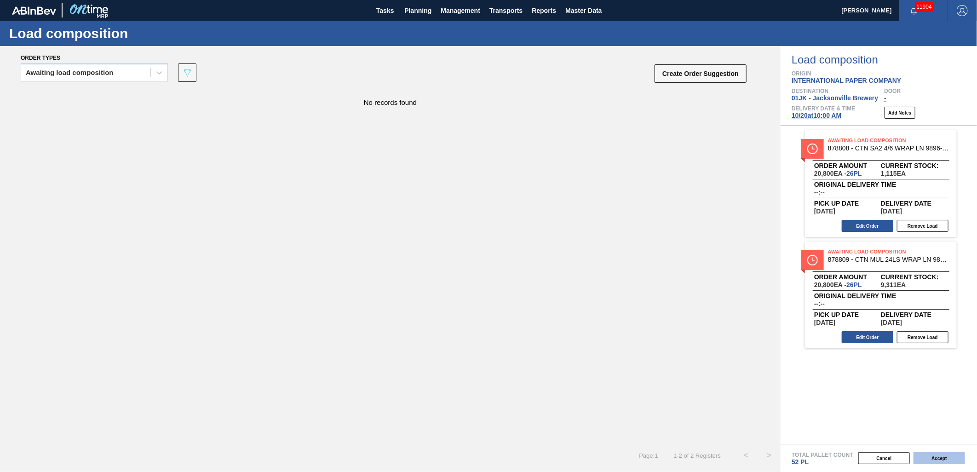
click at [940, 457] on button "Accept" at bounding box center [940, 458] width 52 height 12
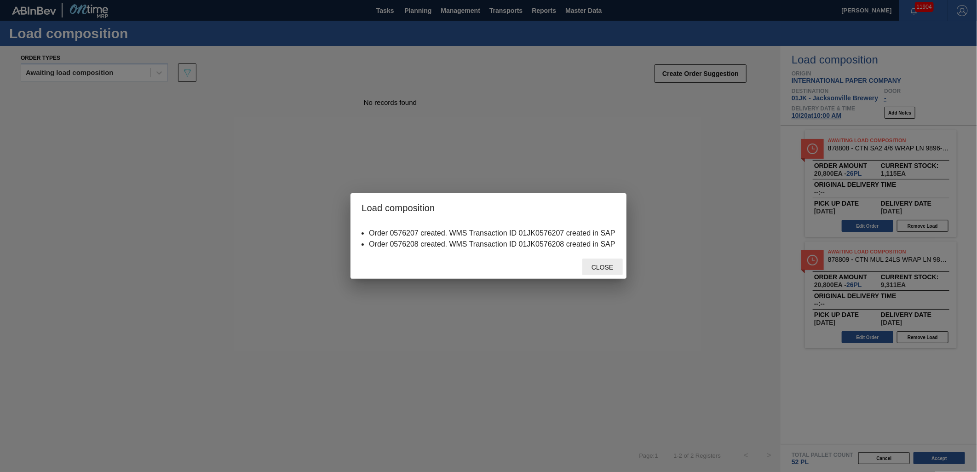
click at [610, 268] on span "Close" at bounding box center [602, 267] width 36 height 7
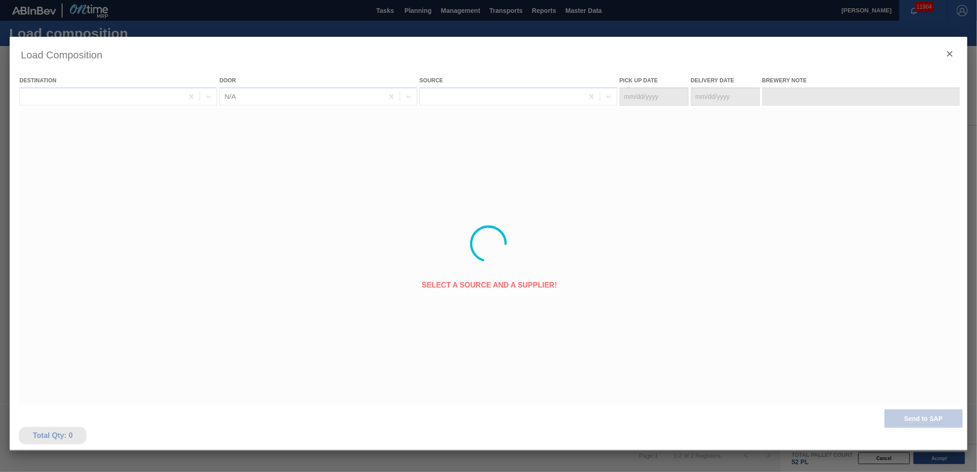
type Date "[DATE]"
